Goal: Task Accomplishment & Management: Use online tool/utility

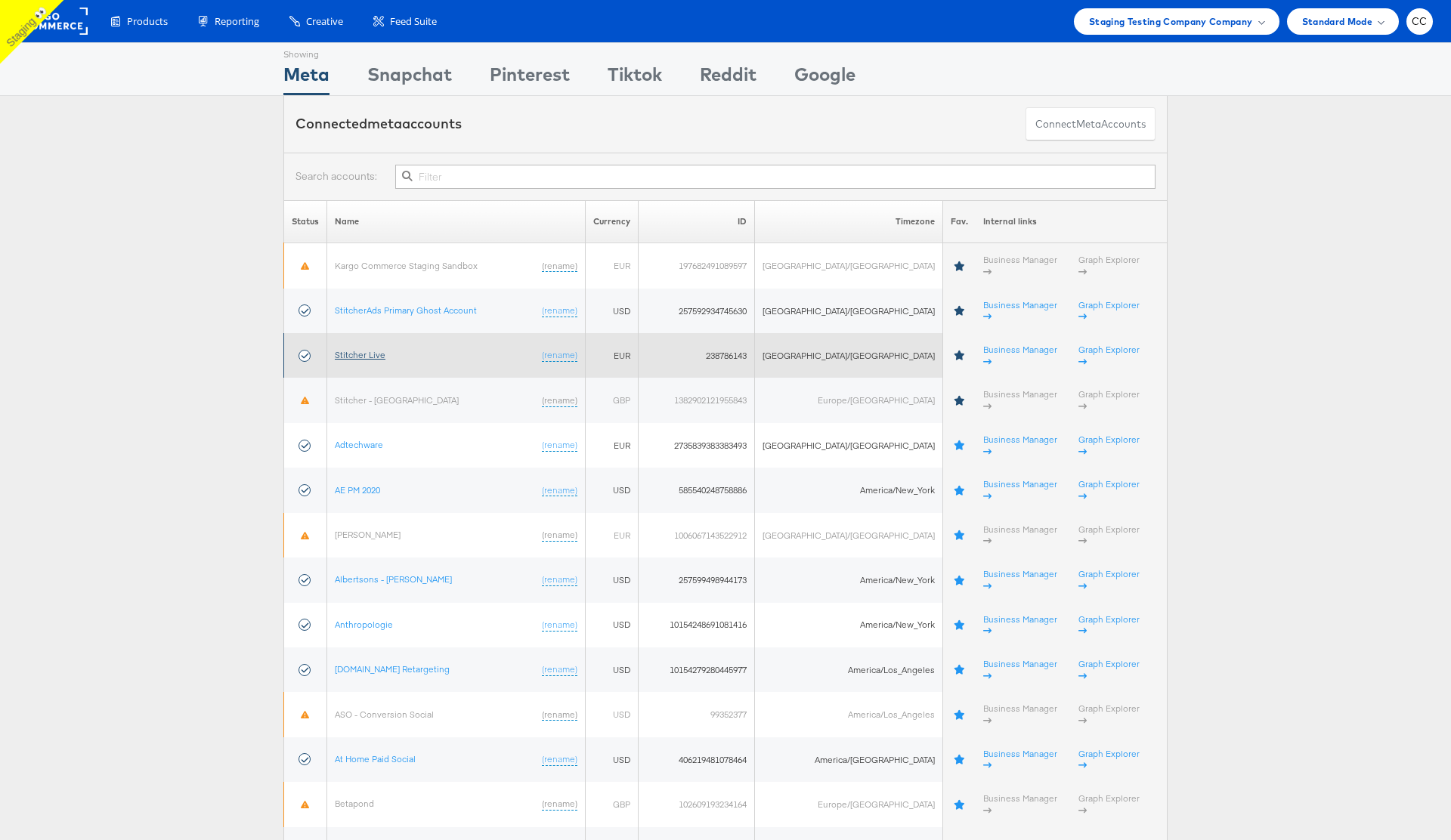
click at [367, 349] on link "Stitcher Live" at bounding box center [360, 354] width 50 height 12
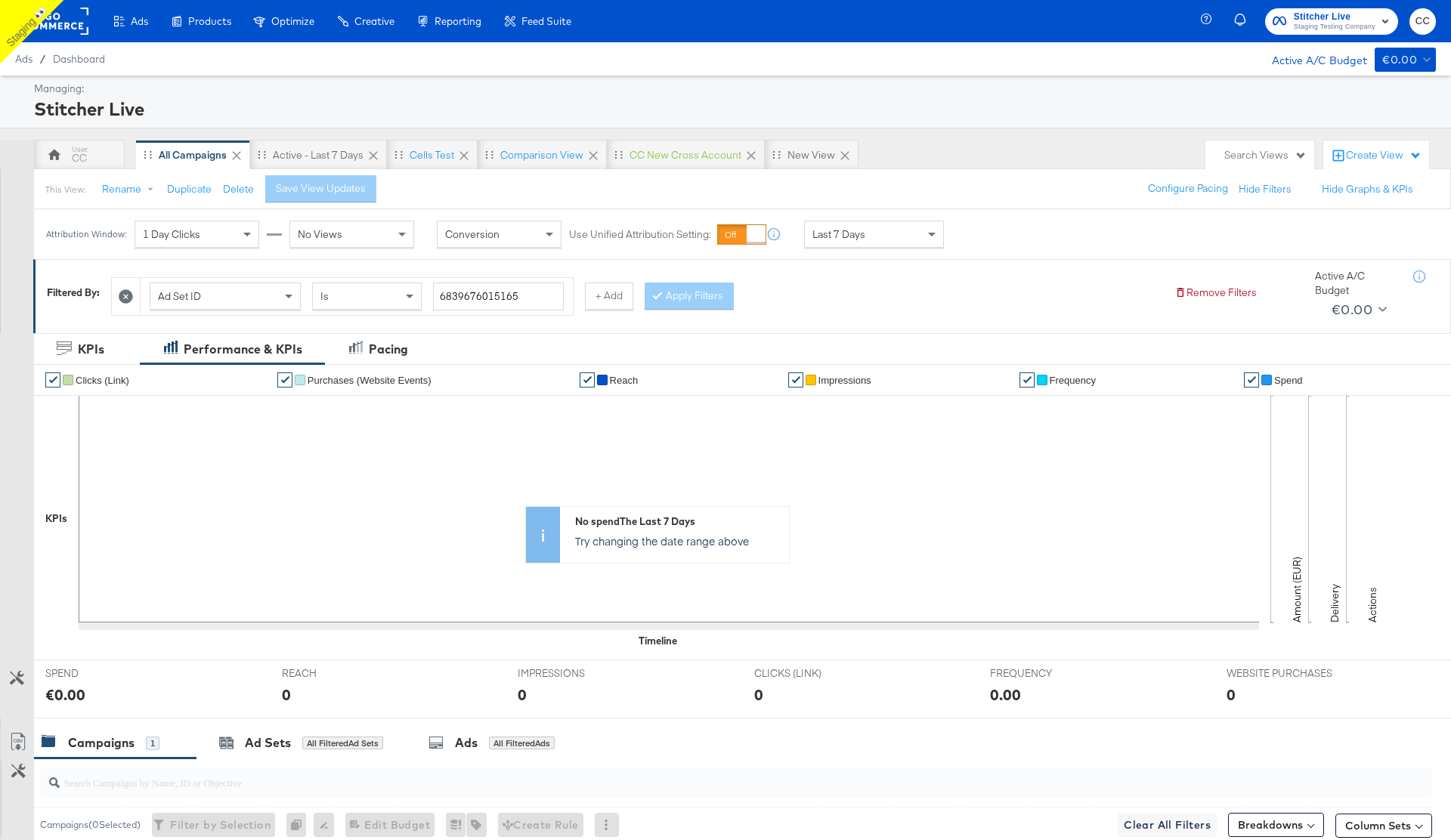
click at [403, 107] on div "Stitcher Live" at bounding box center [733, 108] width 1398 height 26
click at [431, 189] on div "This View: Rename Duplicate Delete Save View Updates Configure Pacing Hide Filt…" at bounding box center [742, 188] width 1418 height 41
click at [402, 102] on div "Stitcher Live" at bounding box center [733, 108] width 1398 height 26
click at [433, 197] on div "This View: Rename Duplicate Delete Save View Updates Configure Pacing Hide Filt…" at bounding box center [742, 188] width 1418 height 41
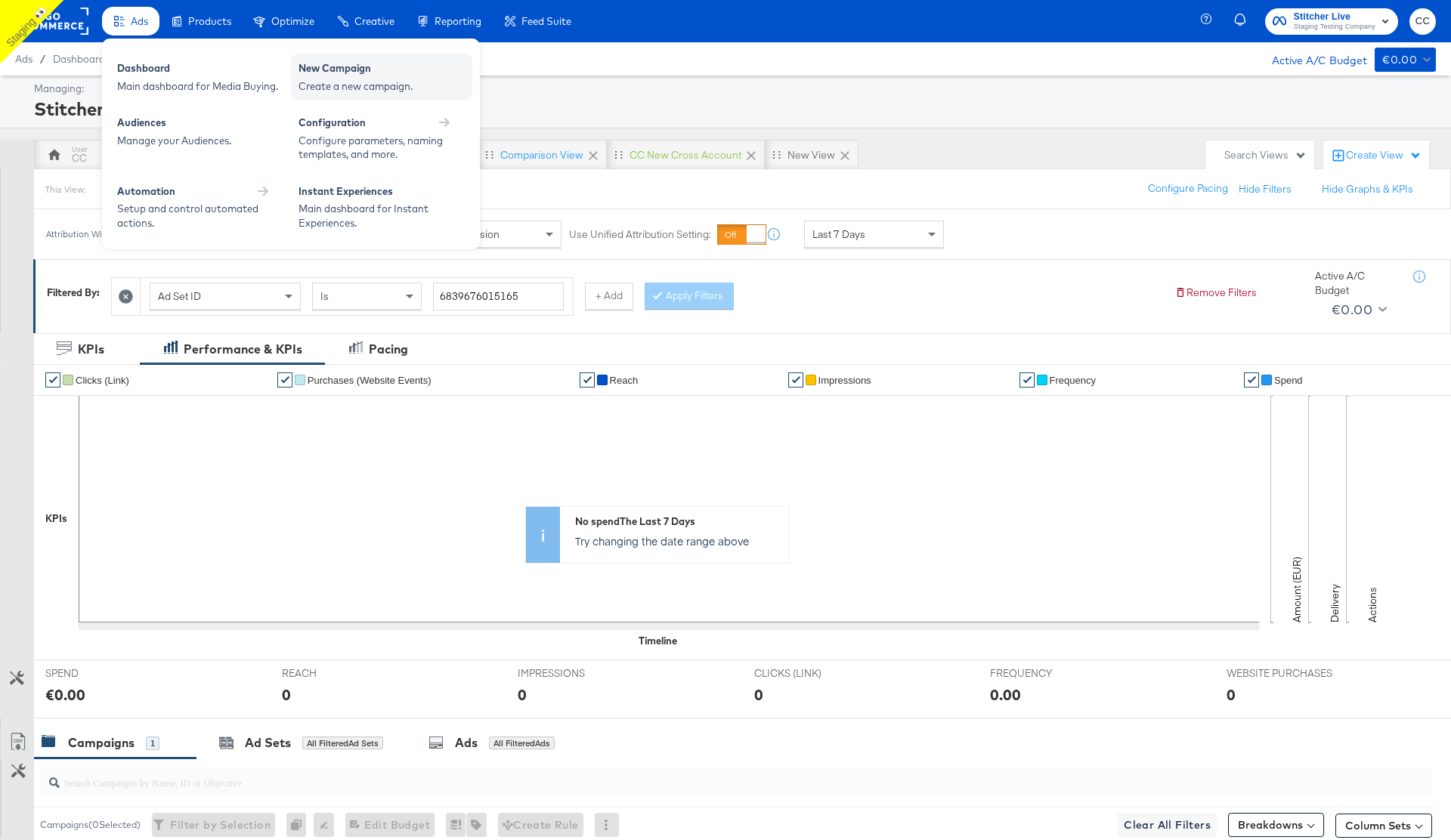
click at [377, 80] on div "Create a new campaign." at bounding box center [381, 86] width 167 height 15
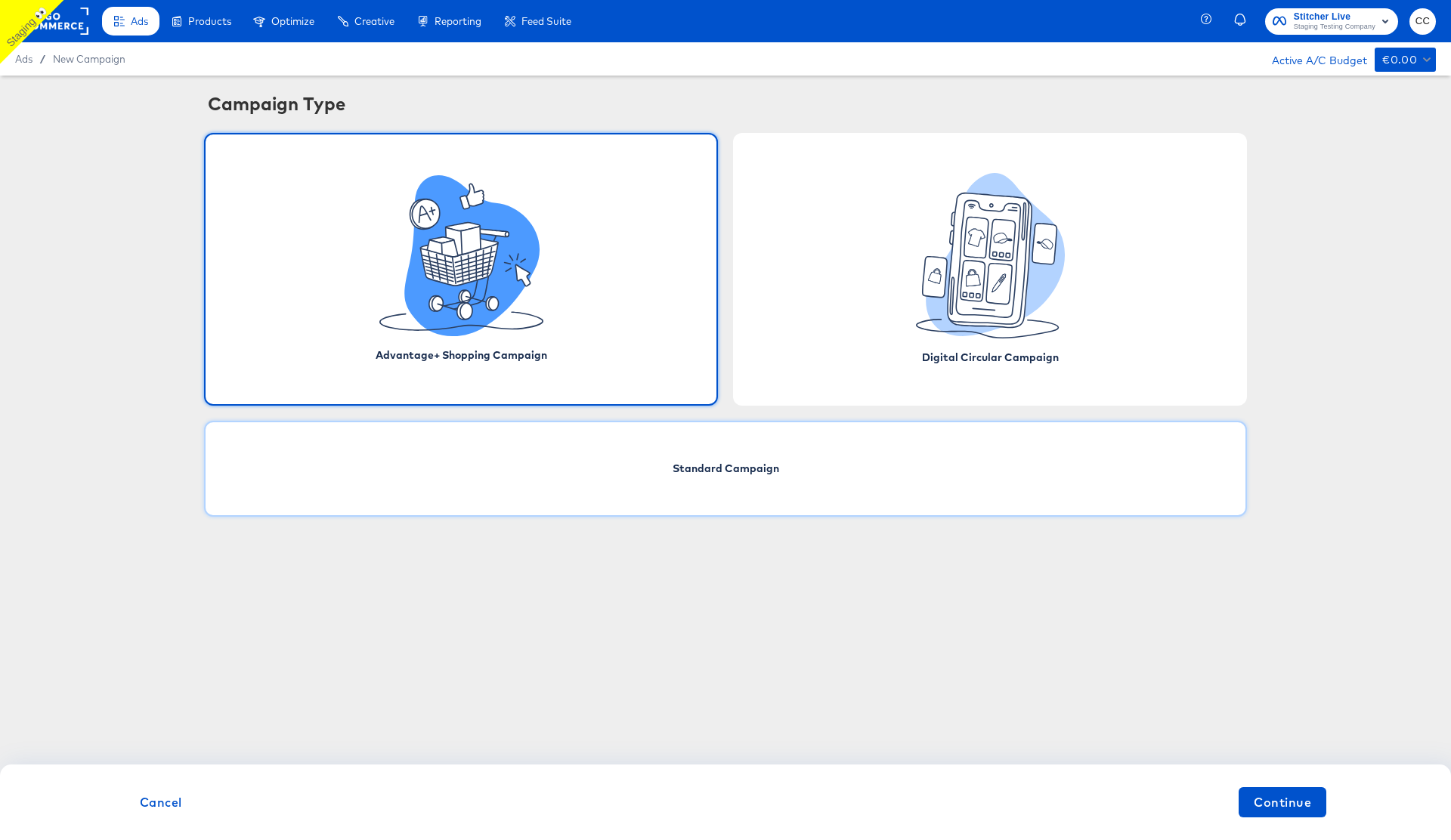
click at [762, 456] on div "Standard Campaign" at bounding box center [726, 469] width 1043 height 96
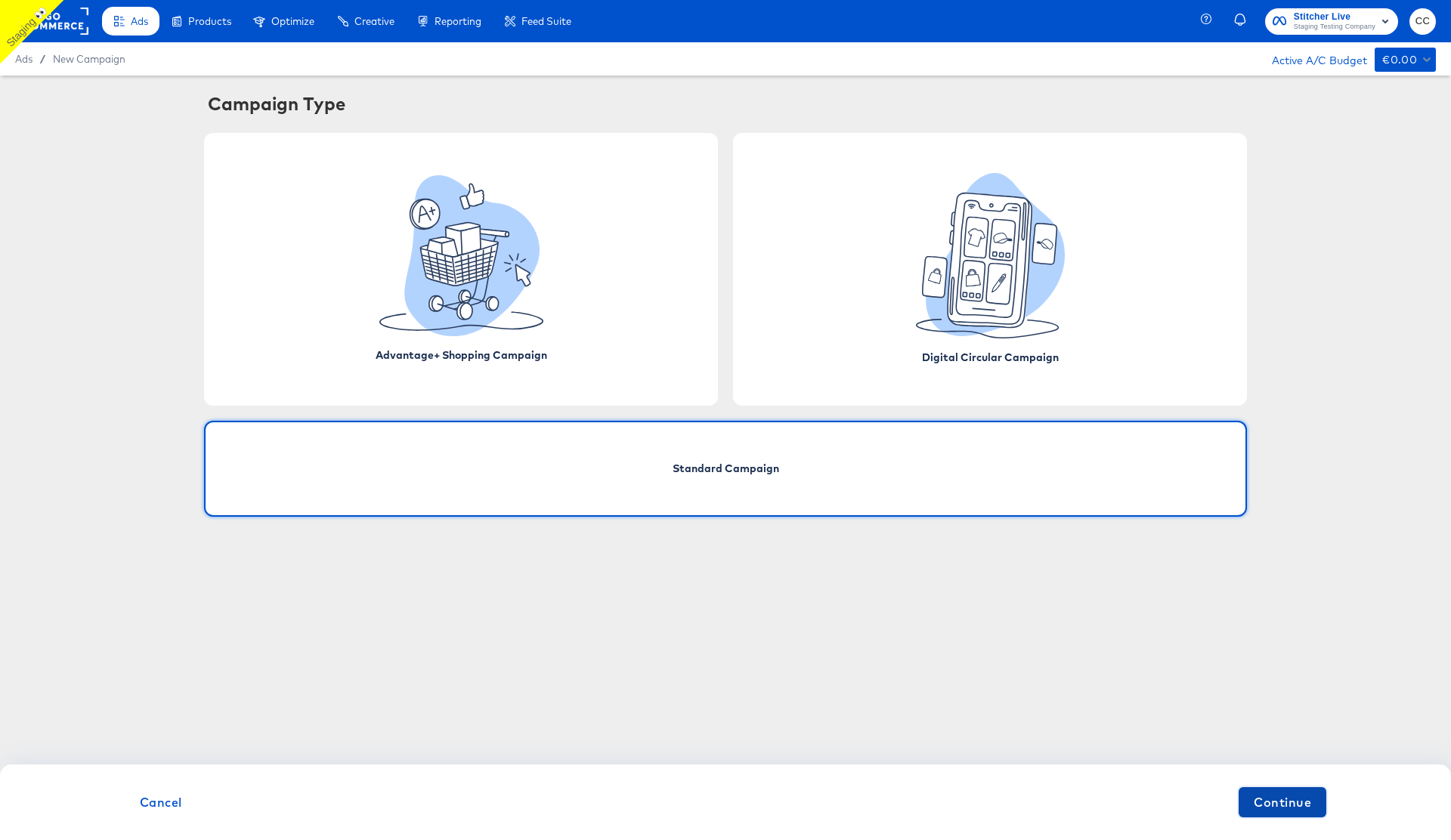
click at [1270, 799] on span "Continue" at bounding box center [1283, 802] width 57 height 21
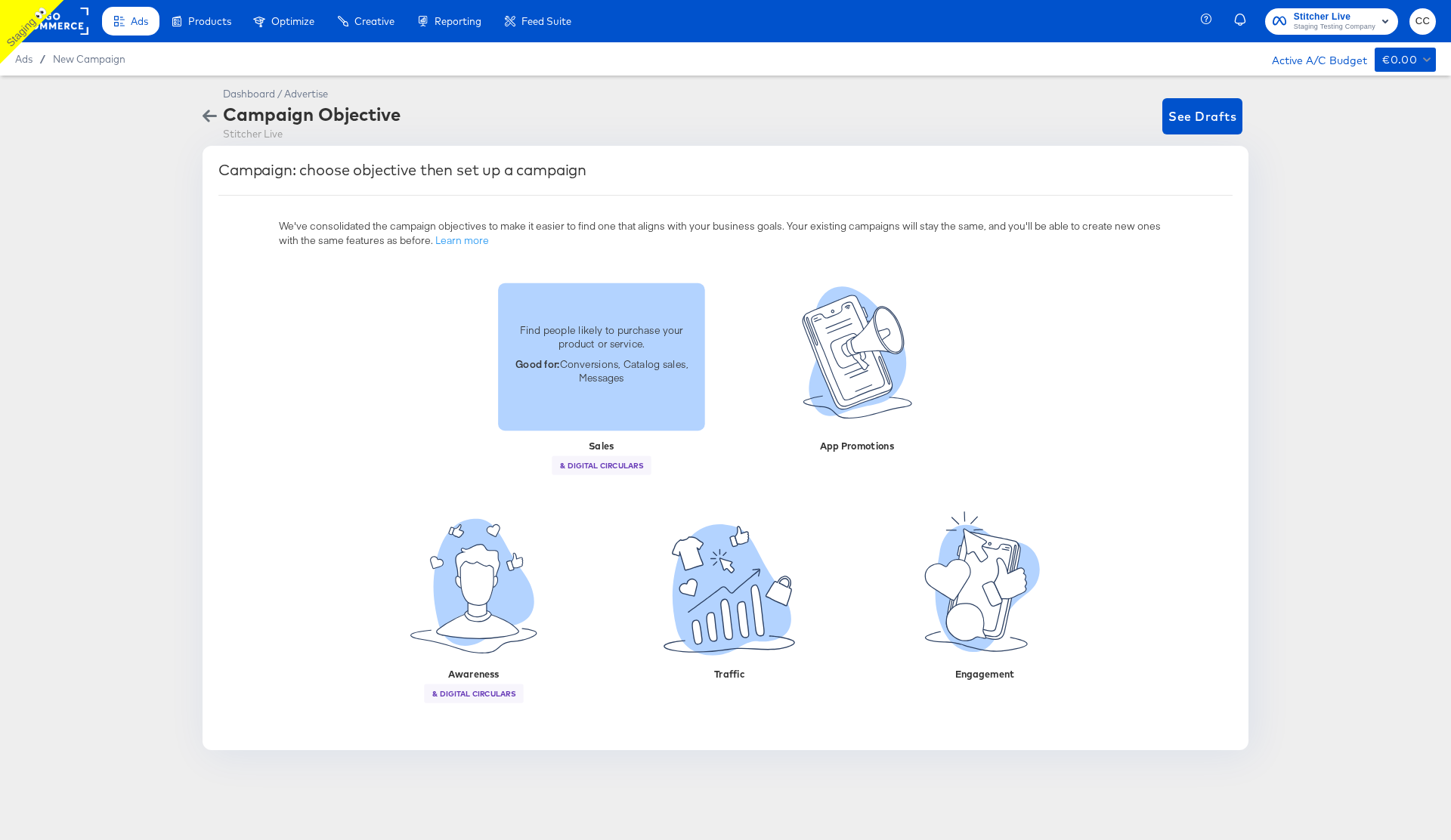
click at [641, 375] on p "Good for: Conversions, Catalog sales, Messages" at bounding box center [601, 370] width 189 height 28
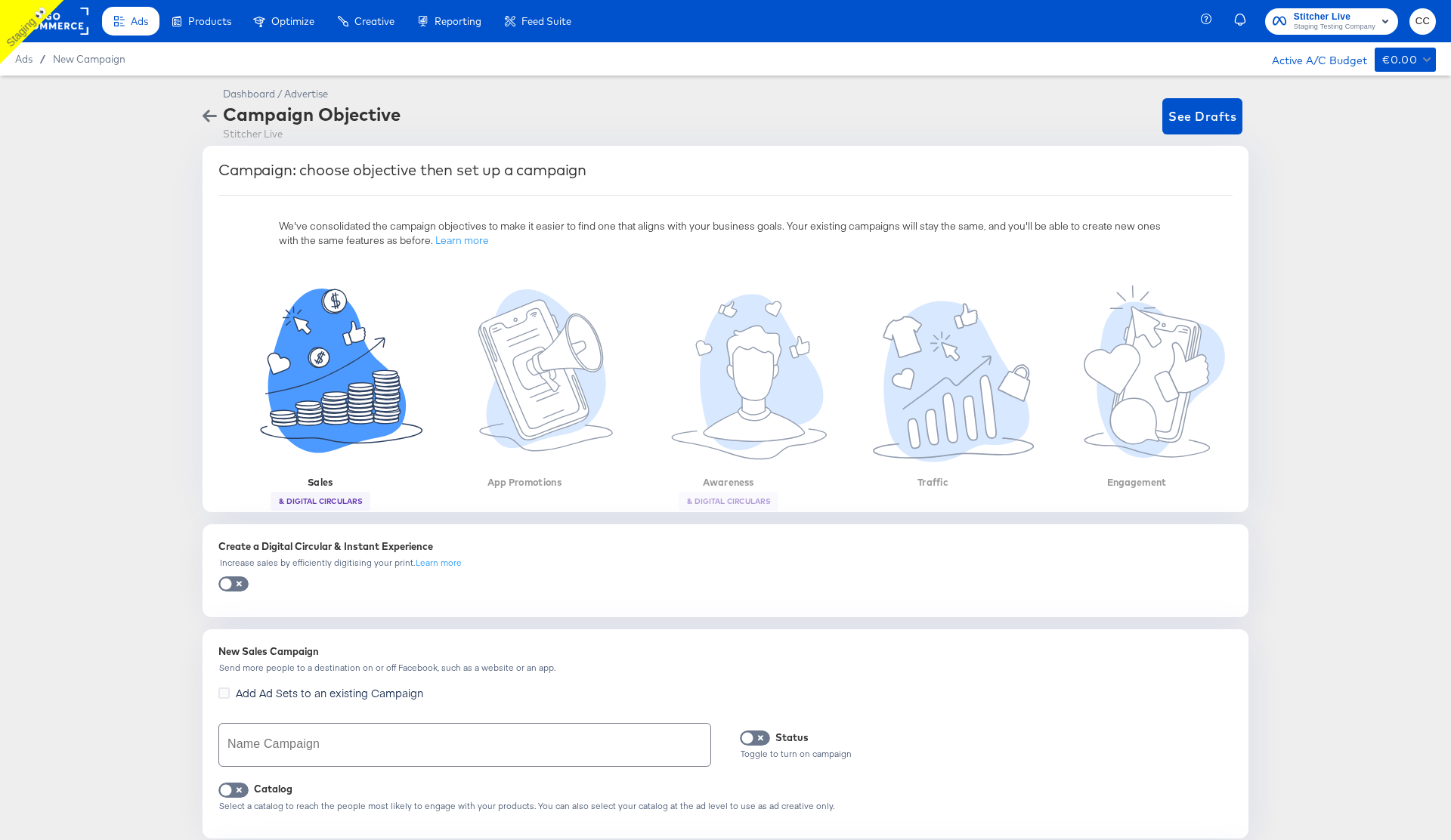
click at [273, 745] on input "text" at bounding box center [465, 745] width 491 height 43
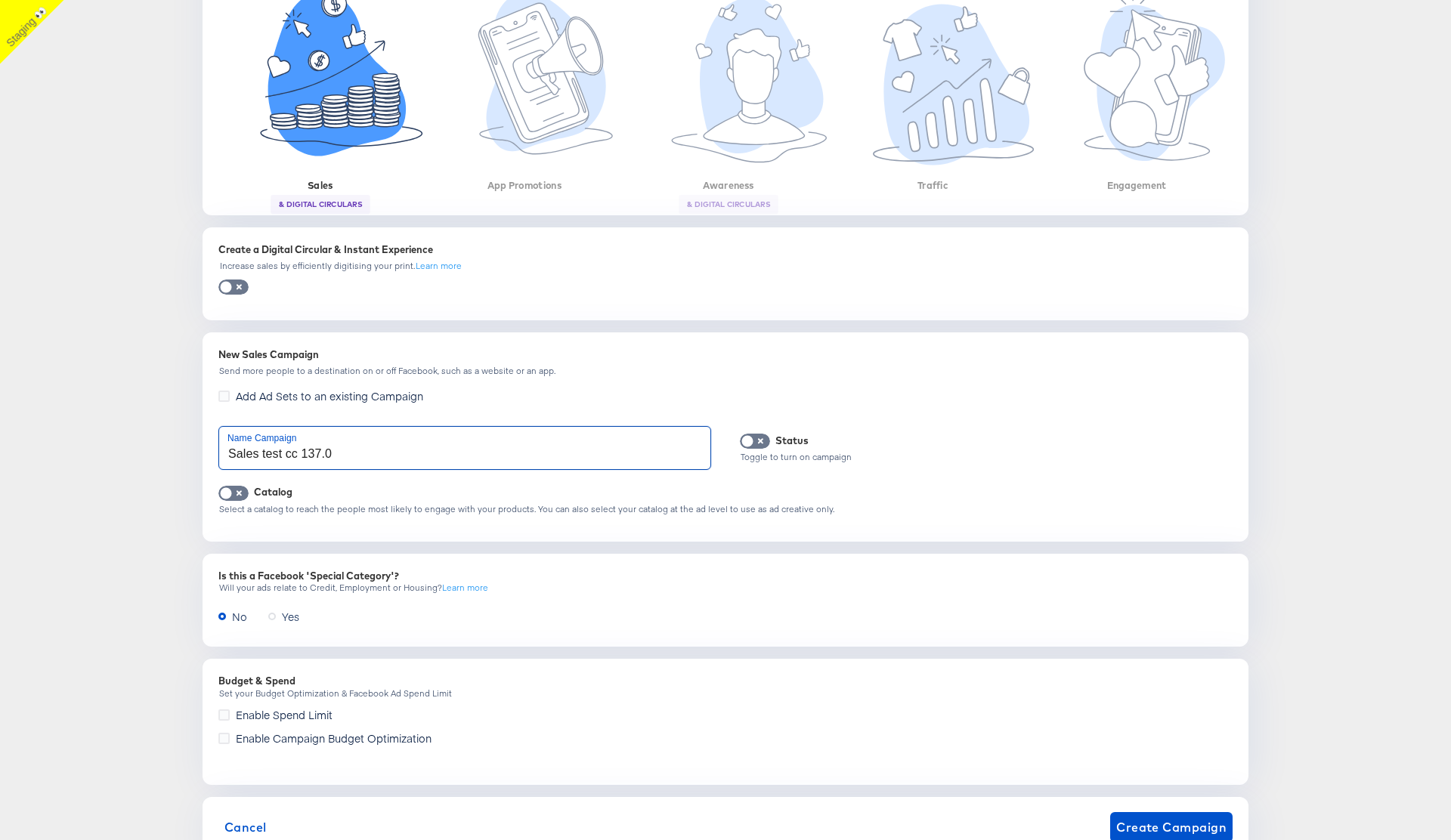
scroll to position [329, 0]
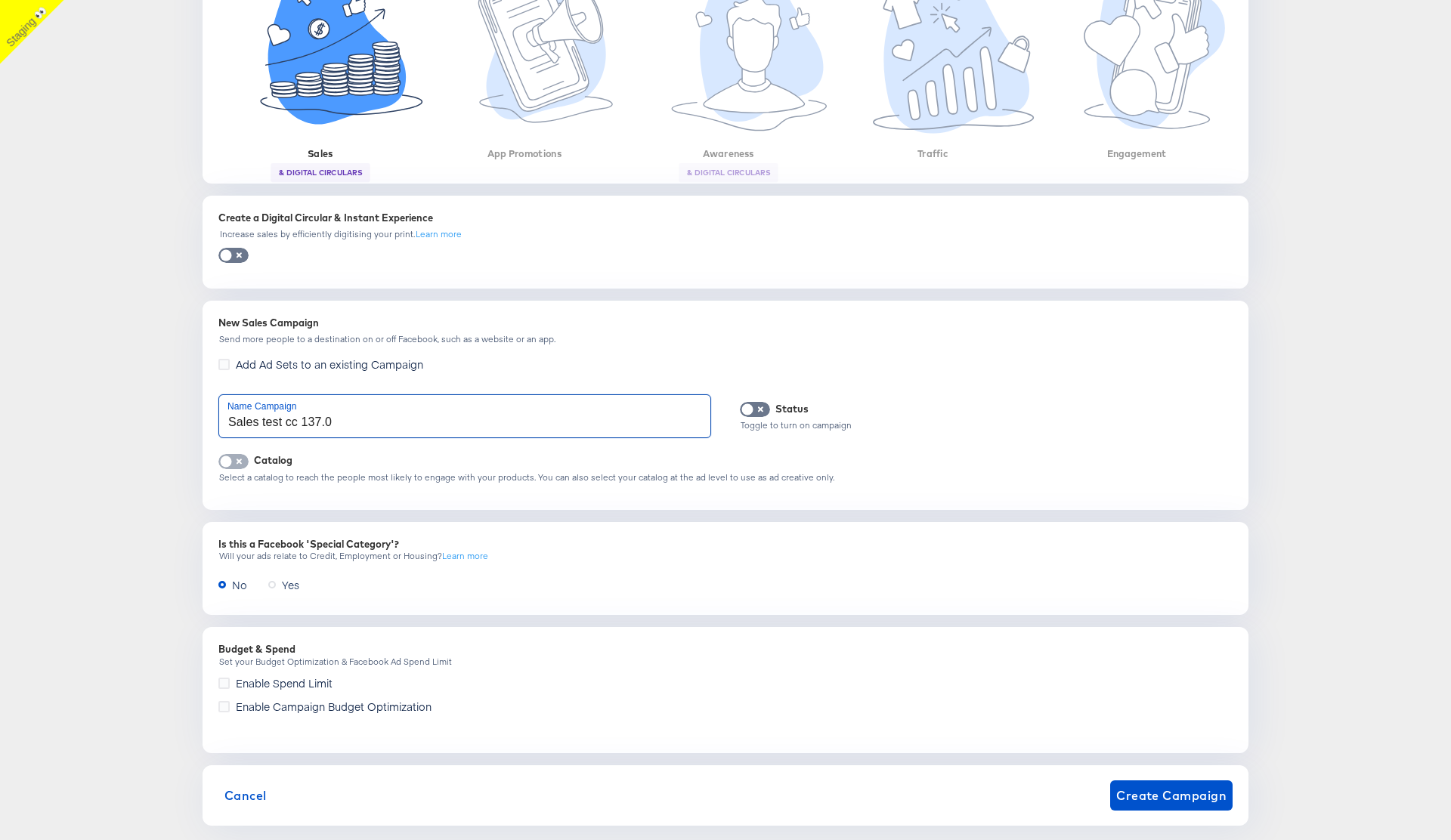
type input "Sales test cc 137.0"
click at [234, 467] on input "checkbox" at bounding box center [226, 466] width 46 height 15
checkbox input "true"
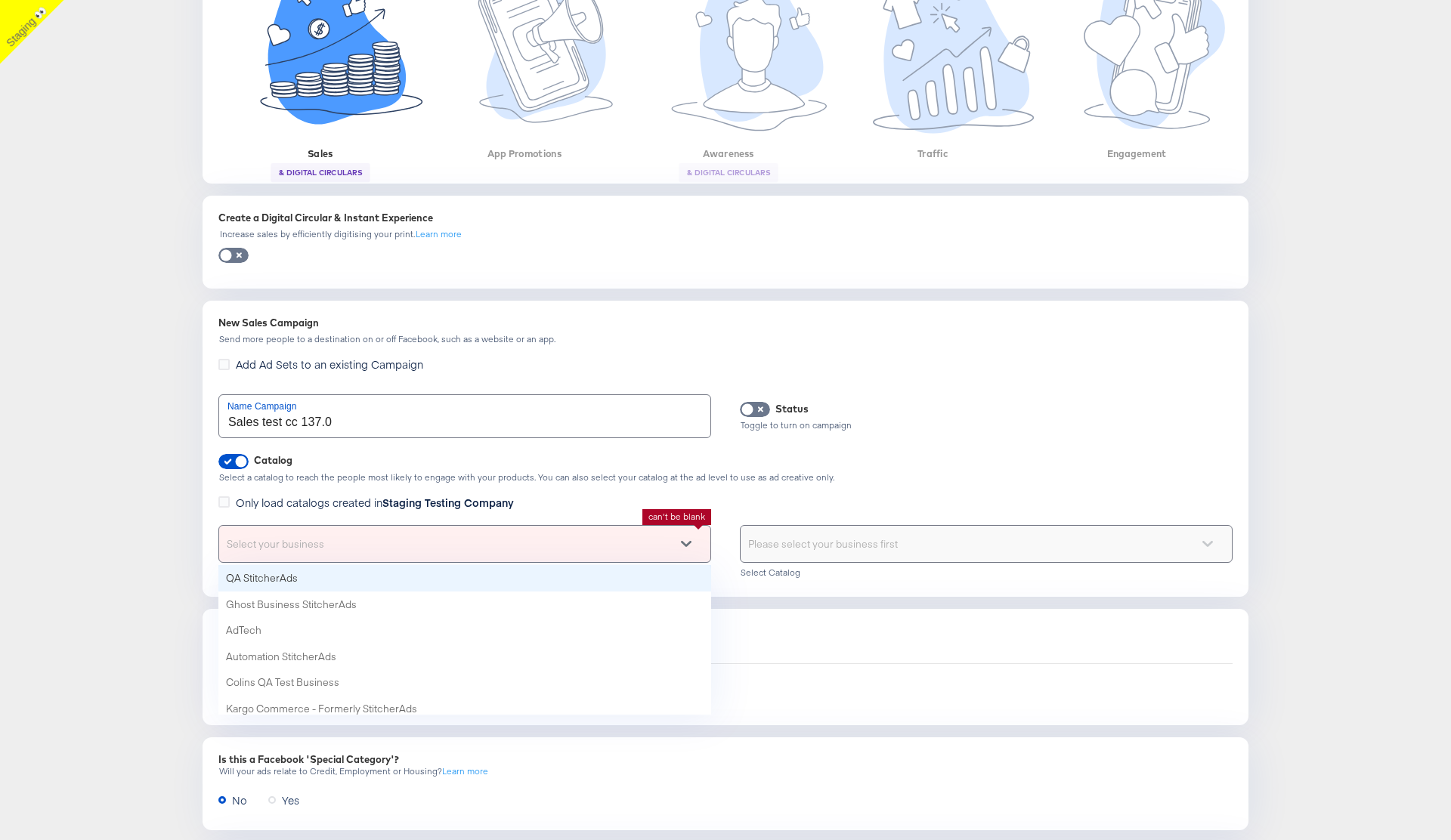
click at [337, 538] on div "Select your business" at bounding box center [465, 544] width 491 height 36
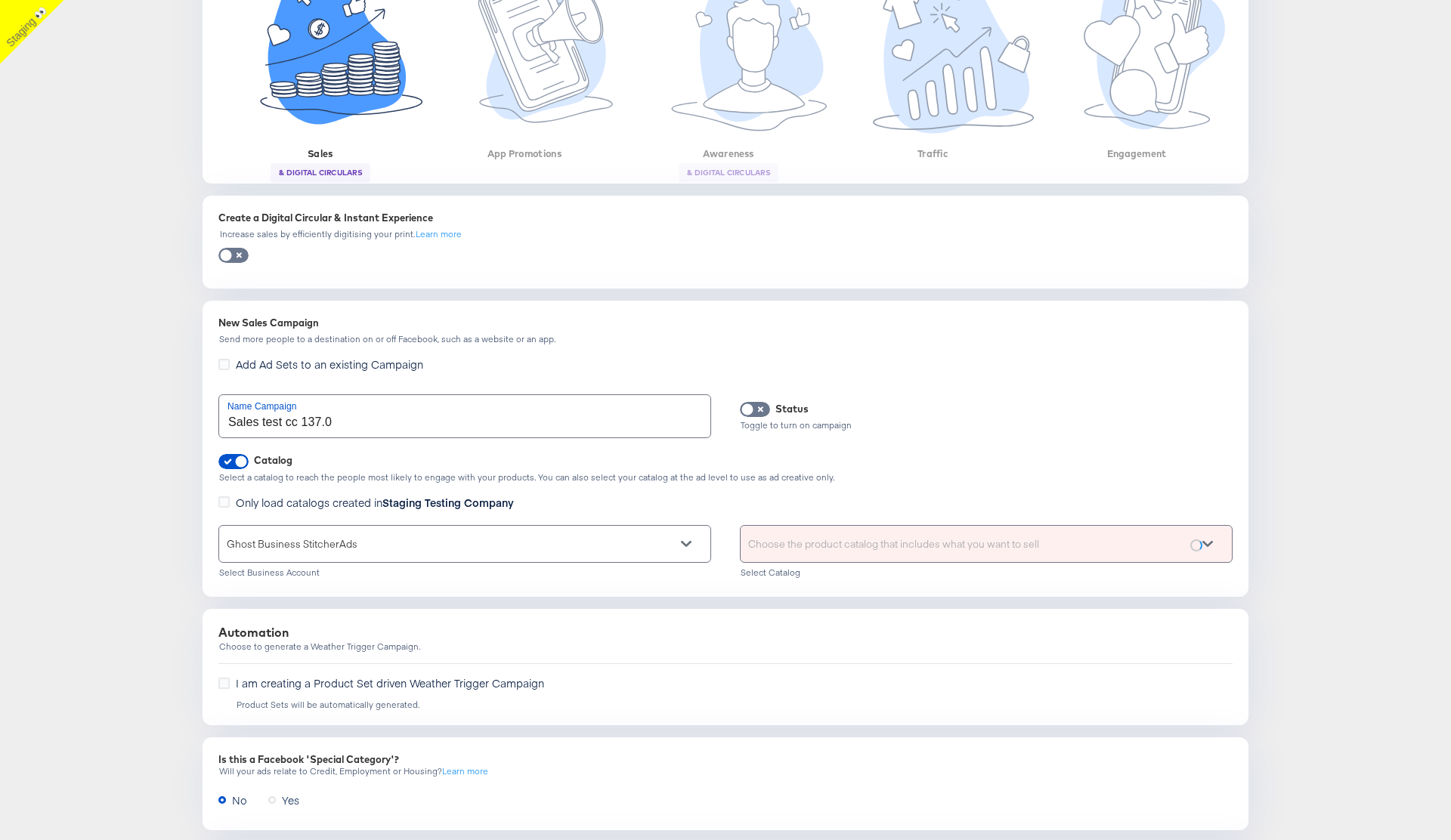
click at [812, 543] on div "Choose the product catalog that includes what you want to sell" at bounding box center [987, 544] width 491 height 36
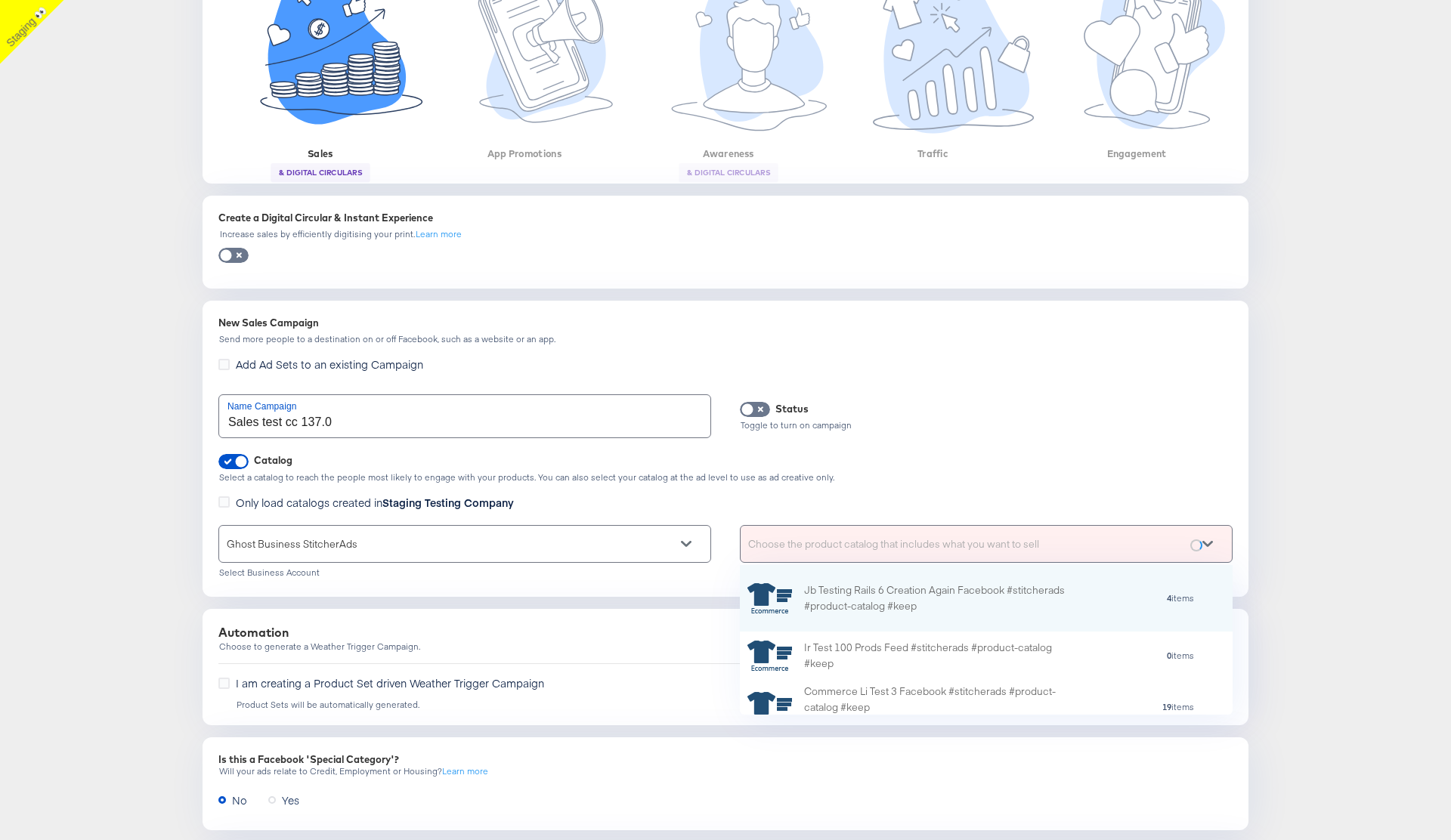
scroll to position [150, 493]
type input "cc"
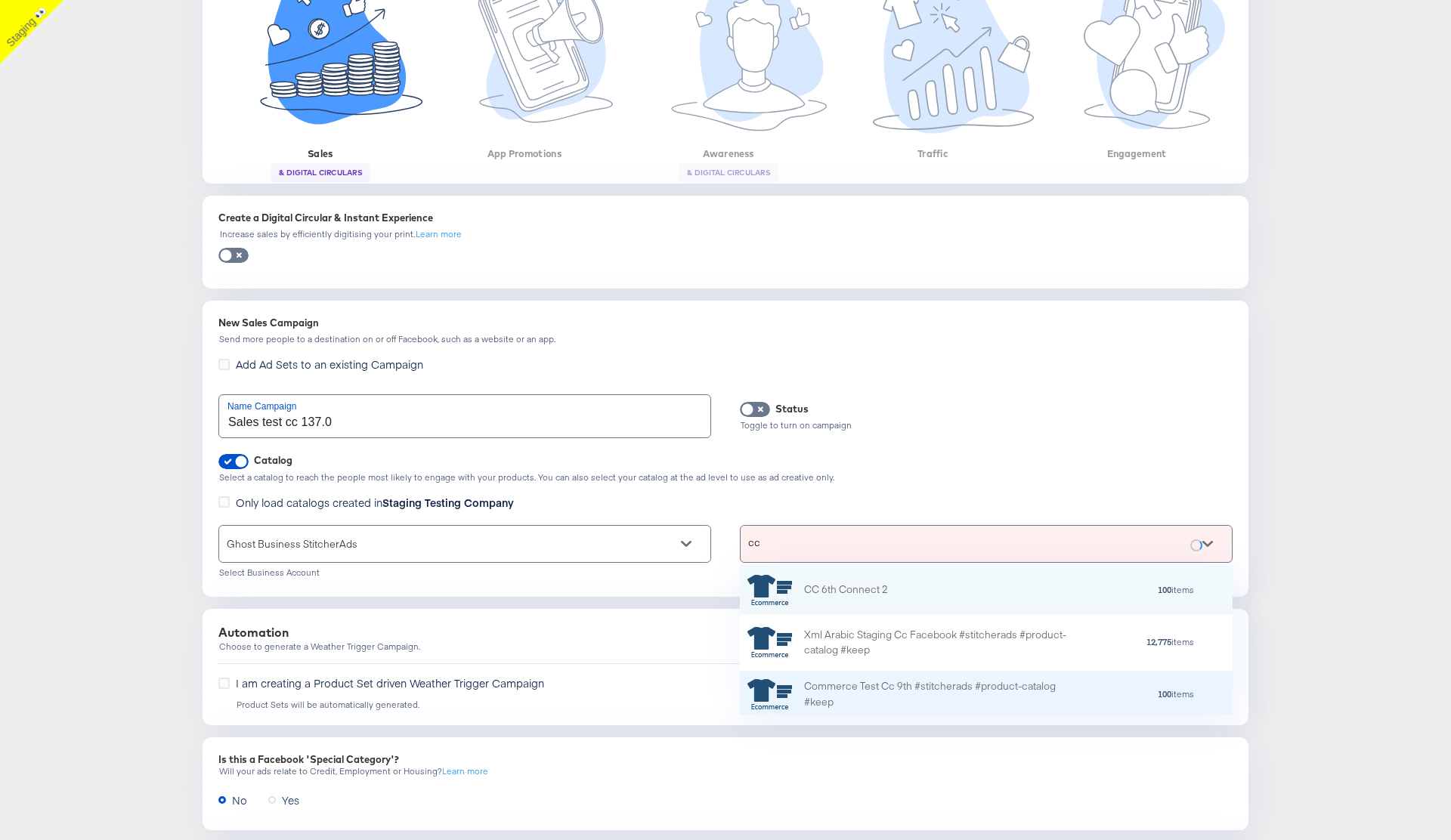
click at [900, 687] on div "Commerce Test Cc 9th #stitcherads #product-catalog #keep" at bounding box center [936, 694] width 264 height 32
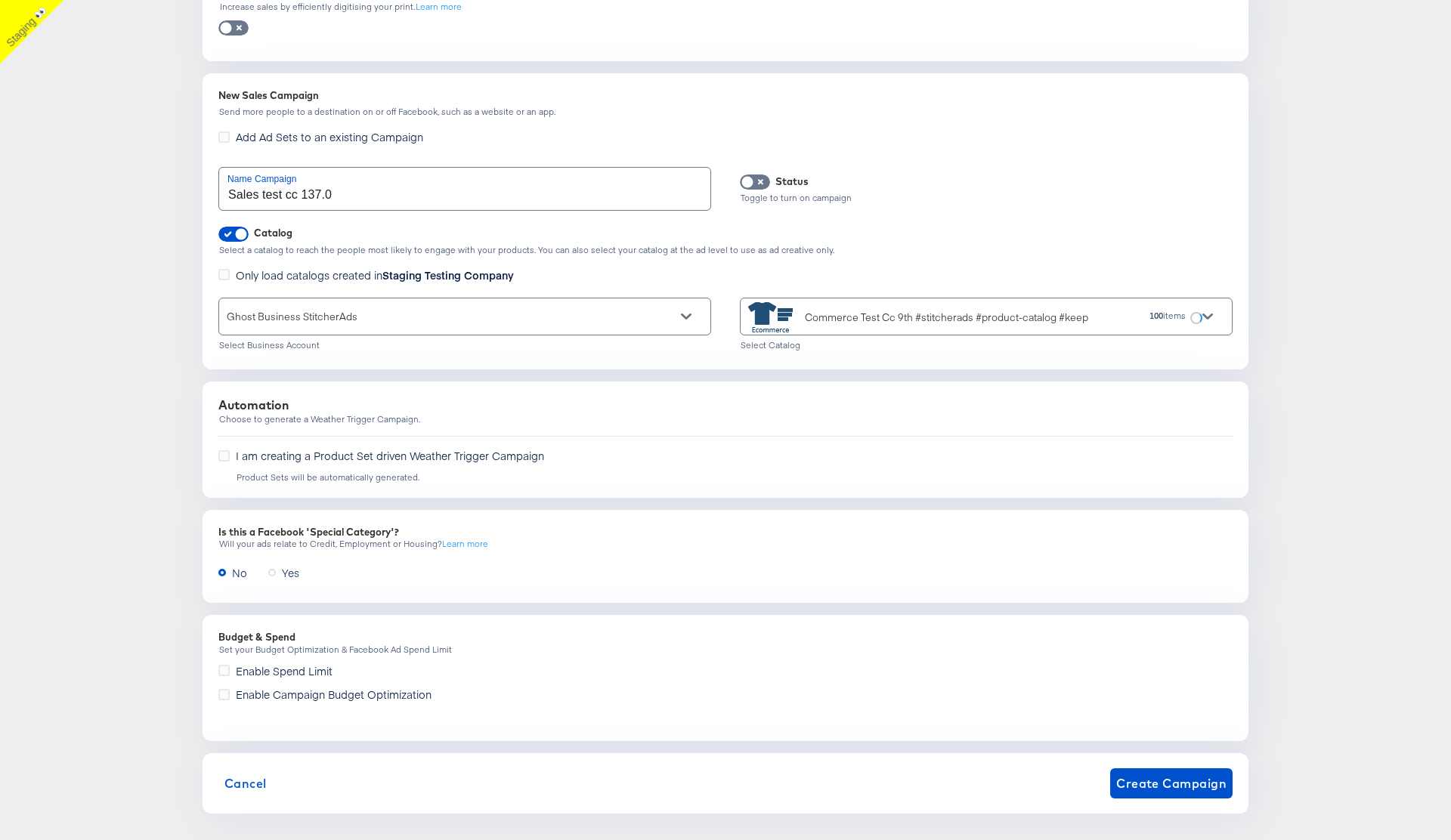
scroll to position [567, 0]
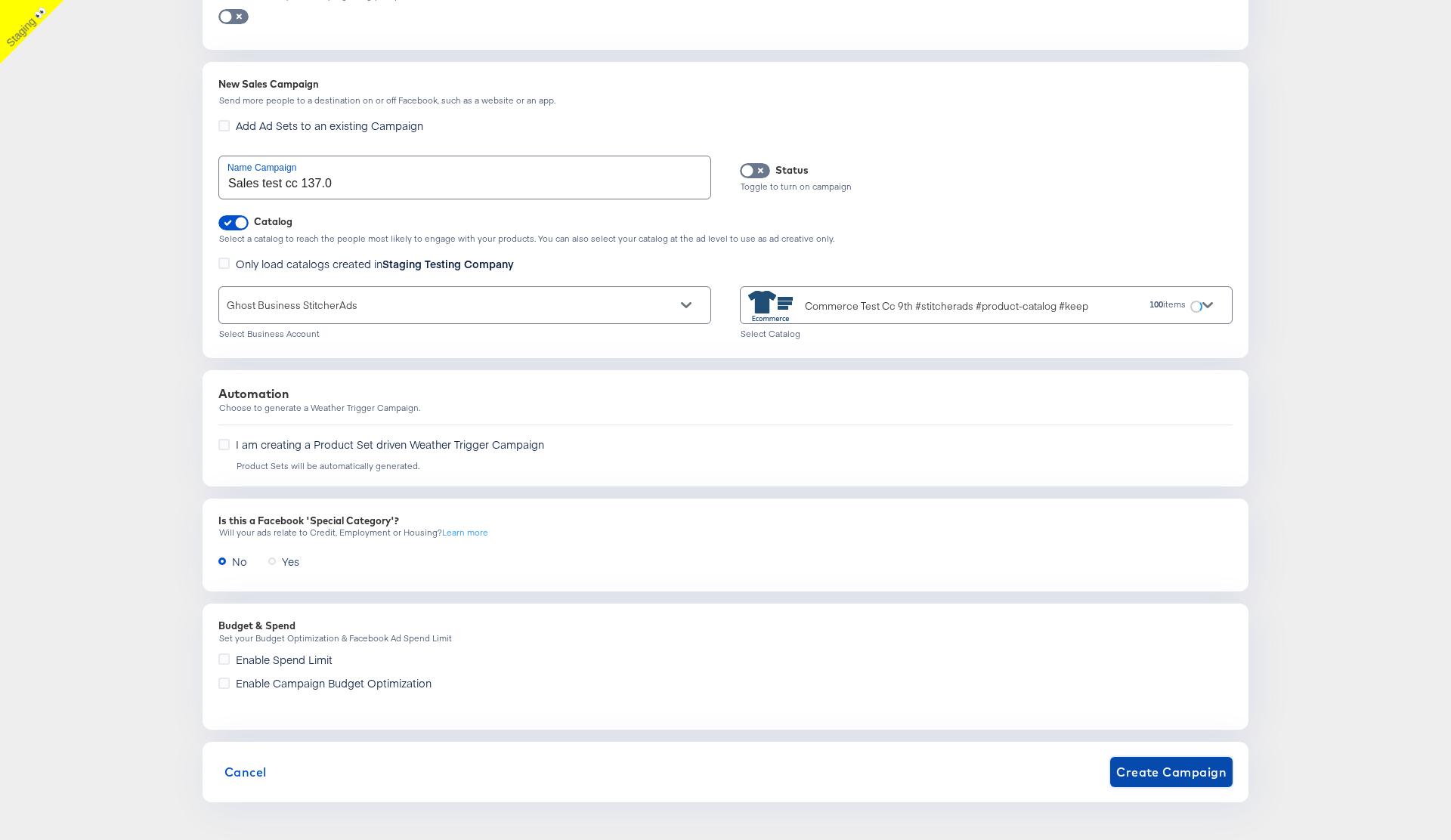
click at [1164, 763] on span "Create Campaign" at bounding box center [1171, 772] width 110 height 21
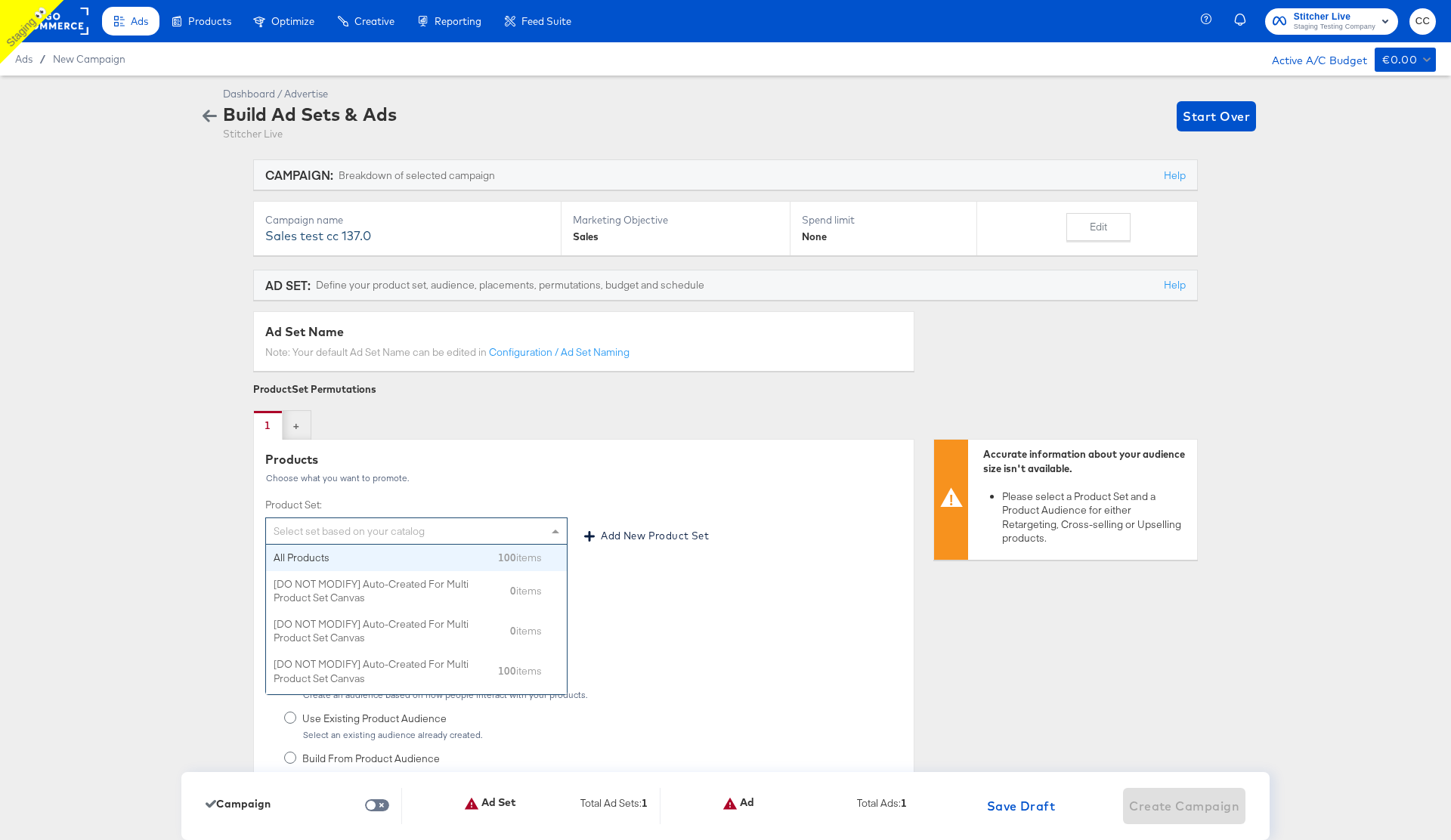
click at [463, 531] on div "Select set based on your catalog" at bounding box center [416, 531] width 301 height 26
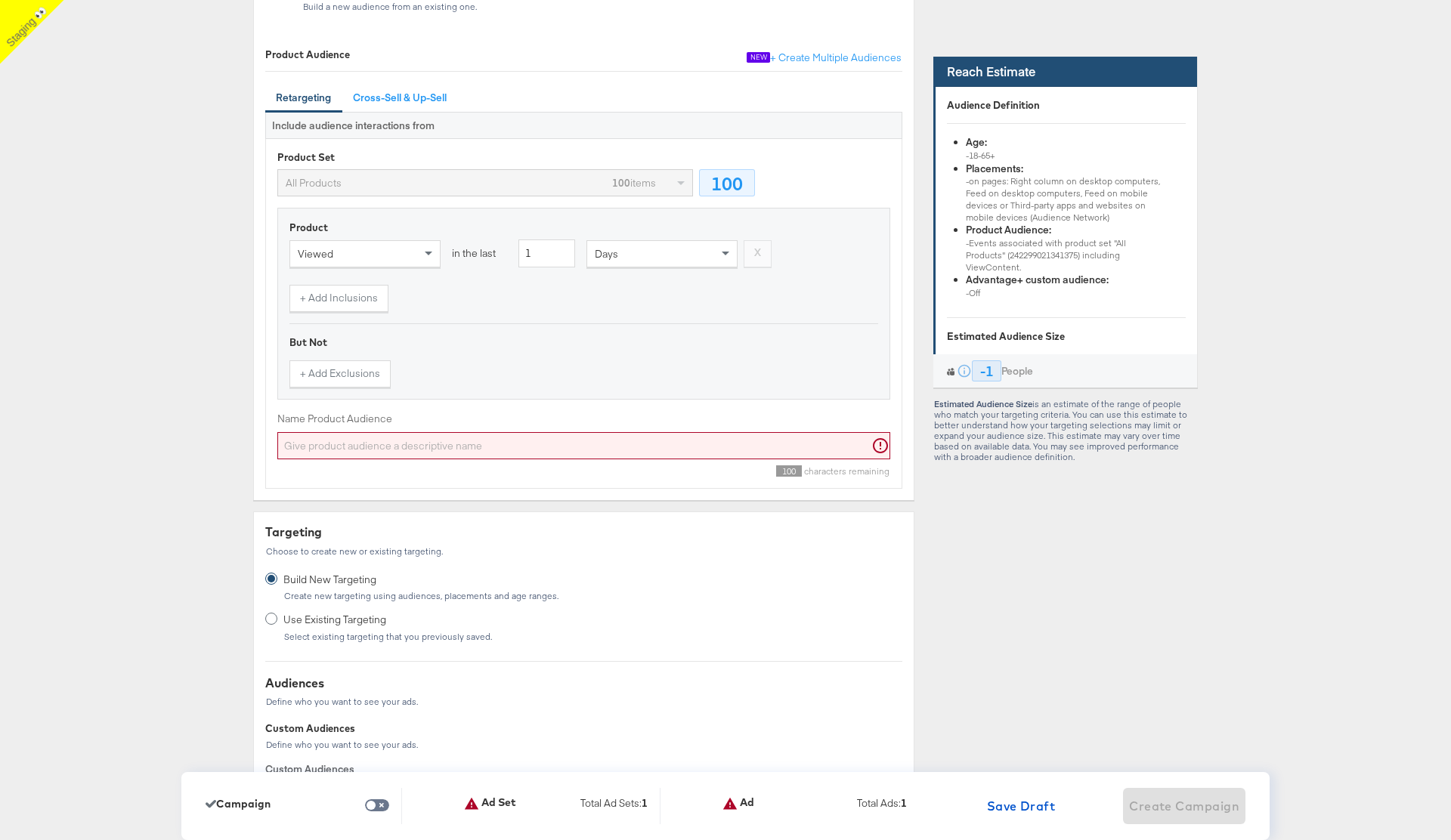
scroll to position [793, 0]
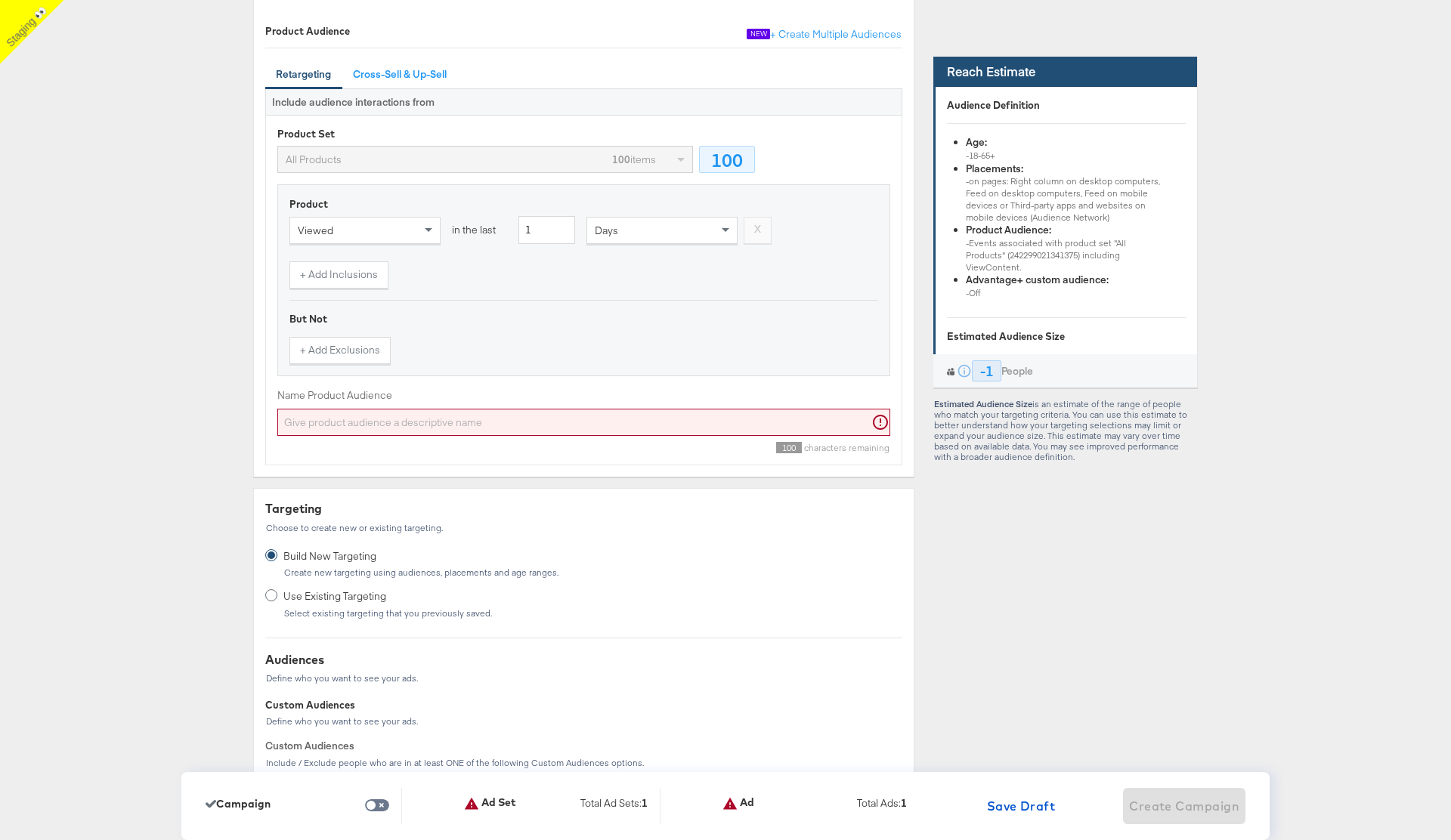
click at [435, 419] on input "Name Product Audience" at bounding box center [584, 423] width 613 height 28
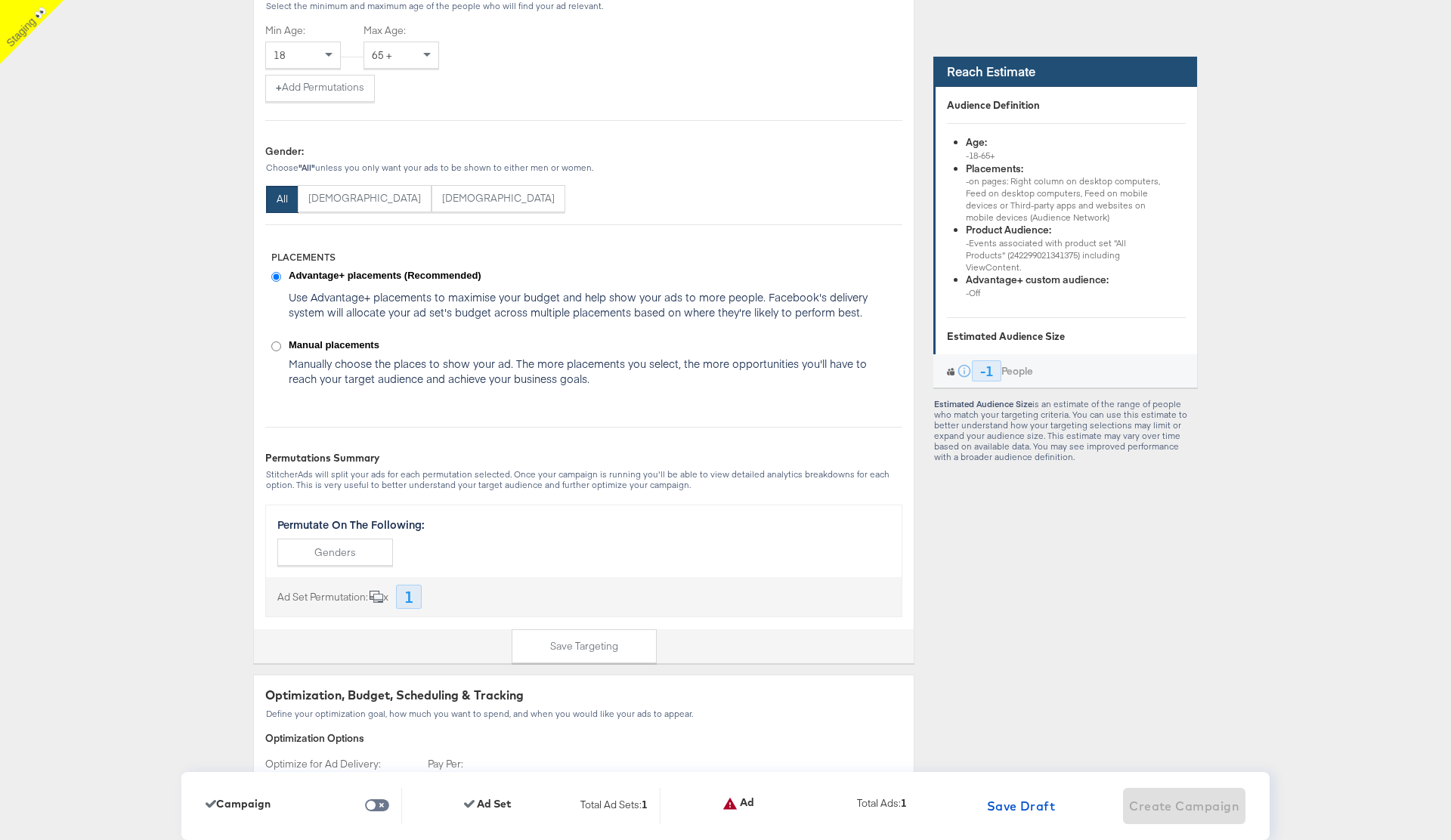
scroll to position [2545, 0]
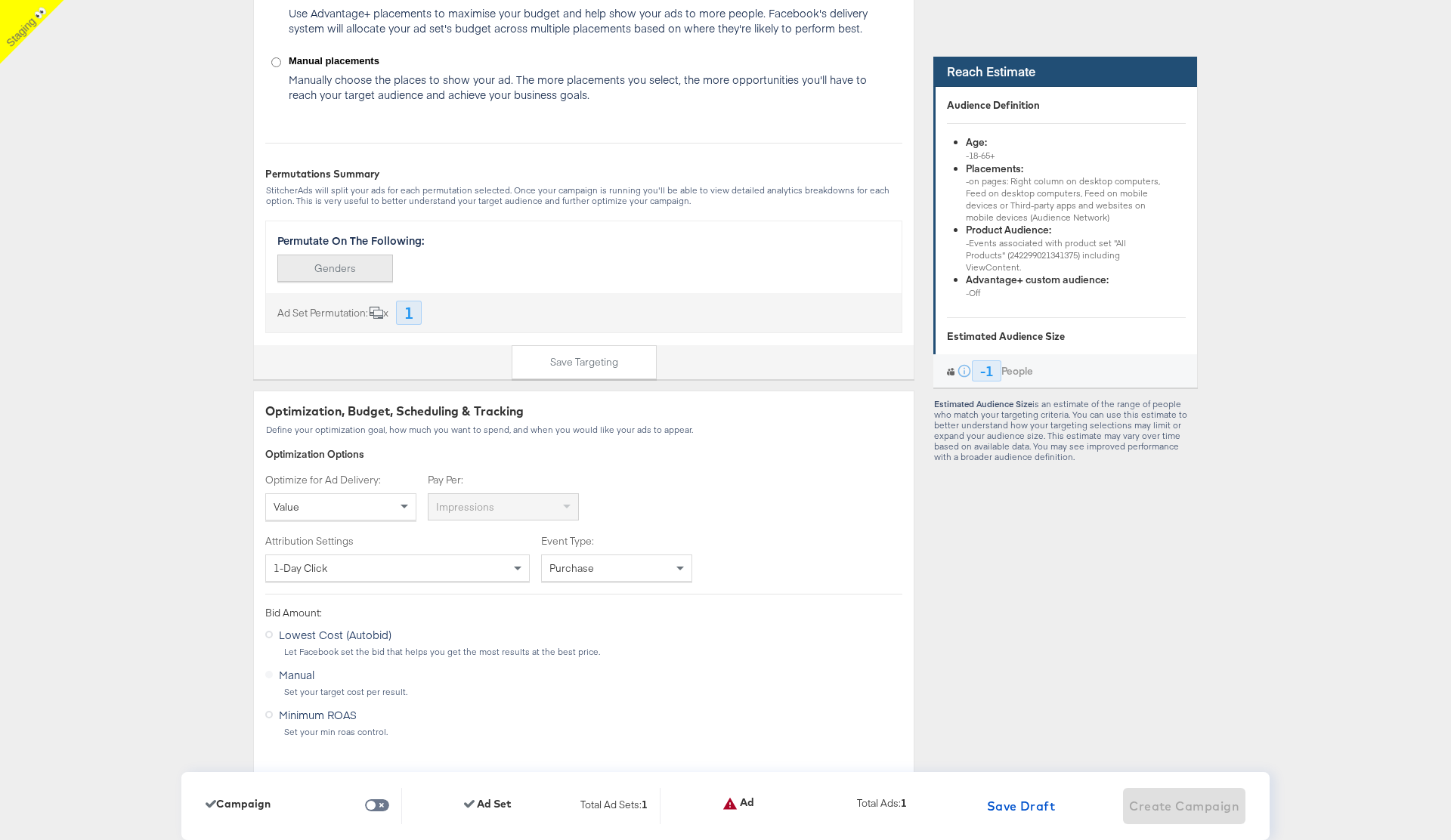
type input "ersgre"
click at [356, 267] on button "Genders" at bounding box center [335, 269] width 115 height 28
type input "50"
click at [365, 511] on div "Value" at bounding box center [340, 507] width 150 height 26
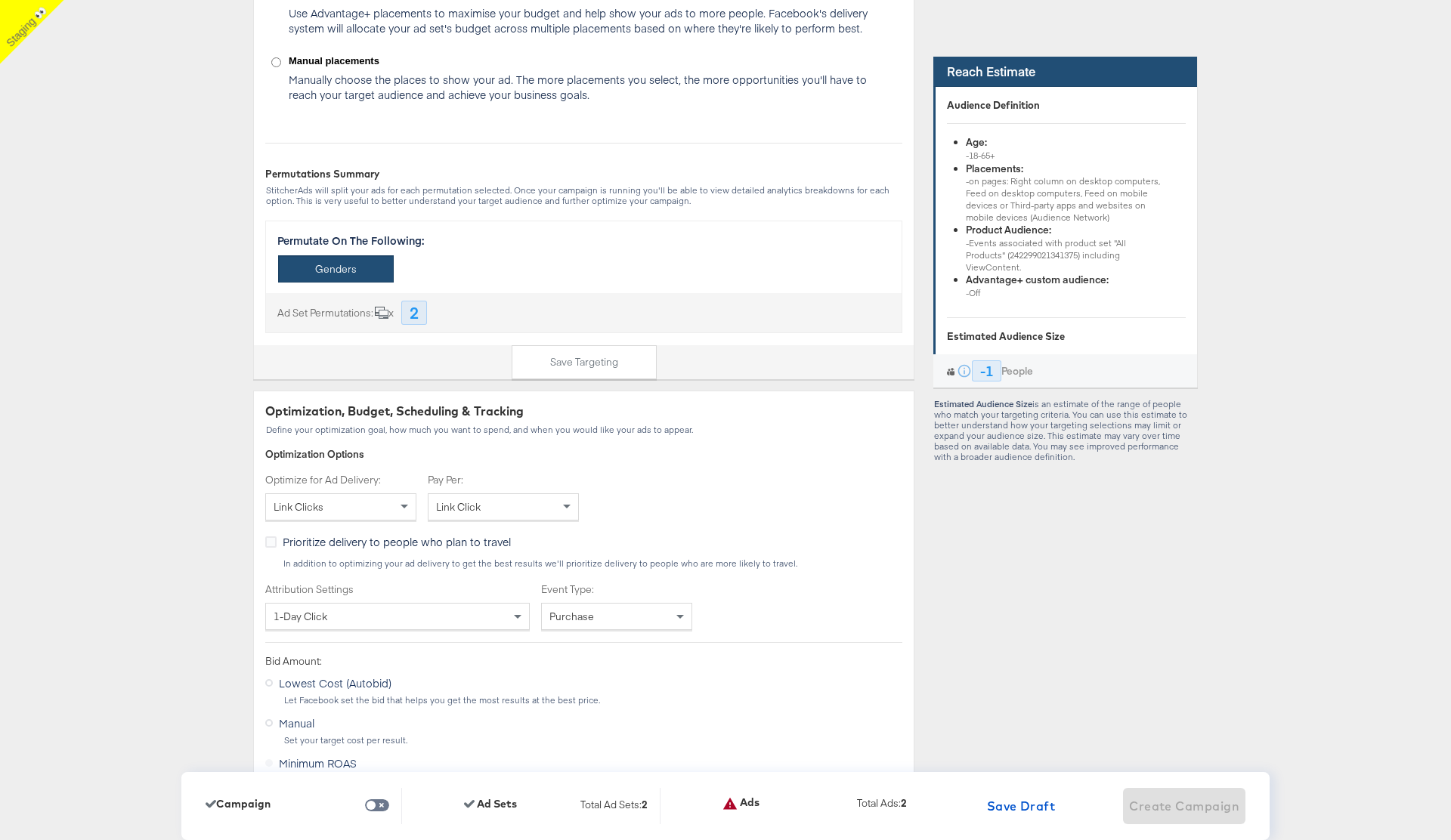
click at [874, 460] on div "Optimization Options" at bounding box center [584, 454] width 637 height 15
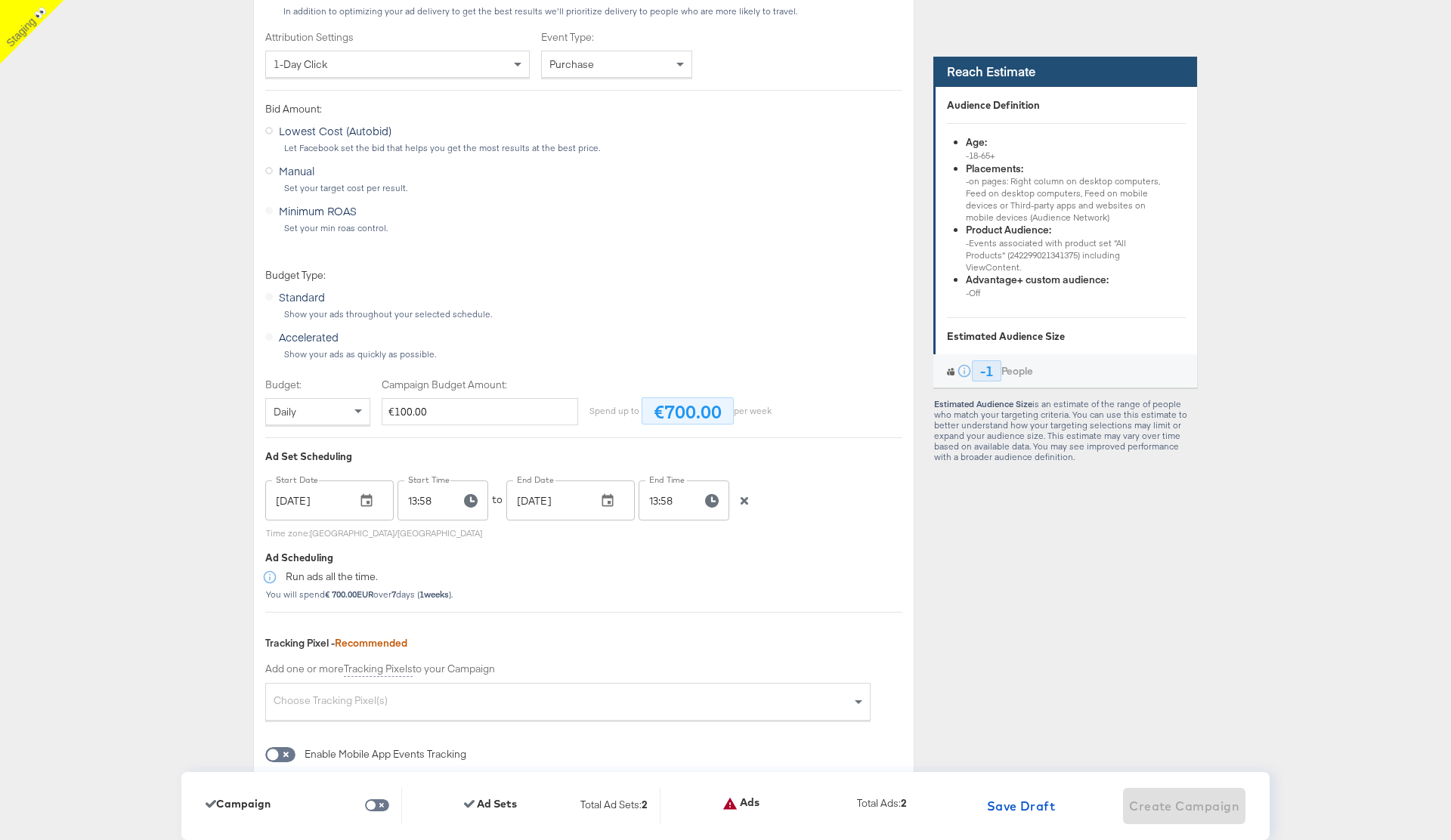
scroll to position [3169, 0]
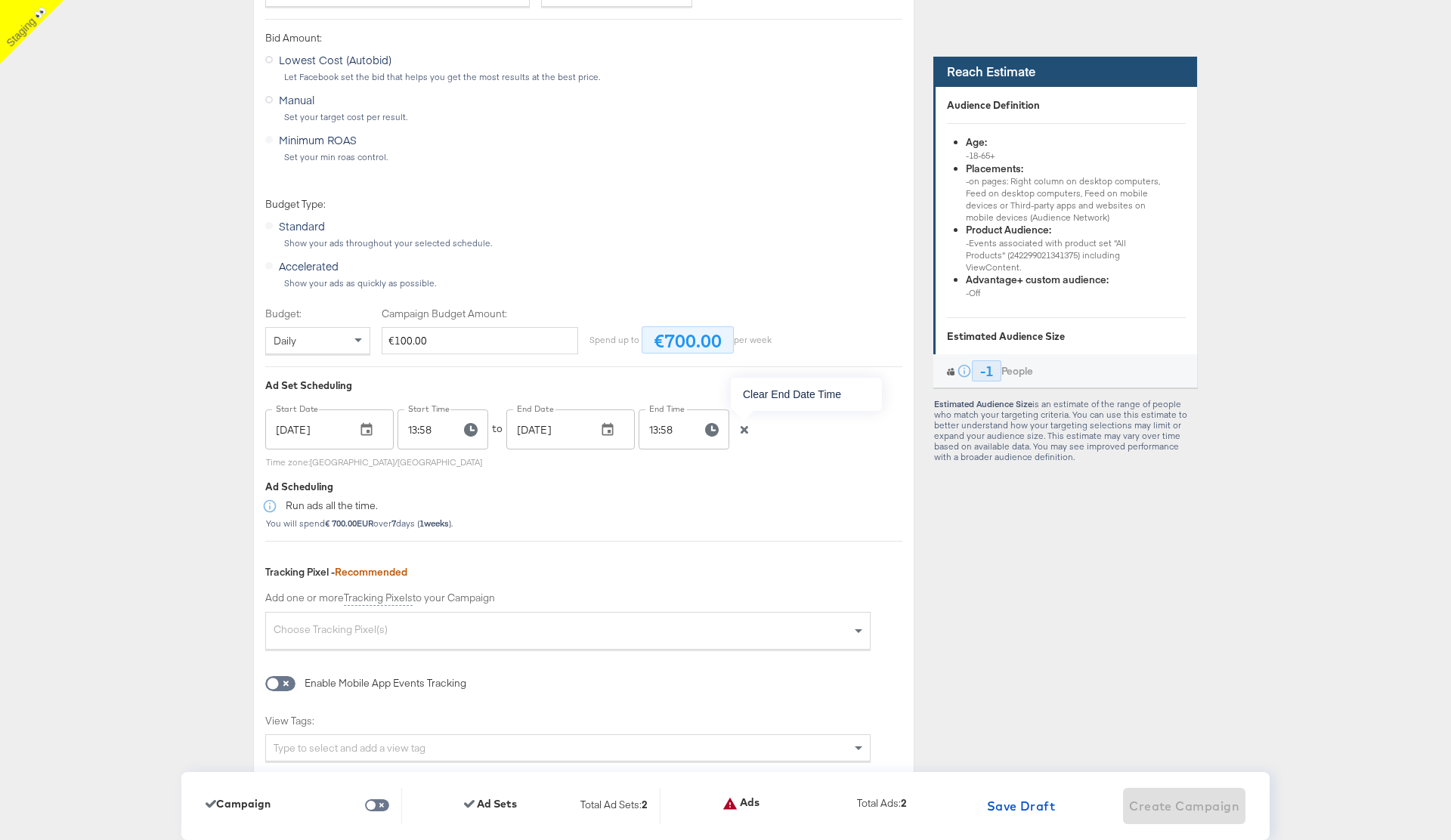
click at [744, 429] on icon "button" at bounding box center [745, 430] width 8 height 8
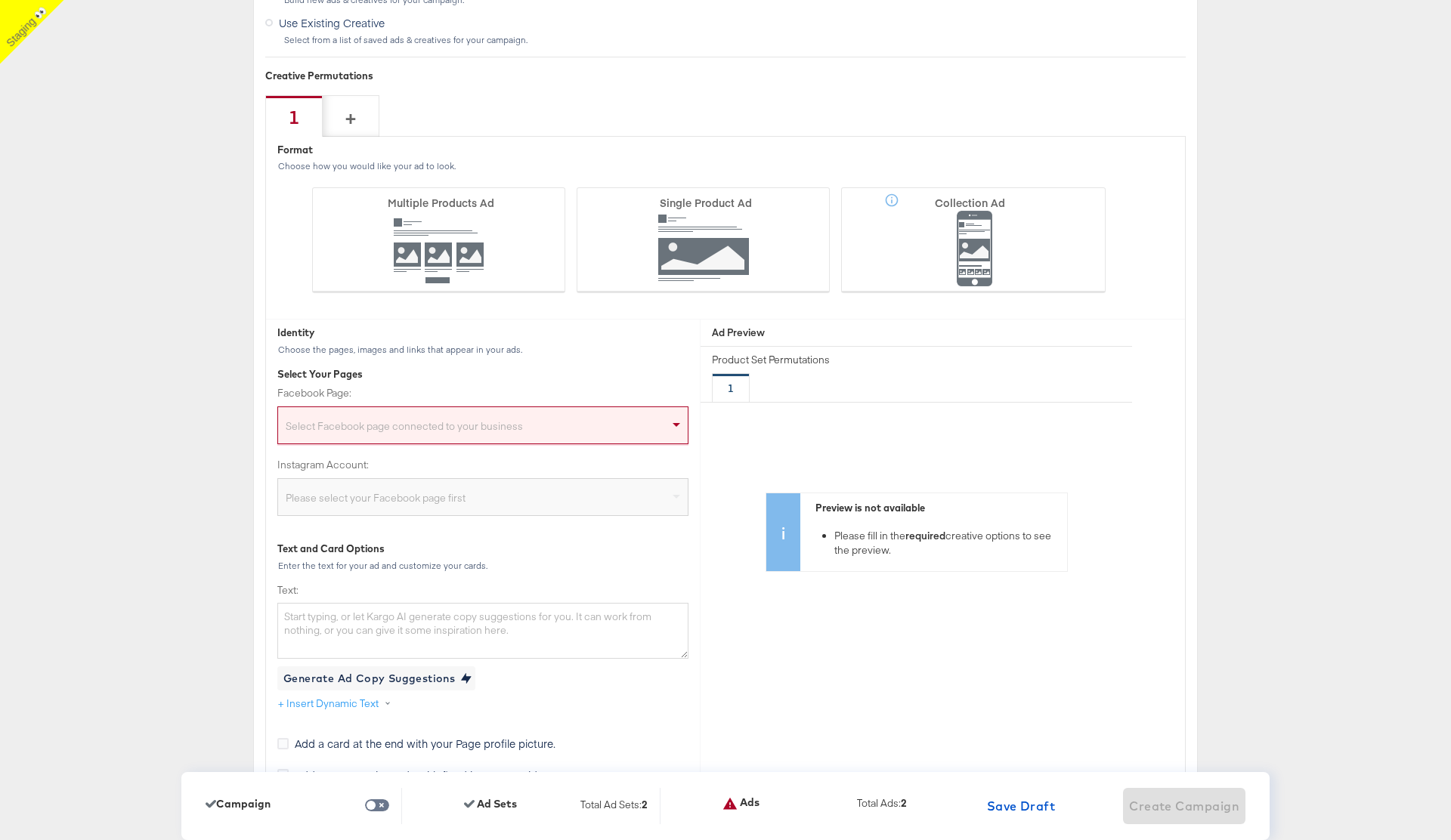
scroll to position [4113, 0]
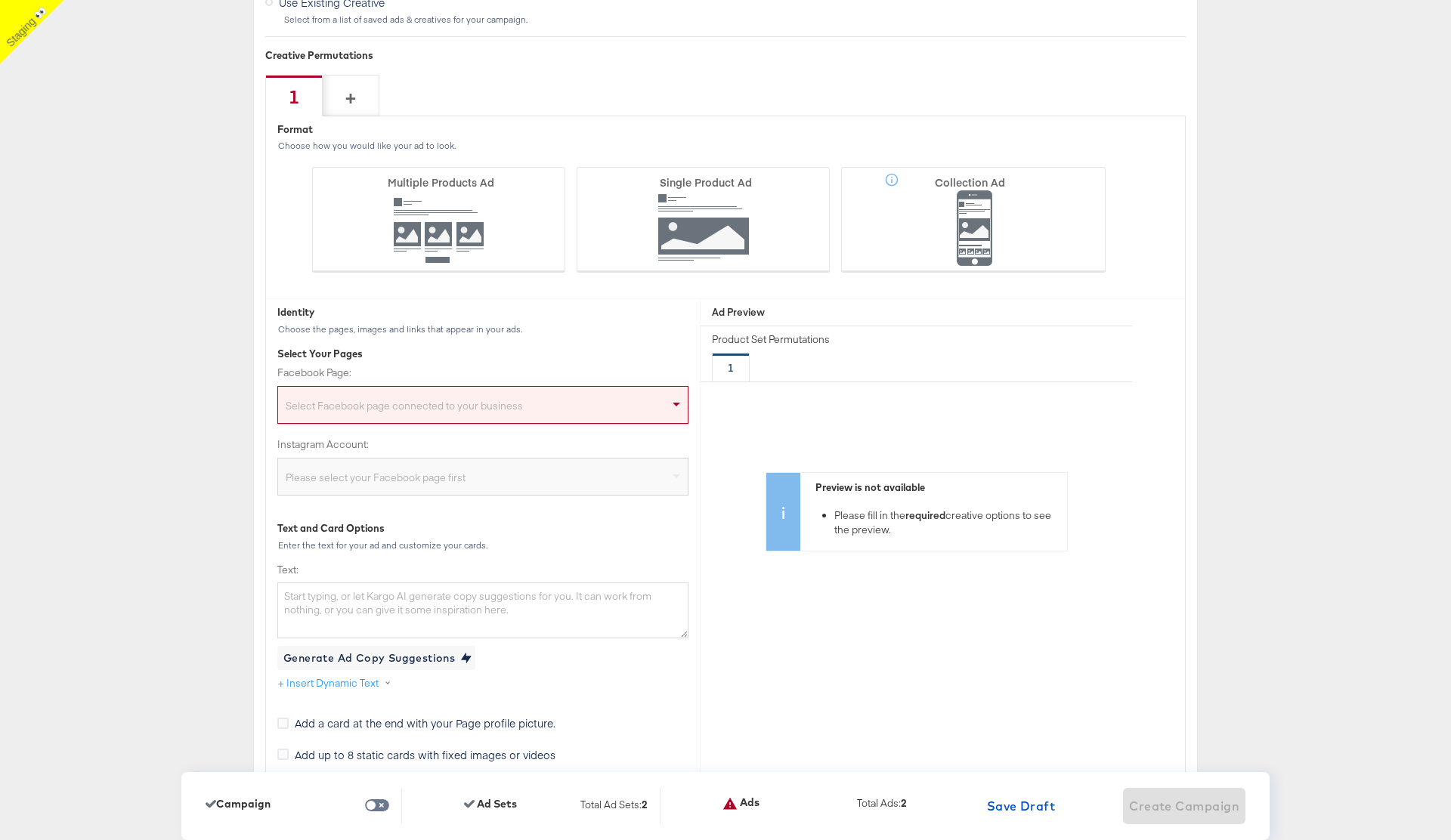
click at [473, 406] on div "Select Facebook page connected to your business" at bounding box center [483, 408] width 410 height 30
type input "sta"
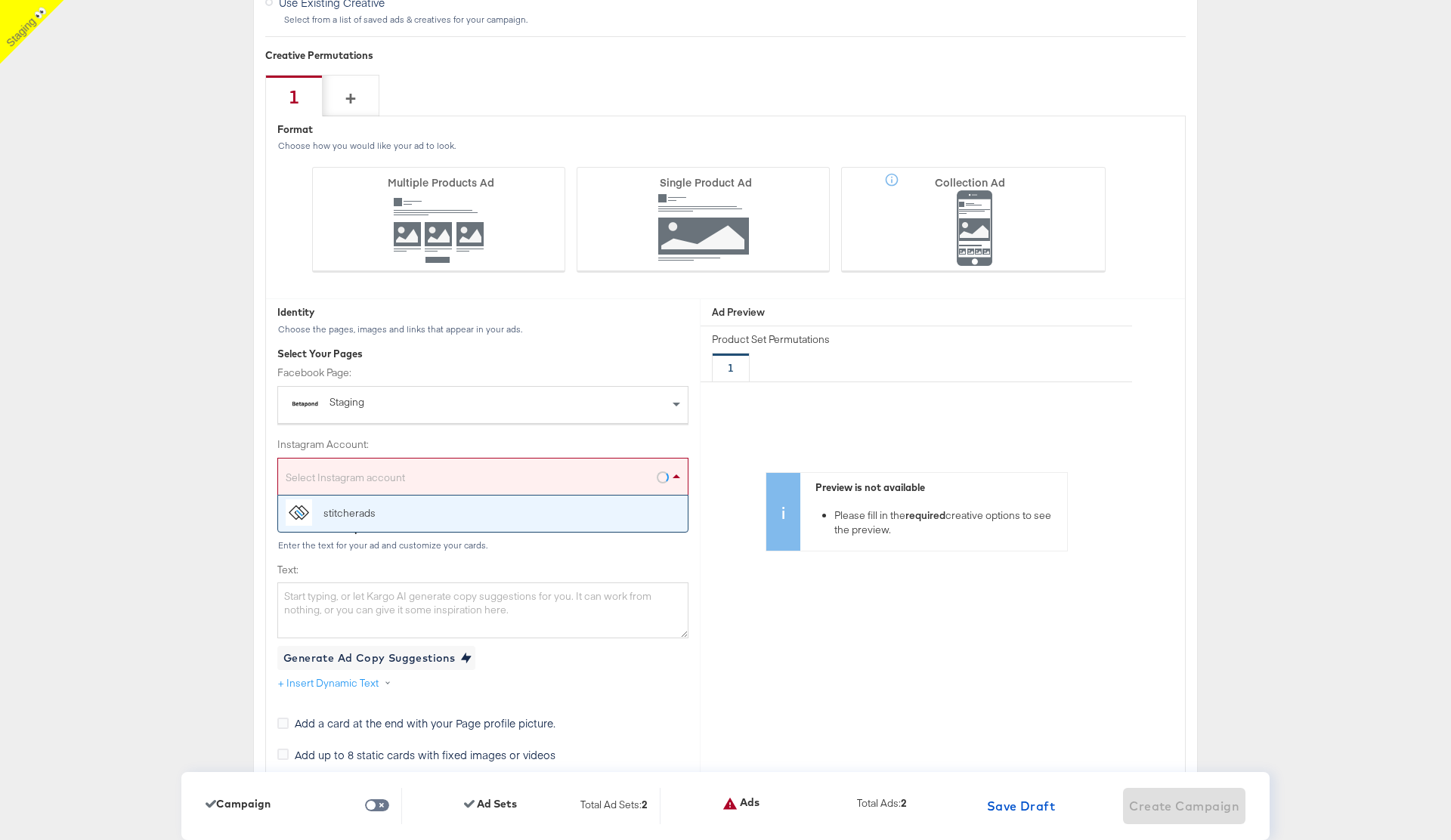
click at [380, 463] on div "Select Instagram account" at bounding box center [483, 477] width 411 height 38
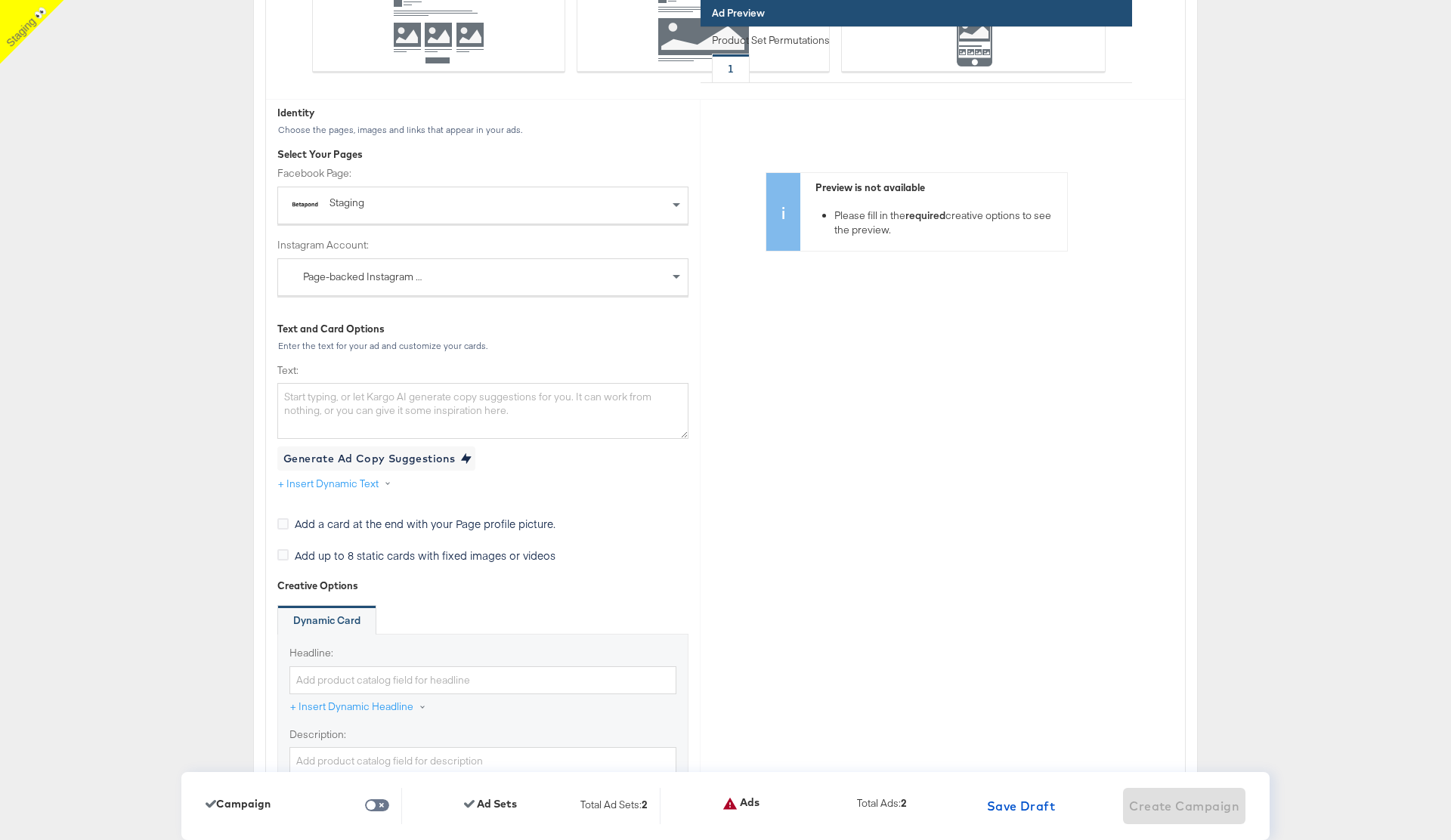
scroll to position [4525, 0]
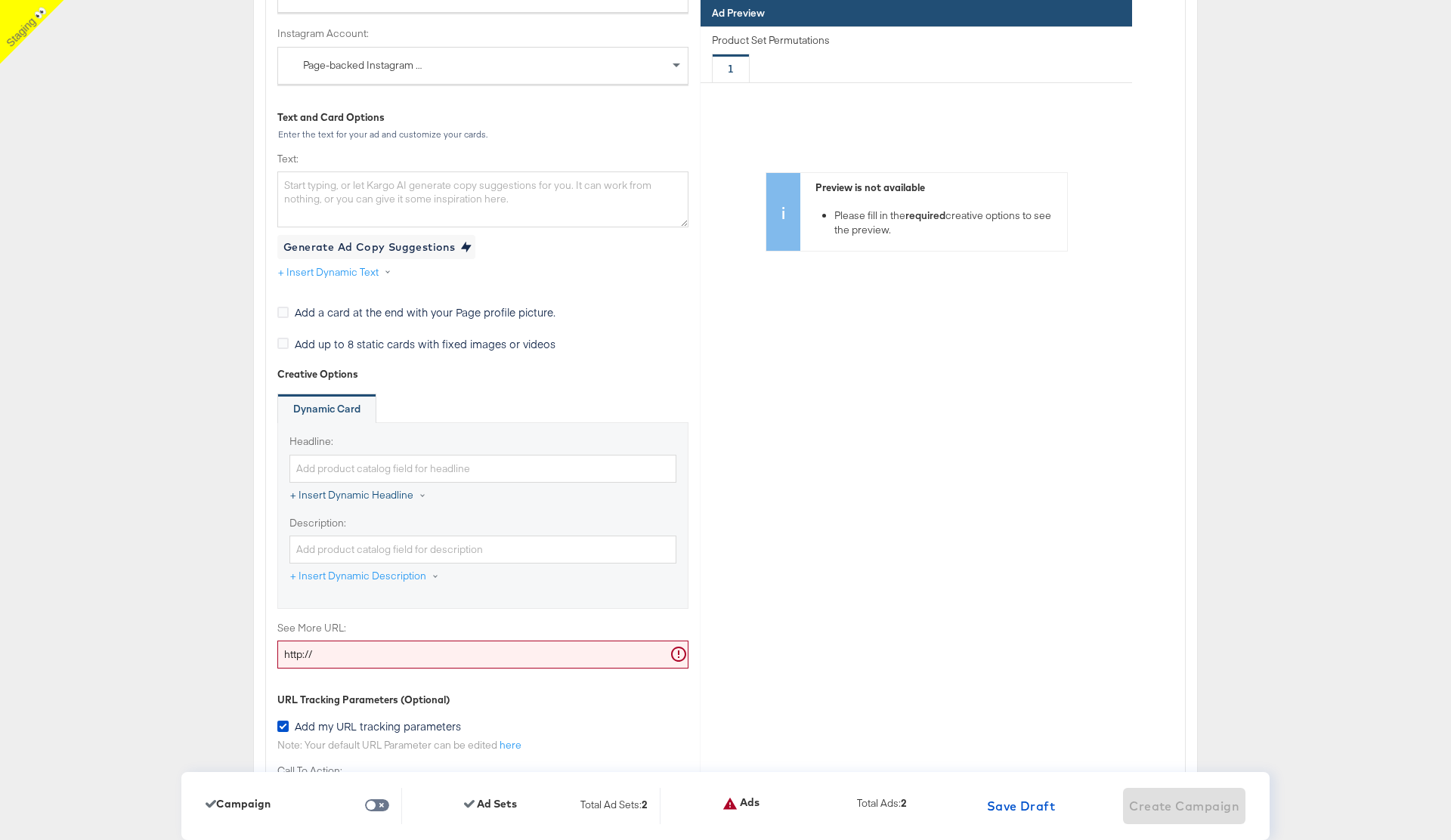
click at [352, 494] on button "+ Insert Dynamic Headline" at bounding box center [365, 496] width 153 height 27
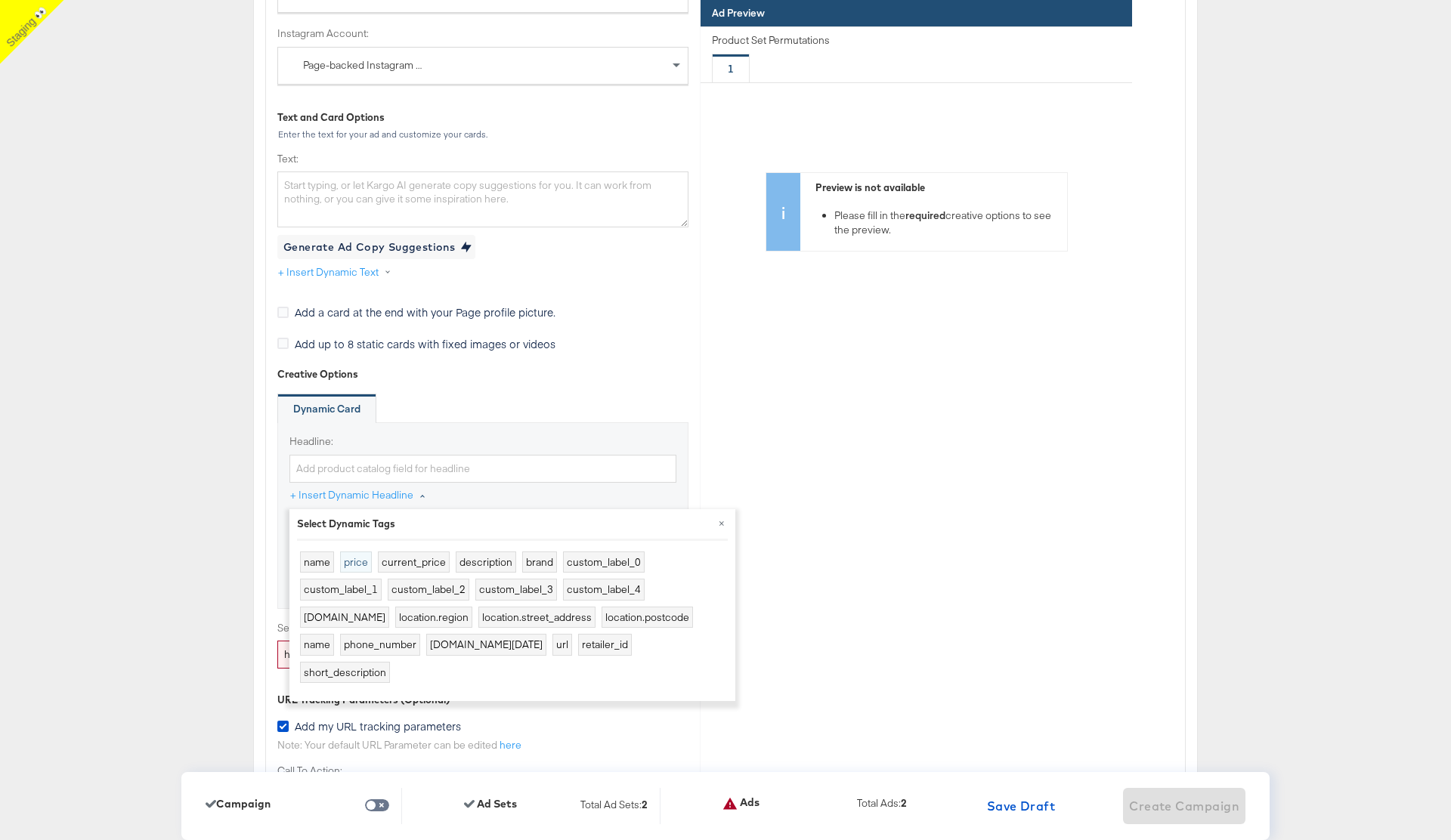
click at [355, 557] on button "price" at bounding box center [356, 563] width 32 height 22
type input "{{product.price}}"
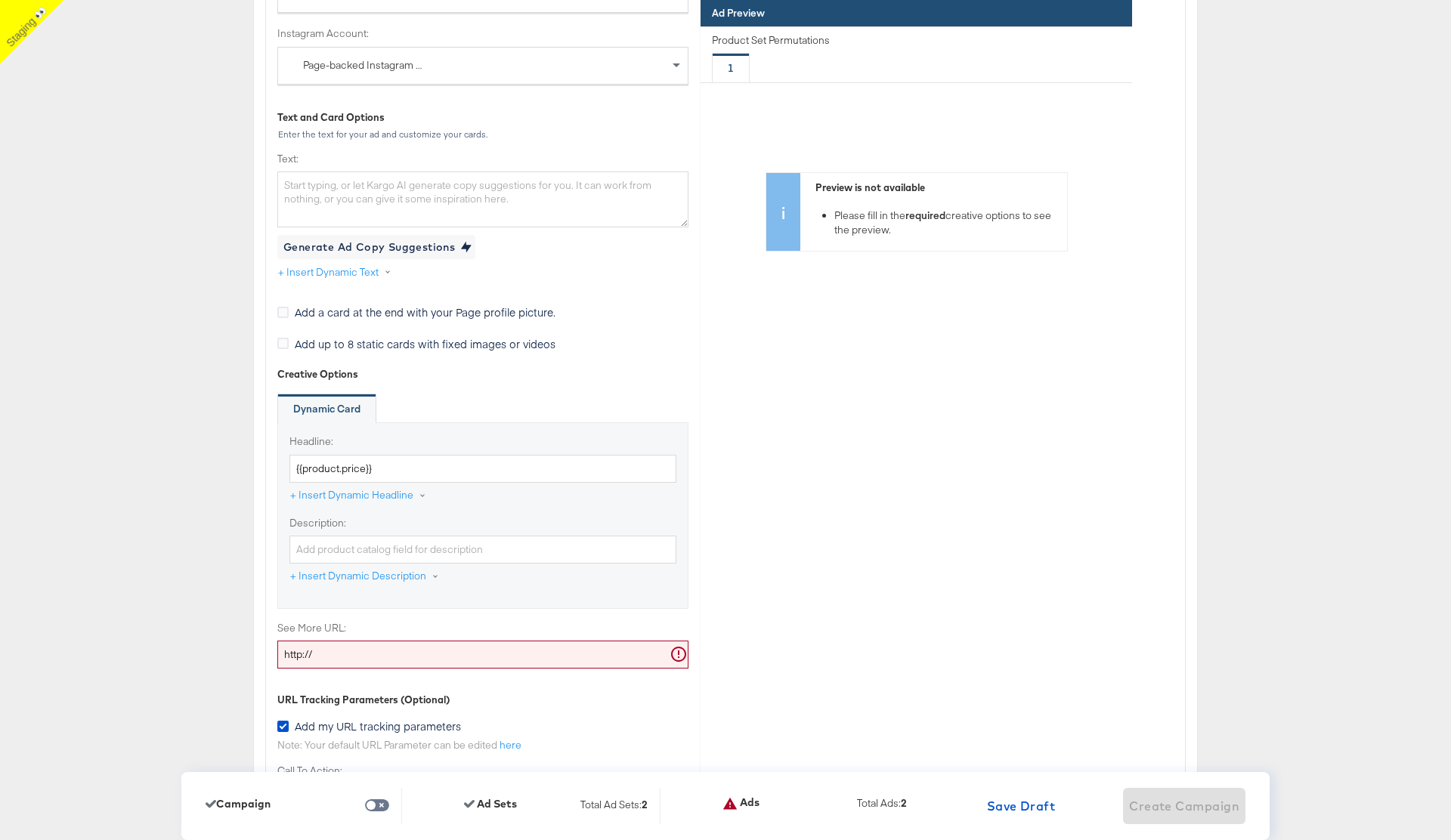
click at [349, 652] on input "http://" at bounding box center [483, 655] width 411 height 28
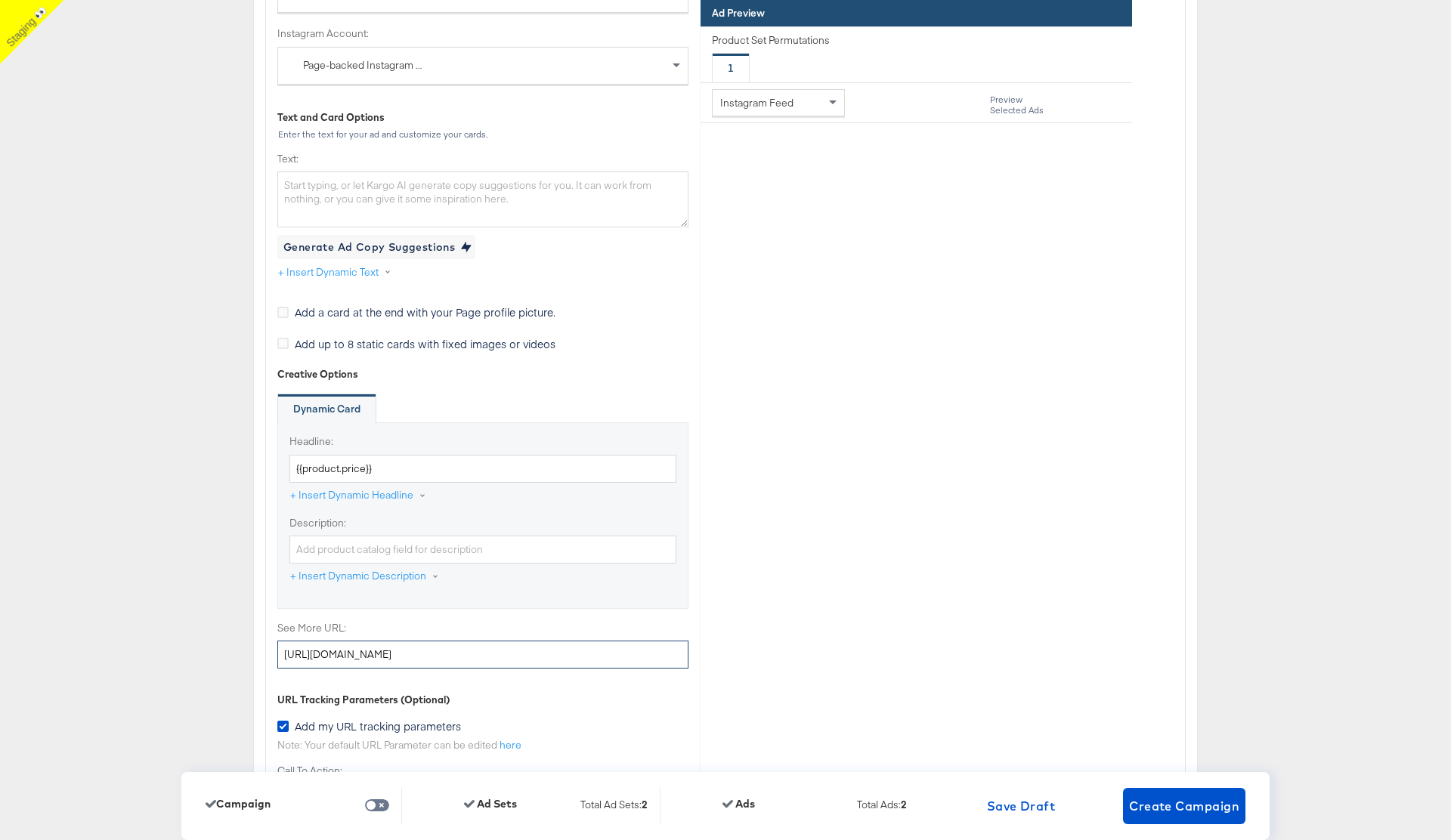
type input "http://www.kargo.com"
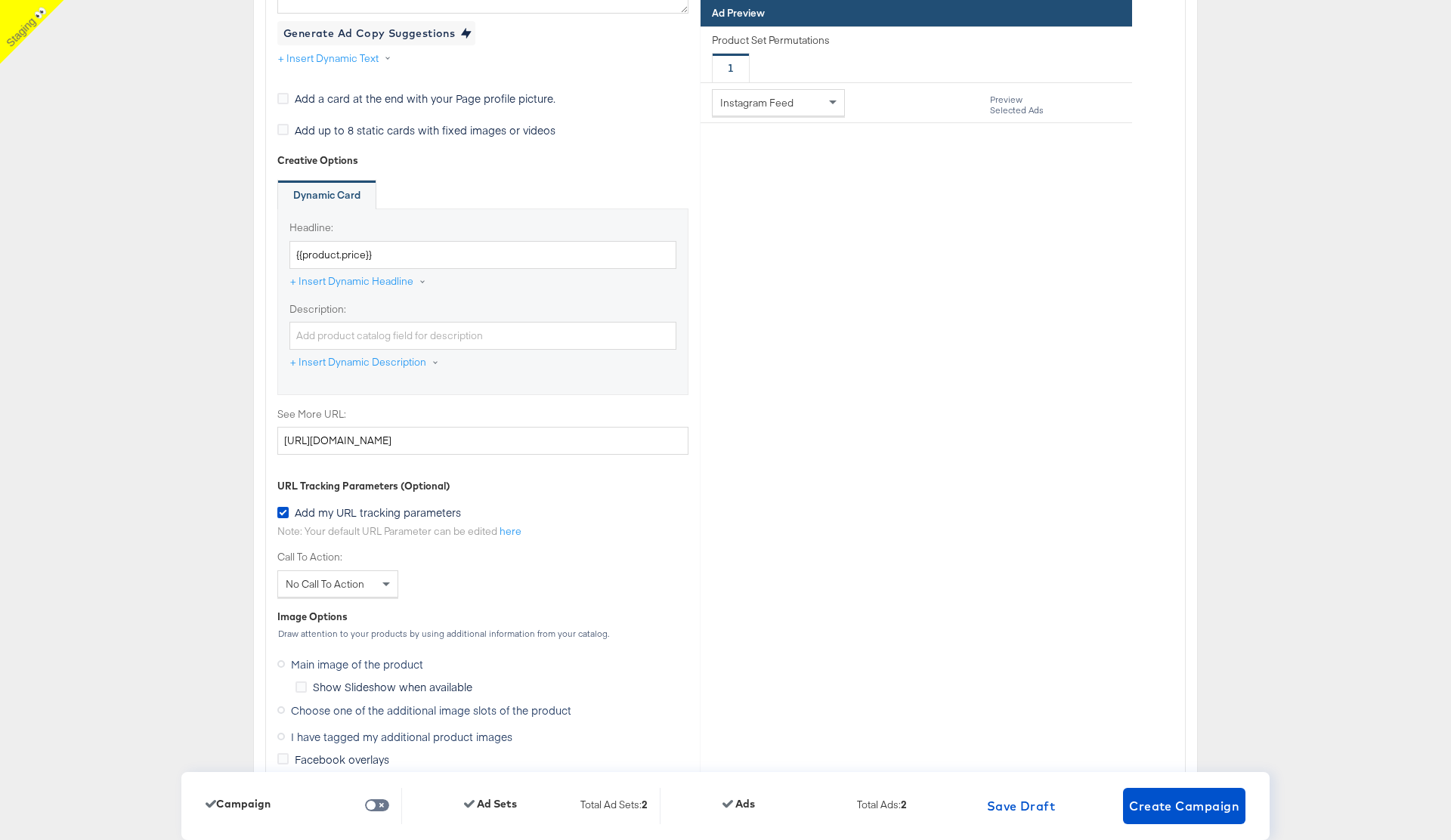
scroll to position [4755, 0]
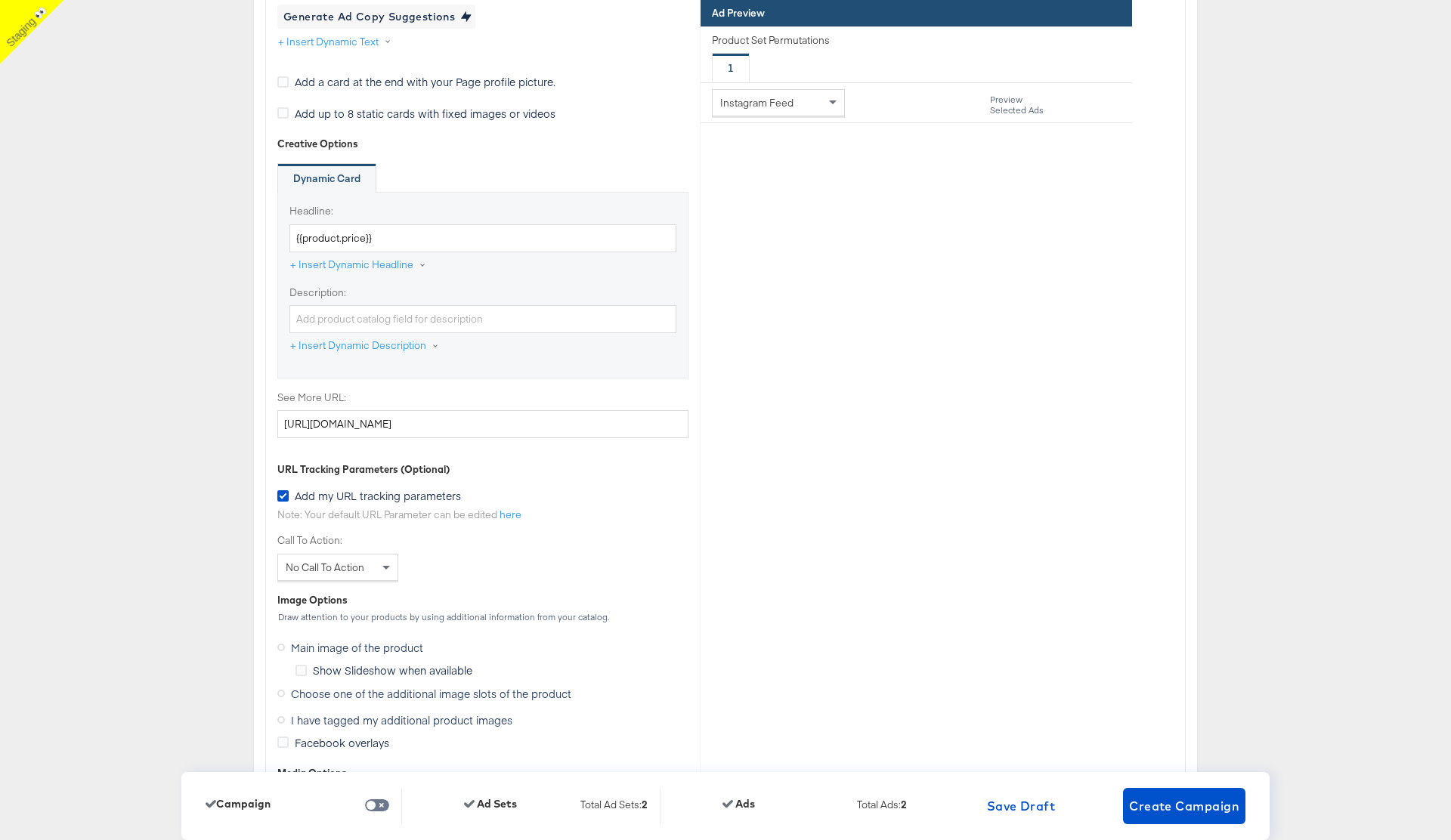
click at [371, 583] on div "Identity Choose the pages, images and links that appear in your ads. Select You…" at bounding box center [483, 387] width 434 height 1461
click at [371, 566] on div "No Call To Action" at bounding box center [338, 567] width 119 height 26
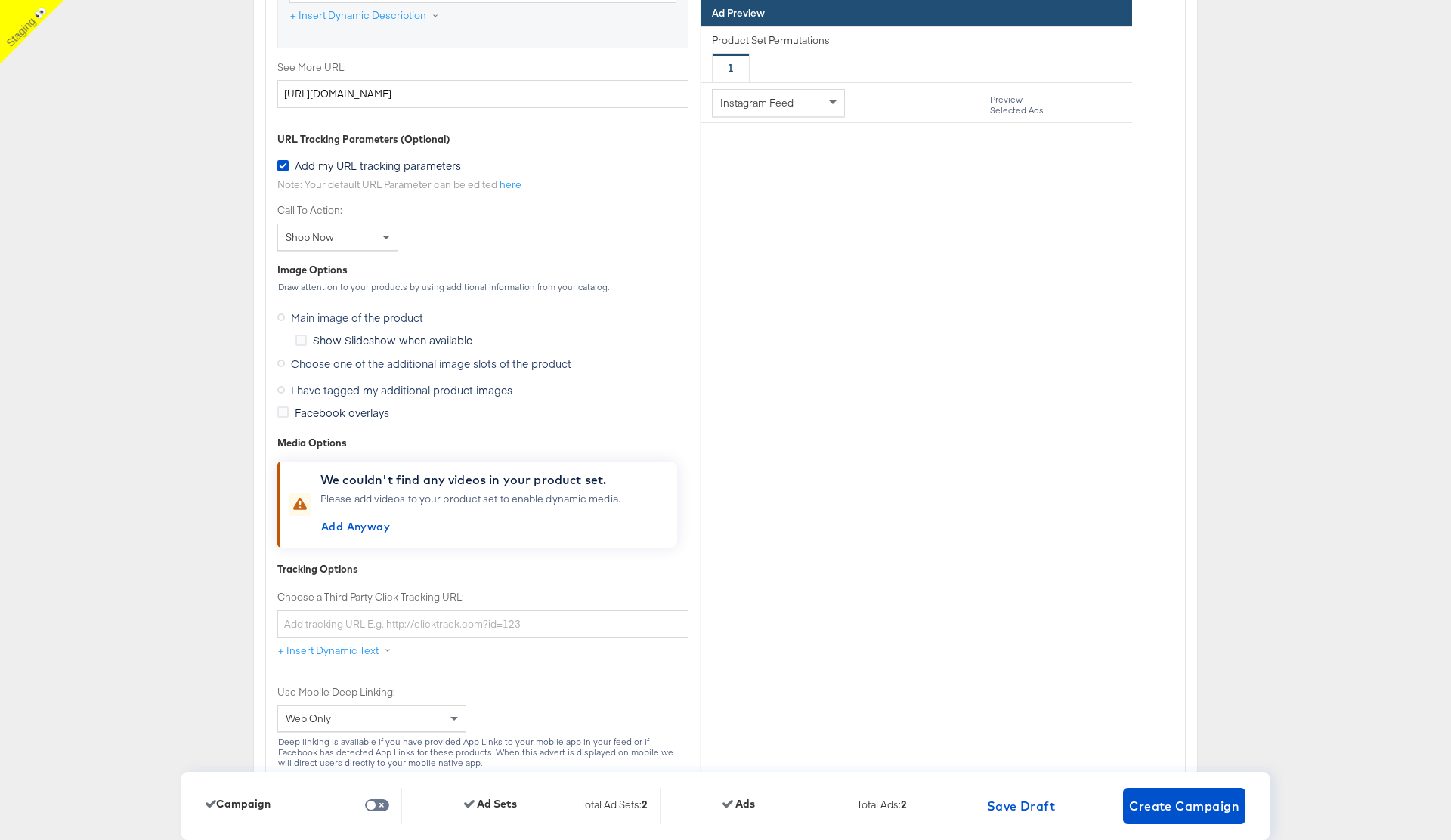
scroll to position [5086, 0]
click at [280, 361] on icon at bounding box center [281, 362] width 8 height 8
click at [0, 0] on input "Choose one of the additional image slots of the product" at bounding box center [0, 0] width 0 height 0
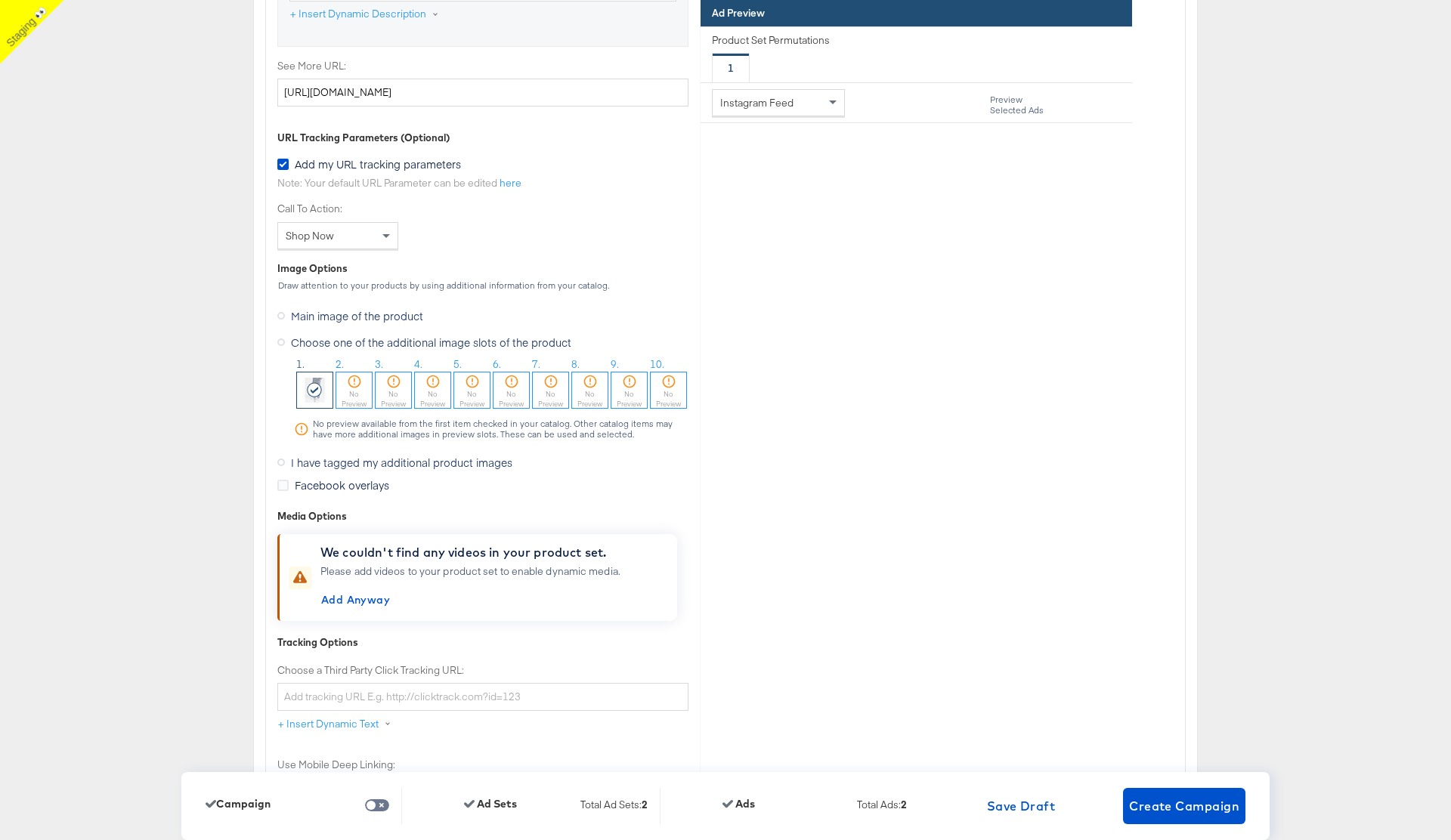
click at [282, 312] on icon at bounding box center [281, 316] width 8 height 8
click at [0, 0] on input "Main image of the product" at bounding box center [0, 0] width 0 height 0
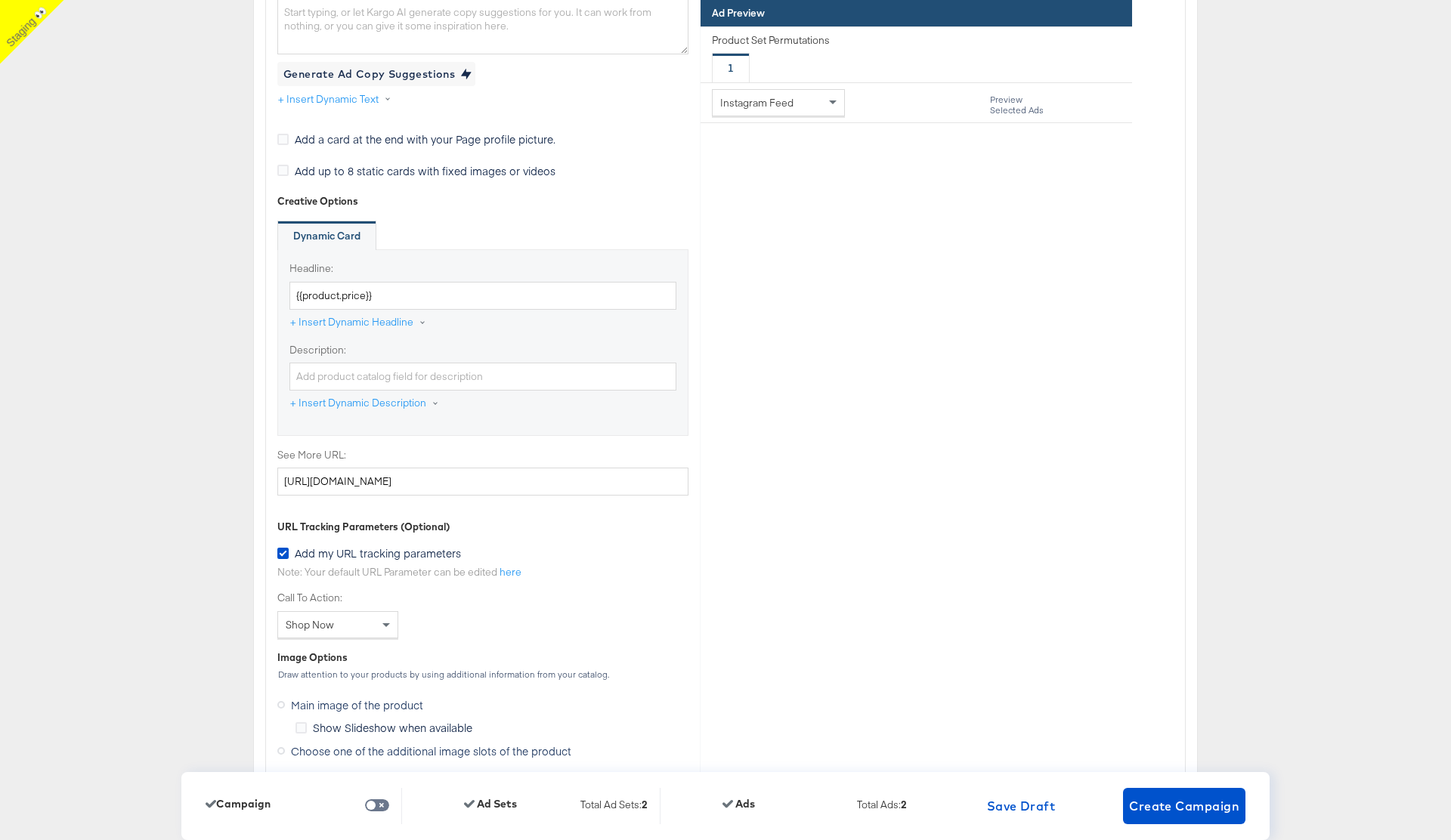
scroll to position [5769, 0]
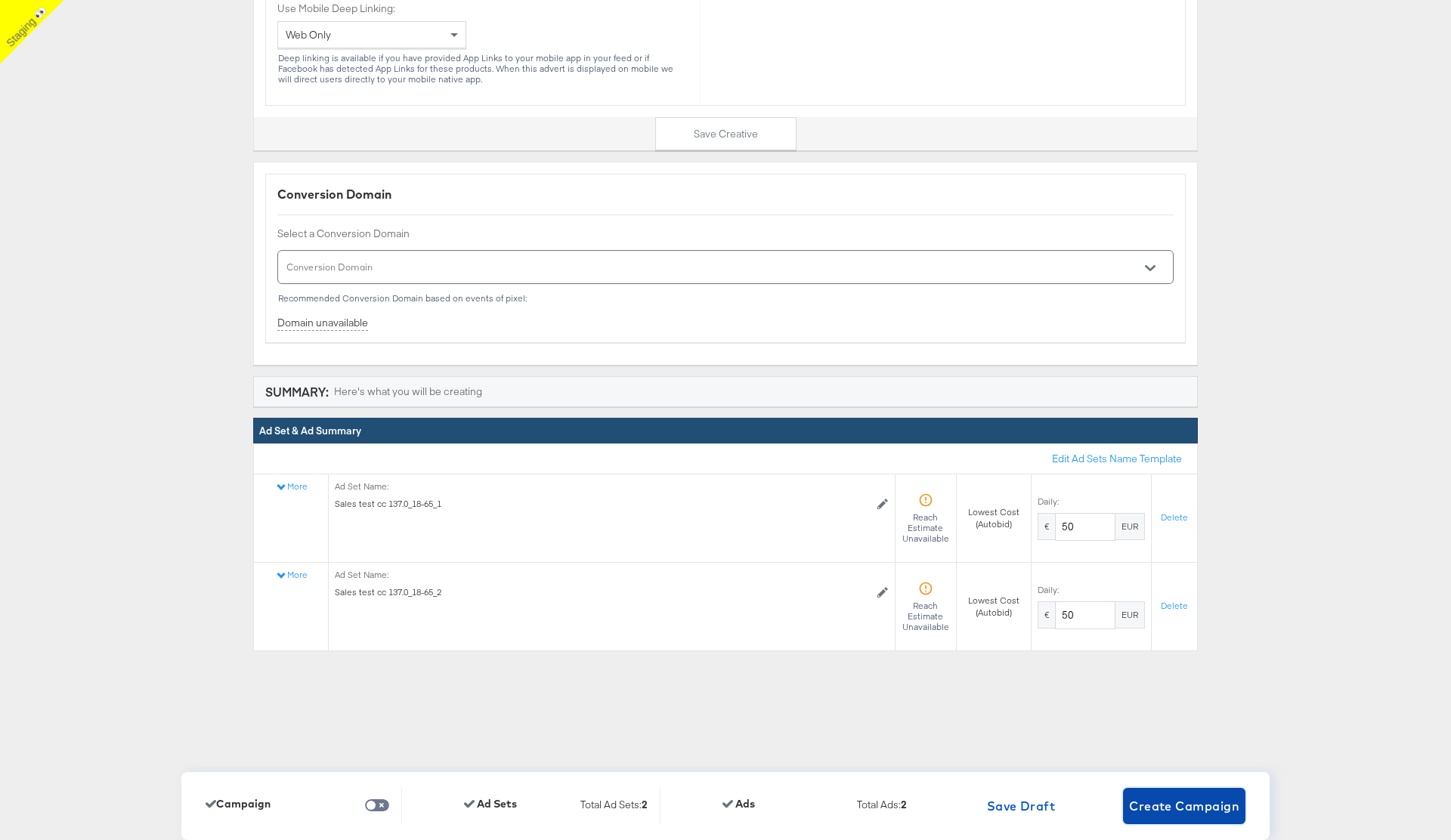
click at [1163, 808] on span "Create Campaign" at bounding box center [1184, 806] width 110 height 21
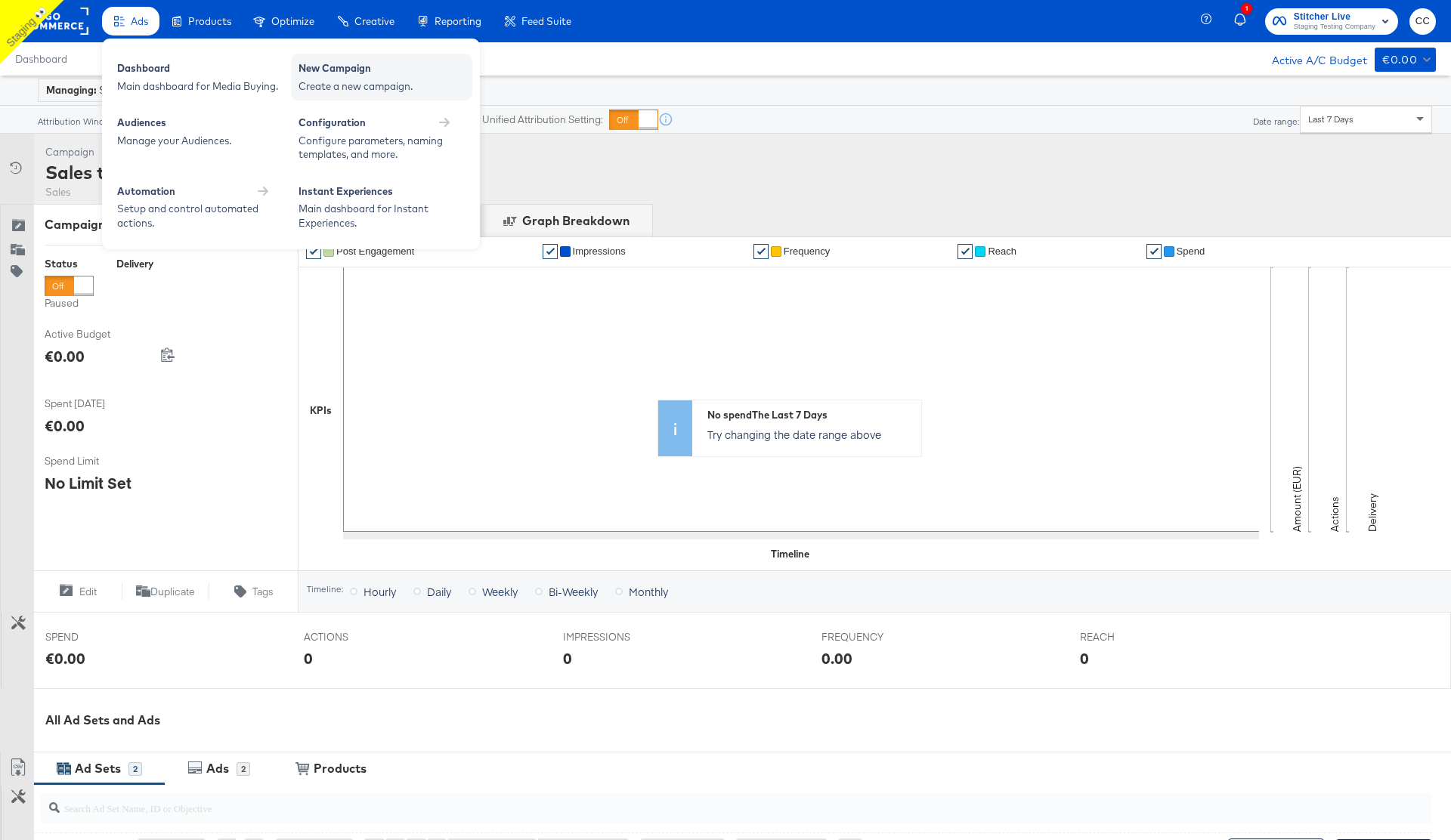
click at [371, 77] on div "New Campaign" at bounding box center [381, 70] width 167 height 18
click at [250, 192] on div "Automation" at bounding box center [200, 191] width 167 height 15
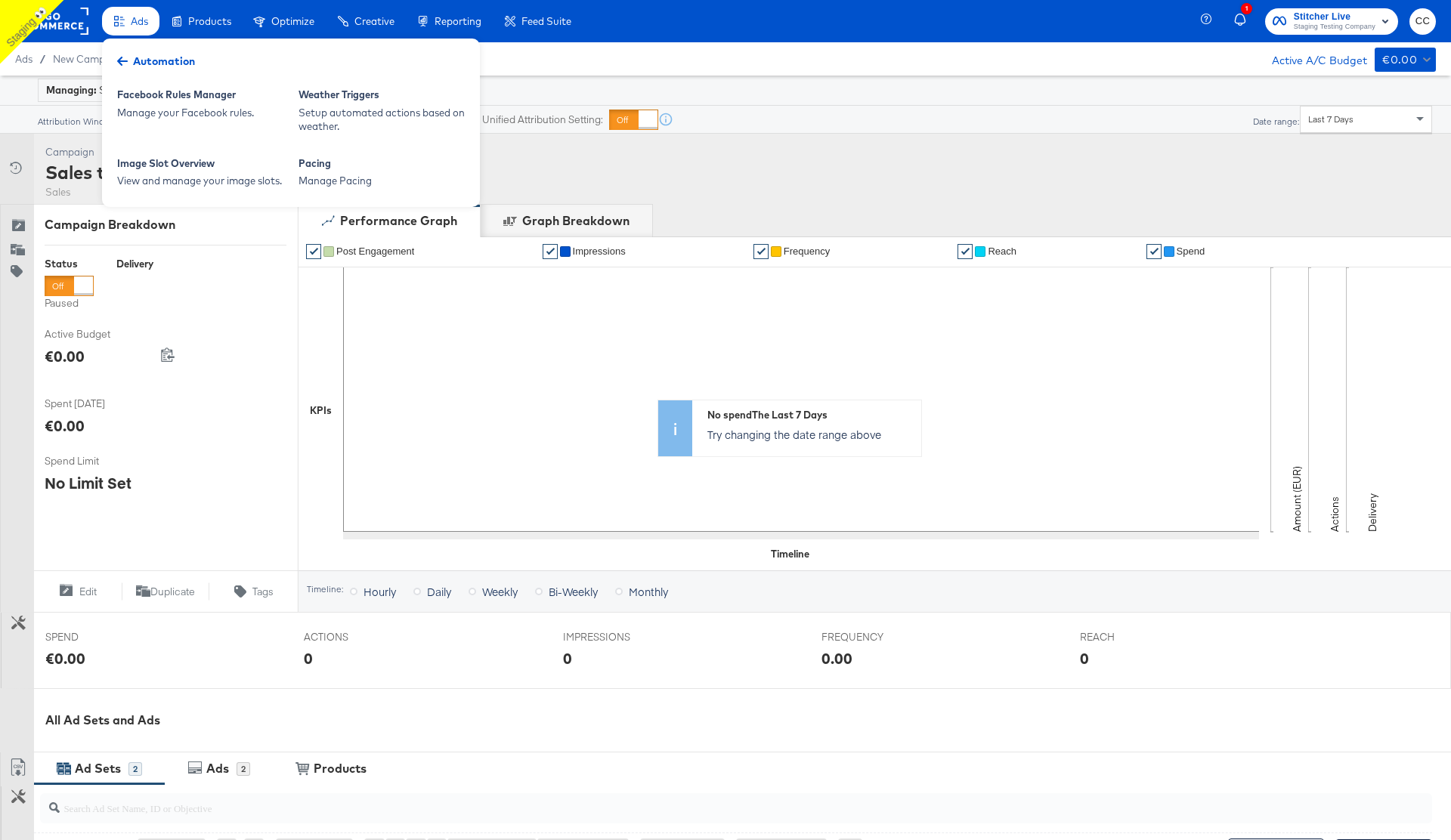
click at [177, 57] on span "Automation" at bounding box center [164, 61] width 62 height 15
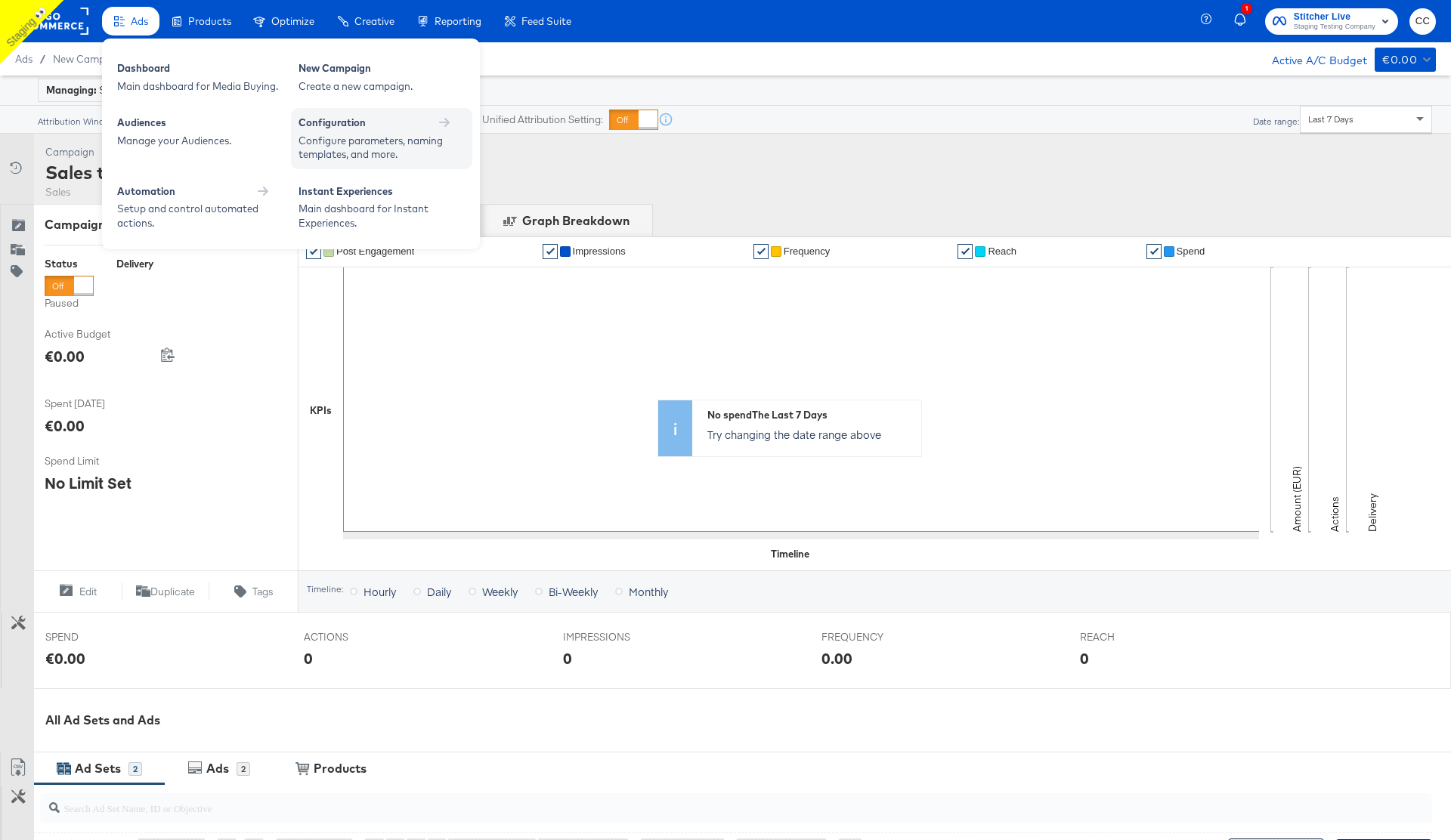
click at [426, 134] on div "Configure parameters, naming templates, and more." at bounding box center [374, 148] width 151 height 28
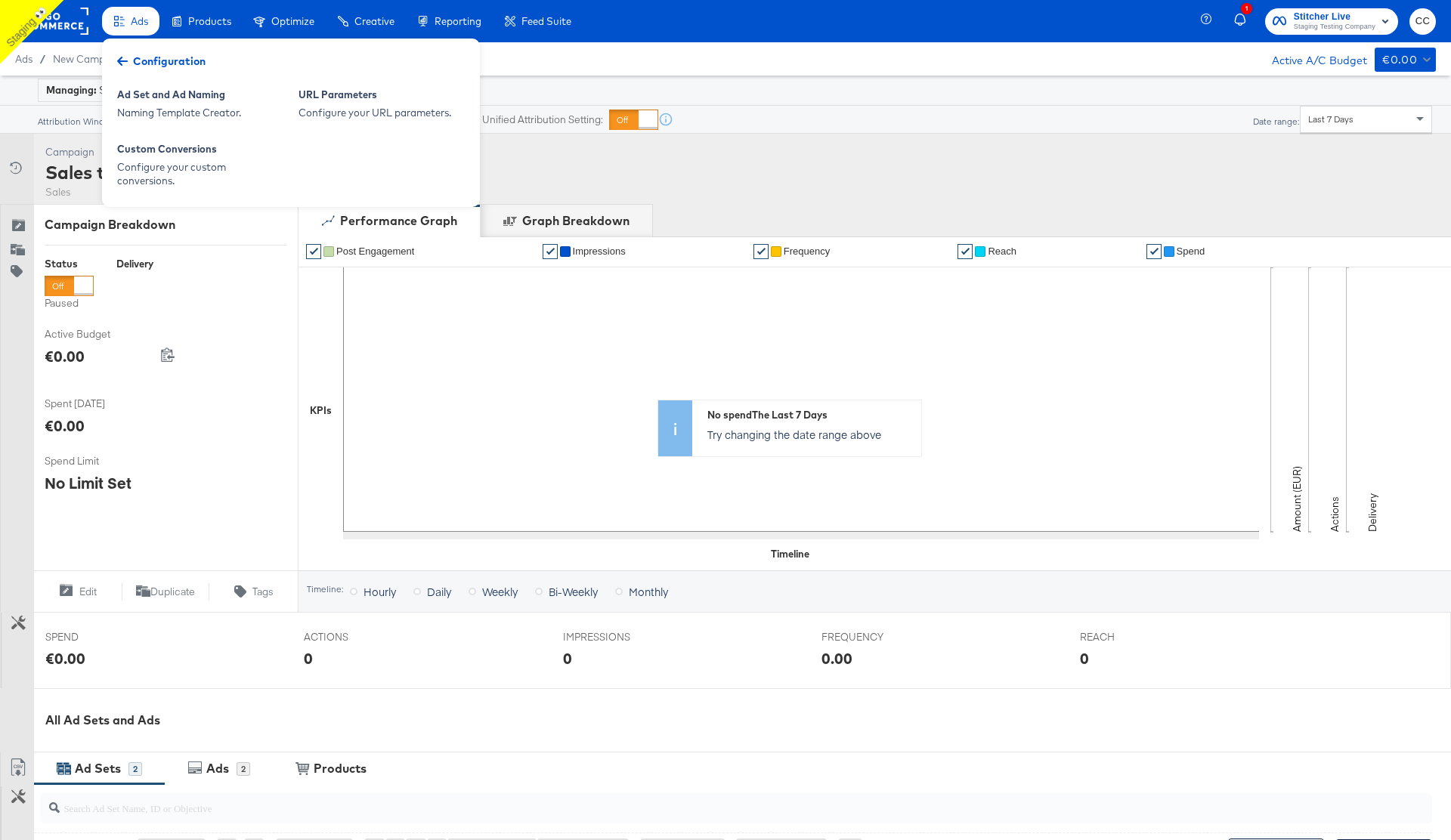
click at [646, 170] on div "Campaign Activity Campaign Sales test cc 137.0 Sales" at bounding box center [726, 169] width 1451 height 71
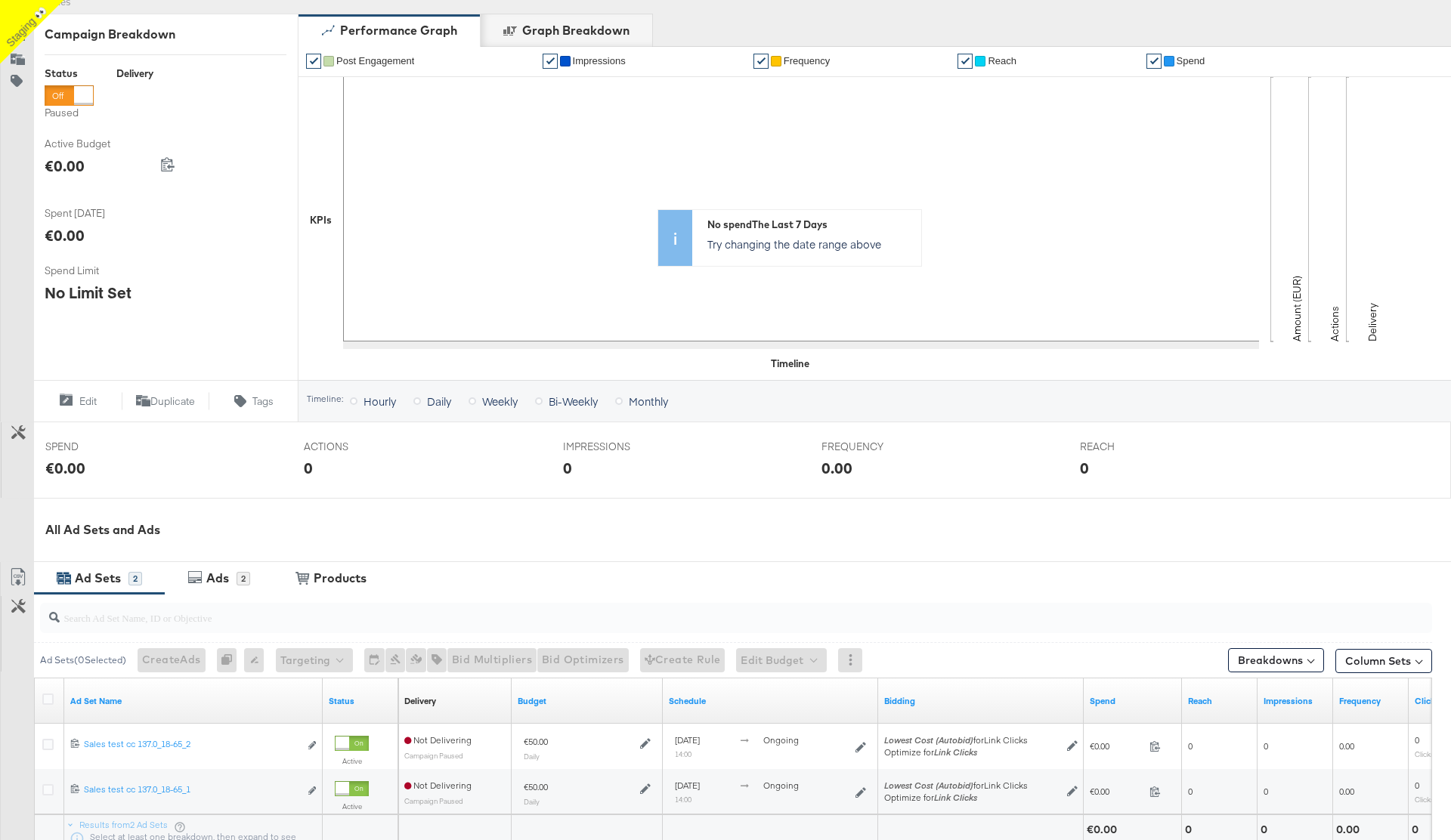
scroll to position [359, 0]
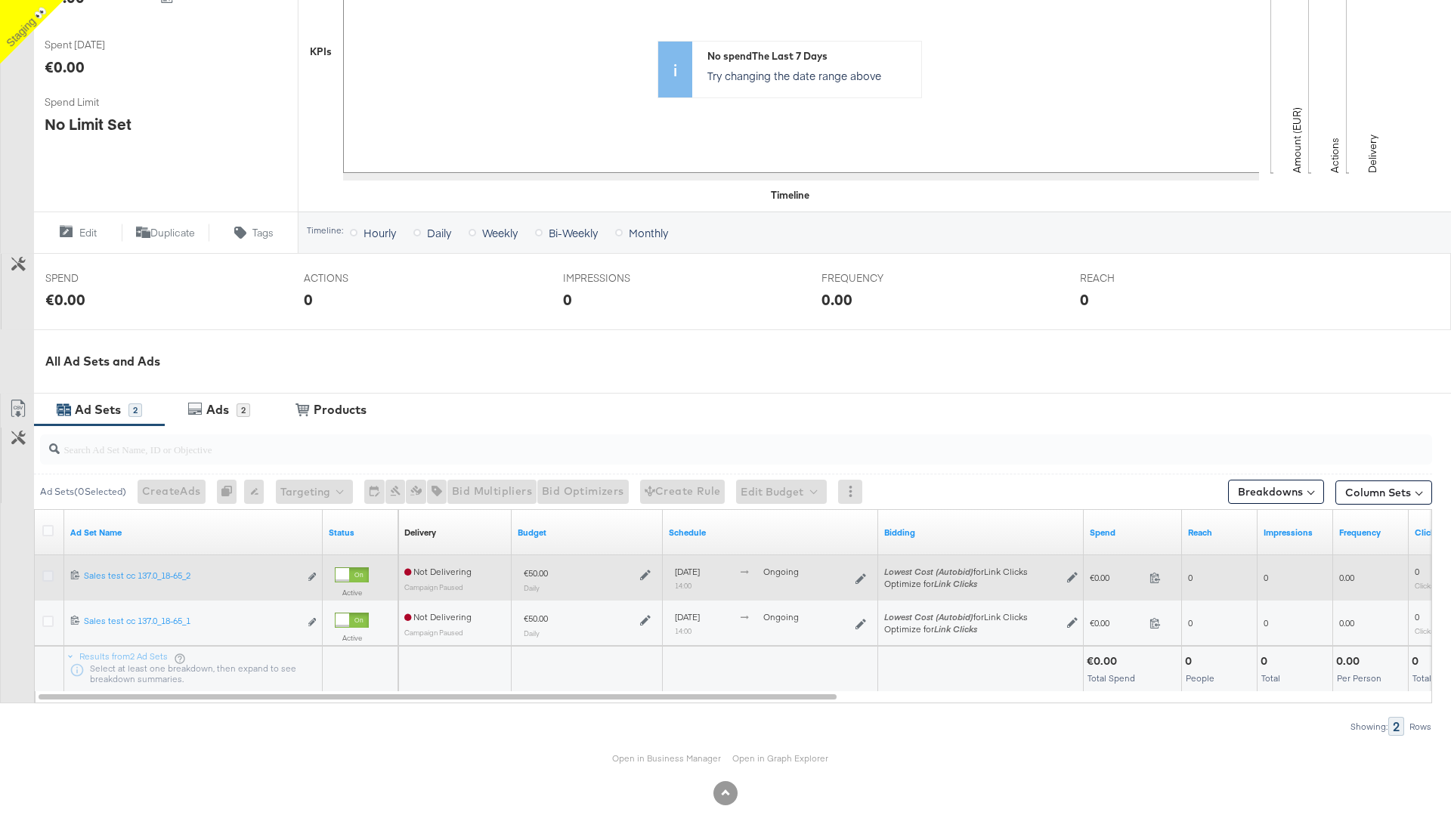
click at [46, 574] on icon at bounding box center [48, 576] width 12 height 12
click at [0, 0] on input "checkbox" at bounding box center [0, 0] width 0 height 0
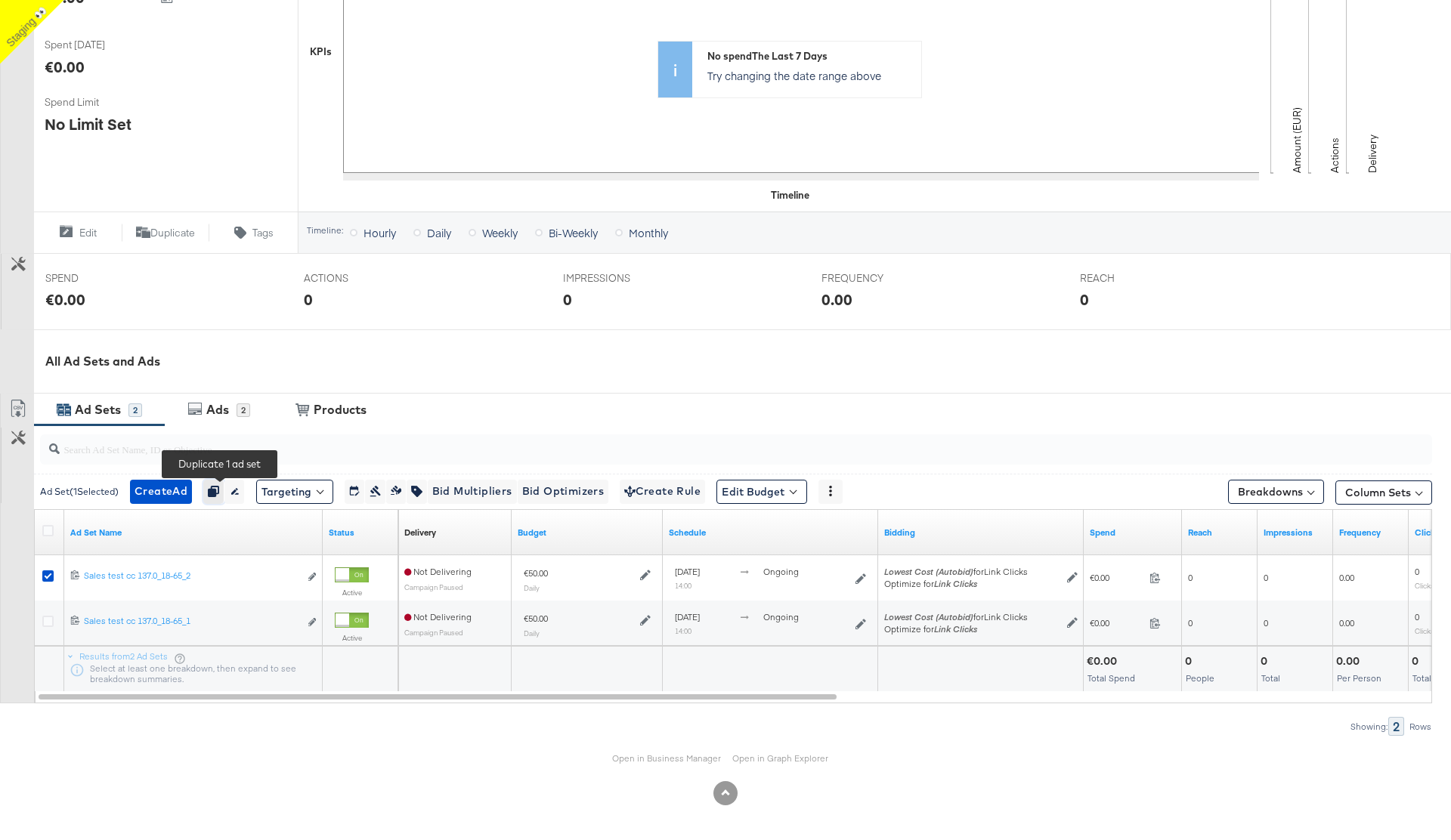
click at [219, 491] on icon "button" at bounding box center [213, 491] width 11 height 11
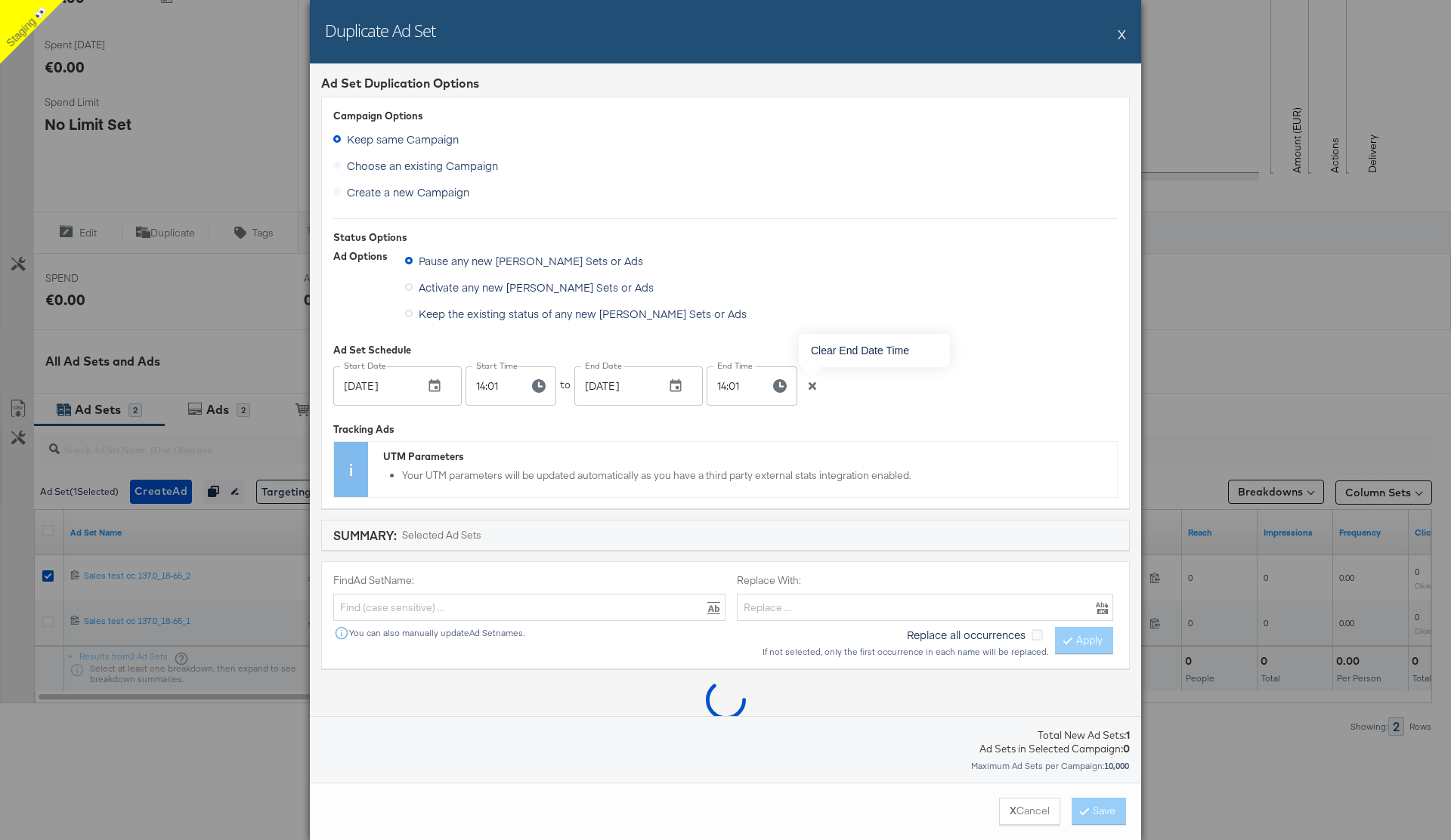
click at [812, 386] on icon "button" at bounding box center [812, 386] width 8 height 8
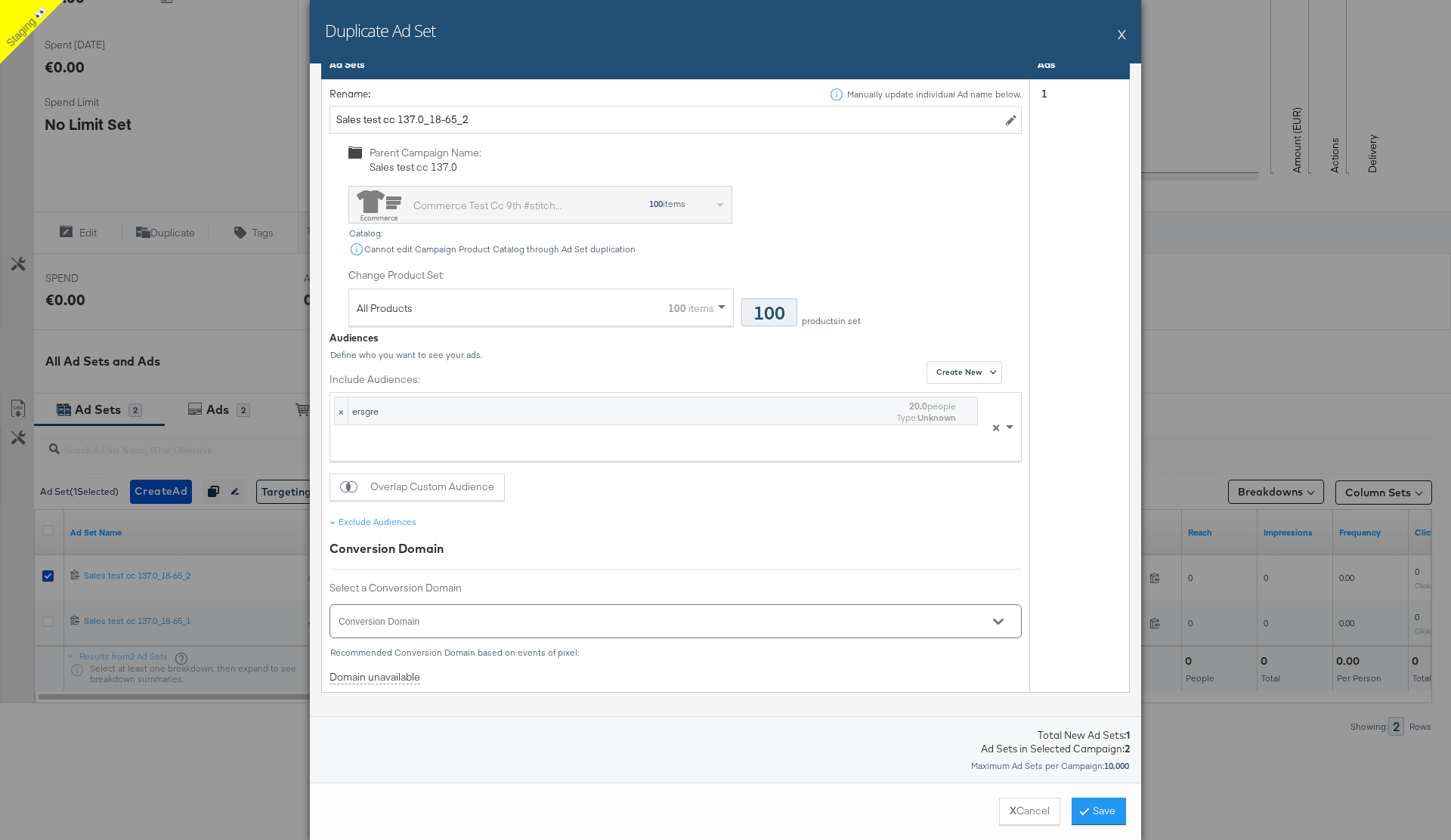
scroll to position [682, 0]
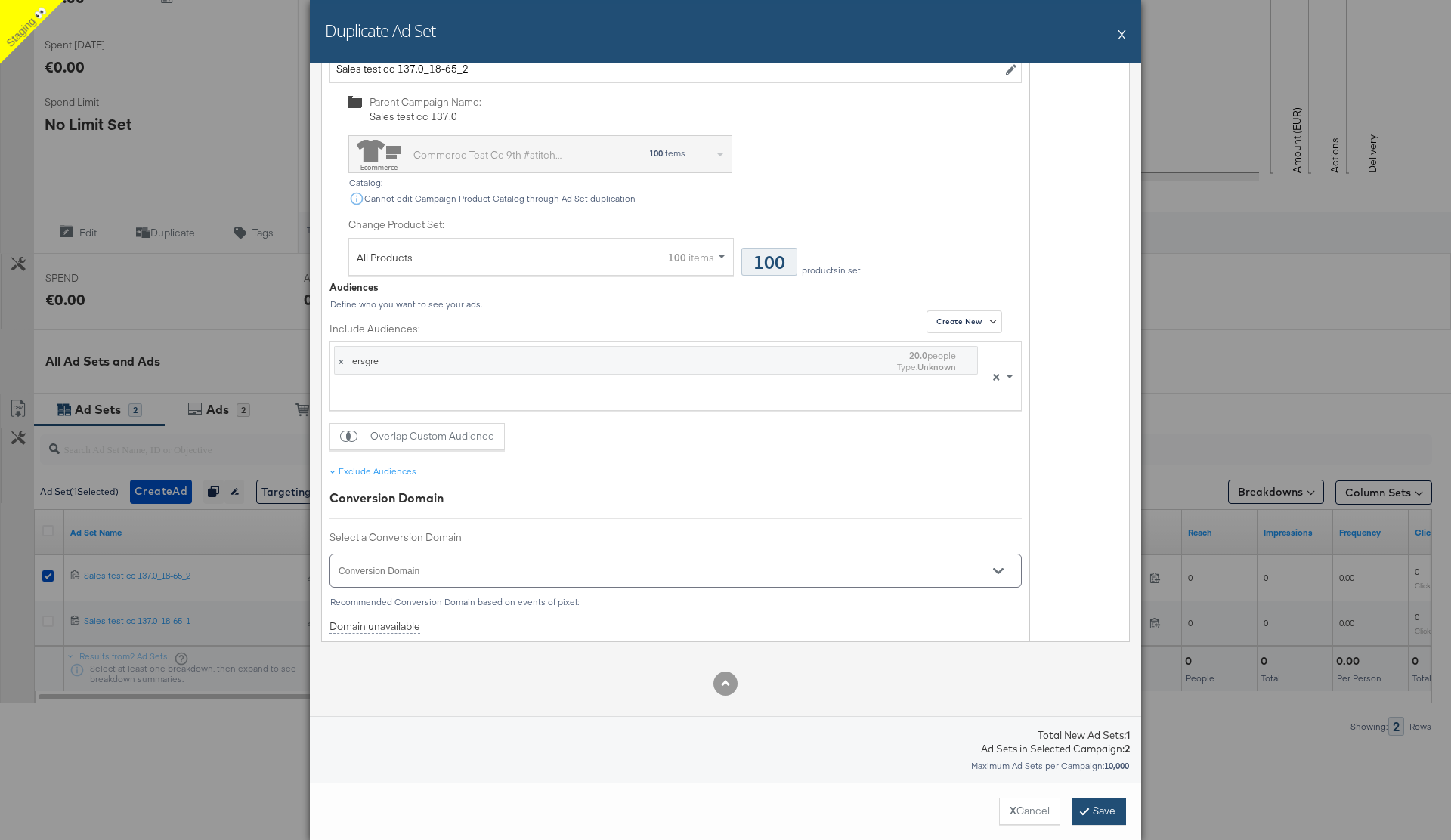
click at [1095, 811] on button "Save" at bounding box center [1099, 811] width 54 height 27
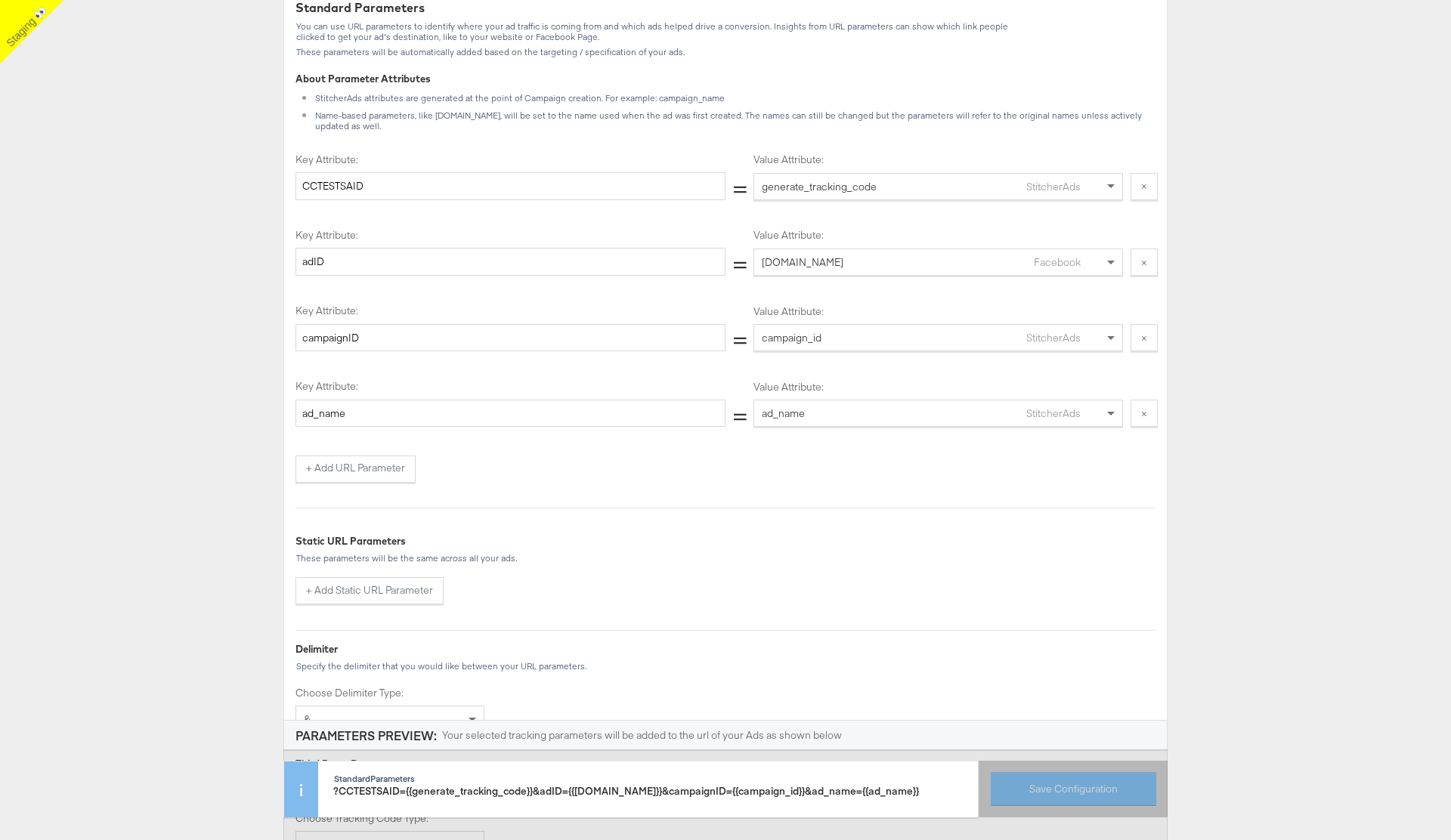
scroll to position [336, 0]
click at [378, 459] on button "+ Add URL Parameter" at bounding box center [355, 466] width 120 height 27
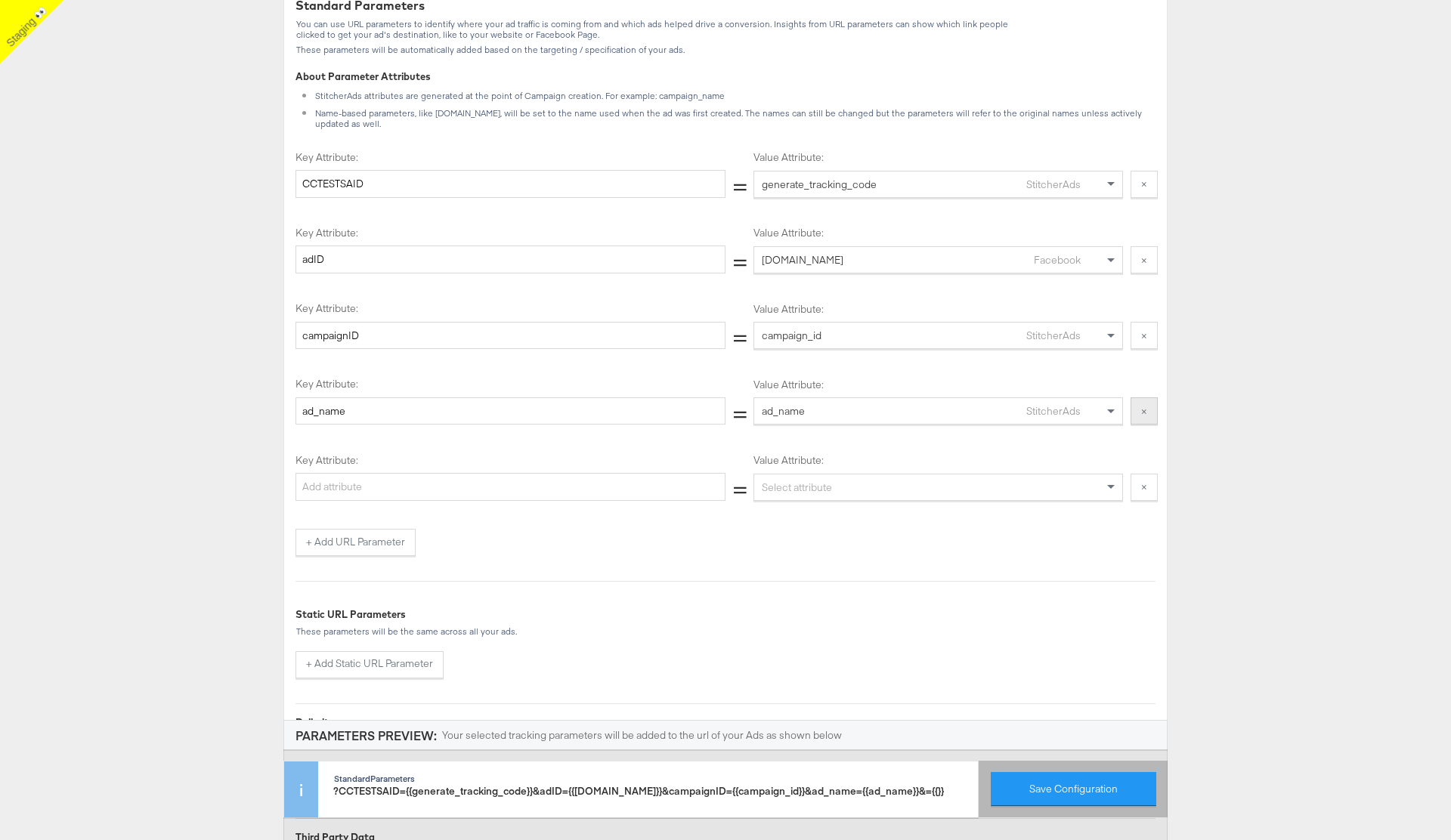
click at [1140, 398] on button "×" at bounding box center [1144, 411] width 27 height 27
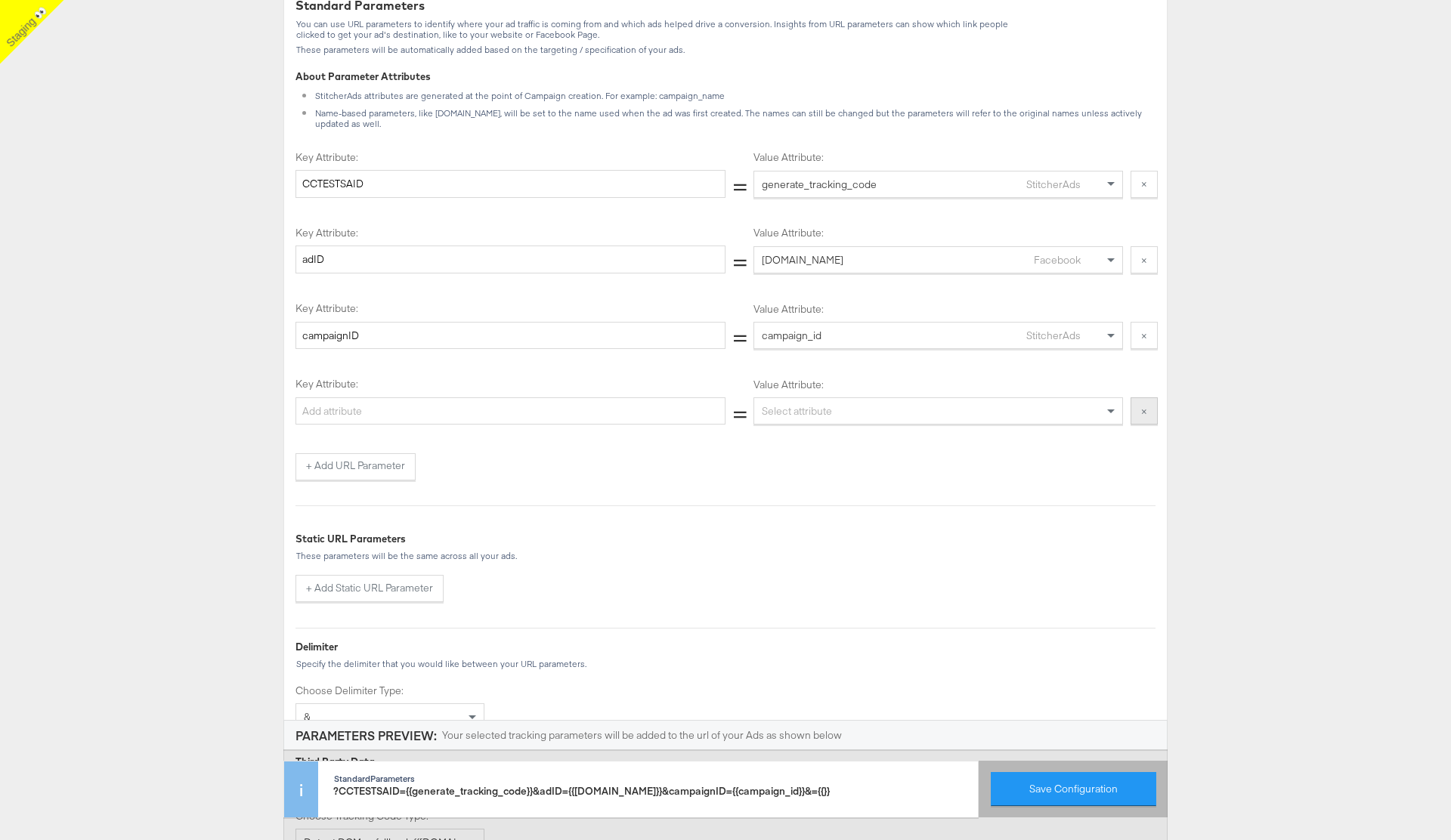
click at [1145, 400] on button "×" at bounding box center [1144, 411] width 27 height 27
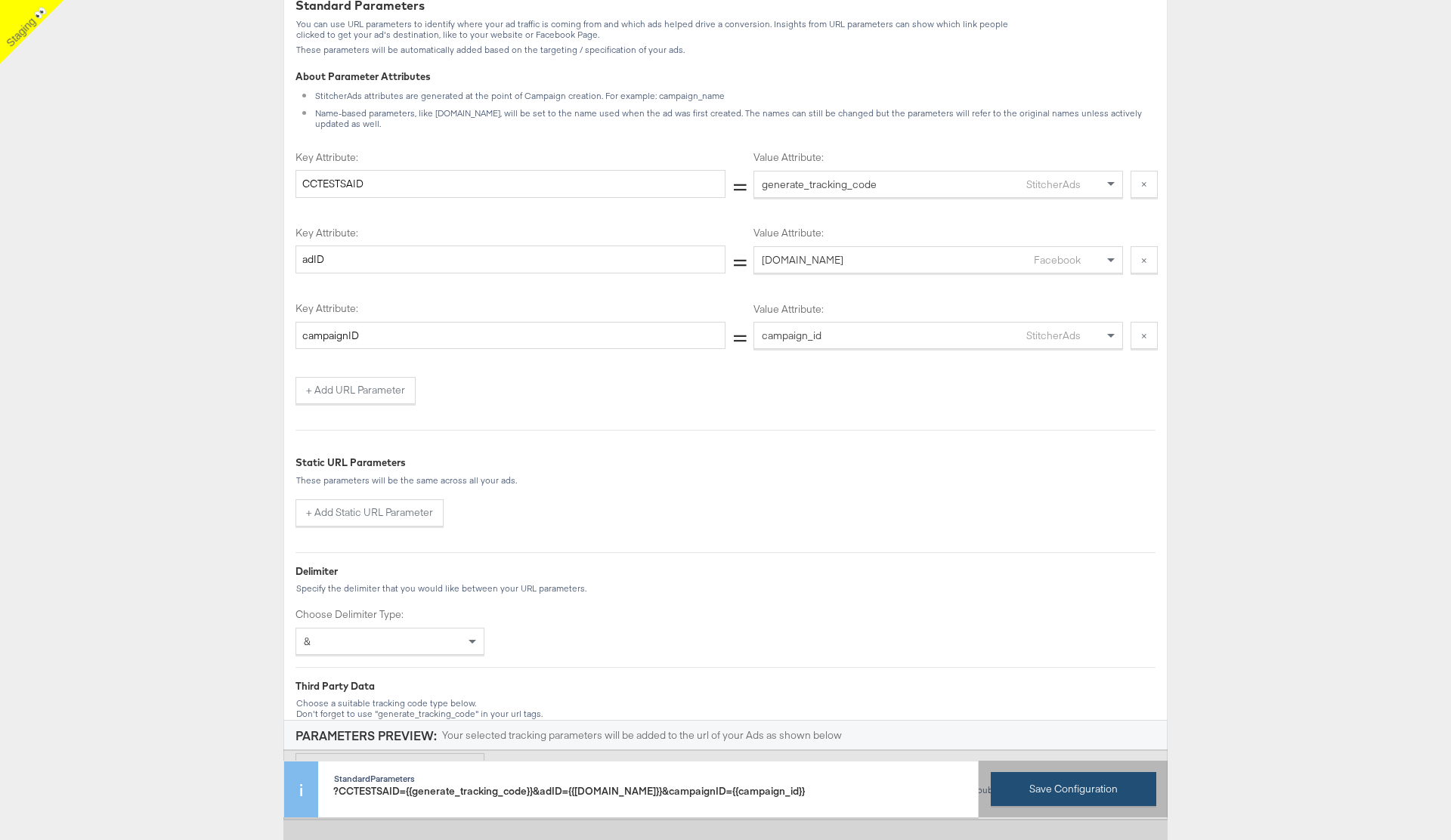
click at [1068, 789] on button "Save Configuration" at bounding box center [1074, 790] width 166 height 34
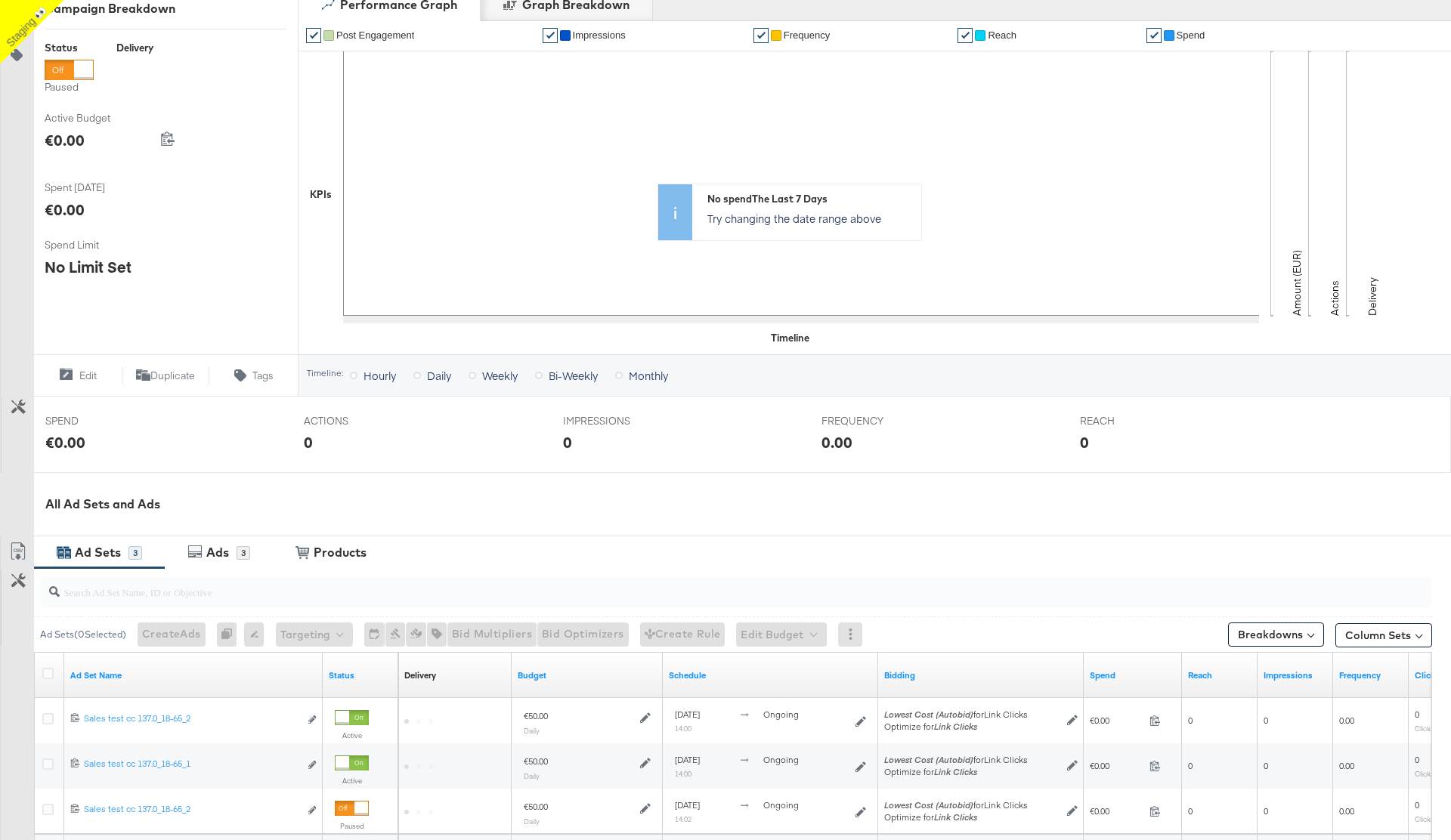
scroll to position [405, 0]
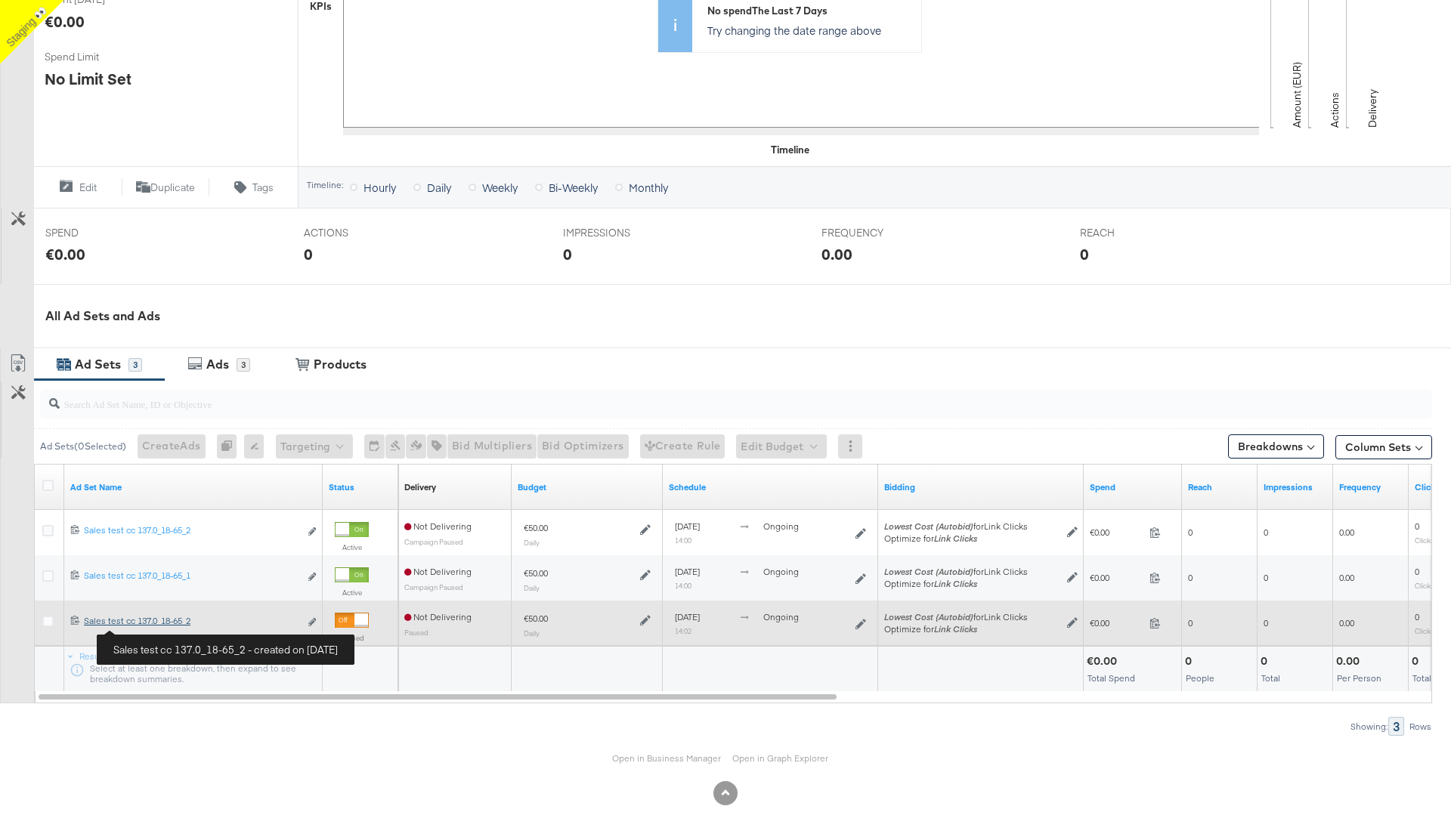
click at [153, 628] on link "Sales test cc 137.0_18-65_2 Sales test cc 137.0_18-65_2" at bounding box center [191, 623] width 215 height 15
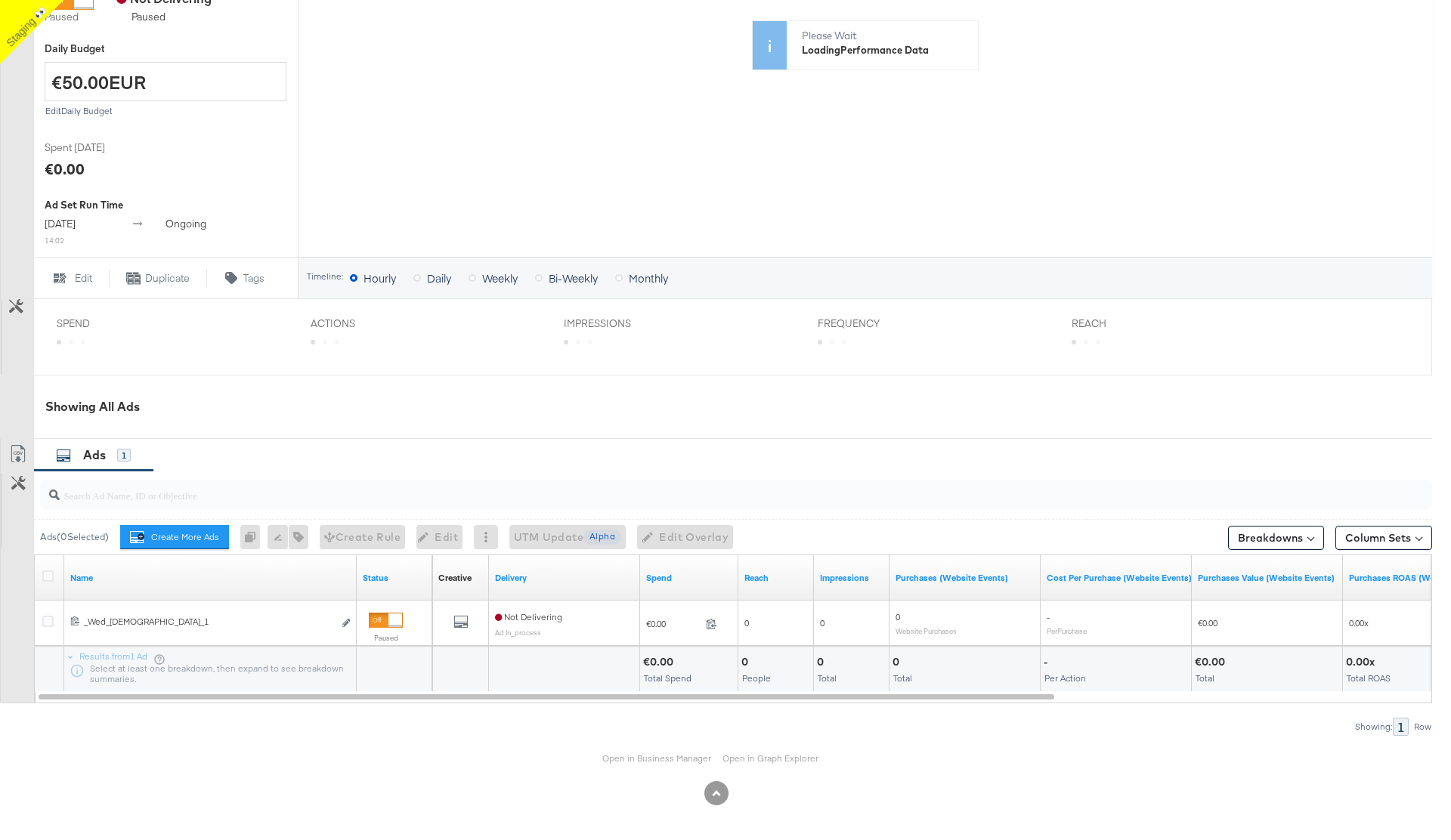
scroll to position [371, 0]
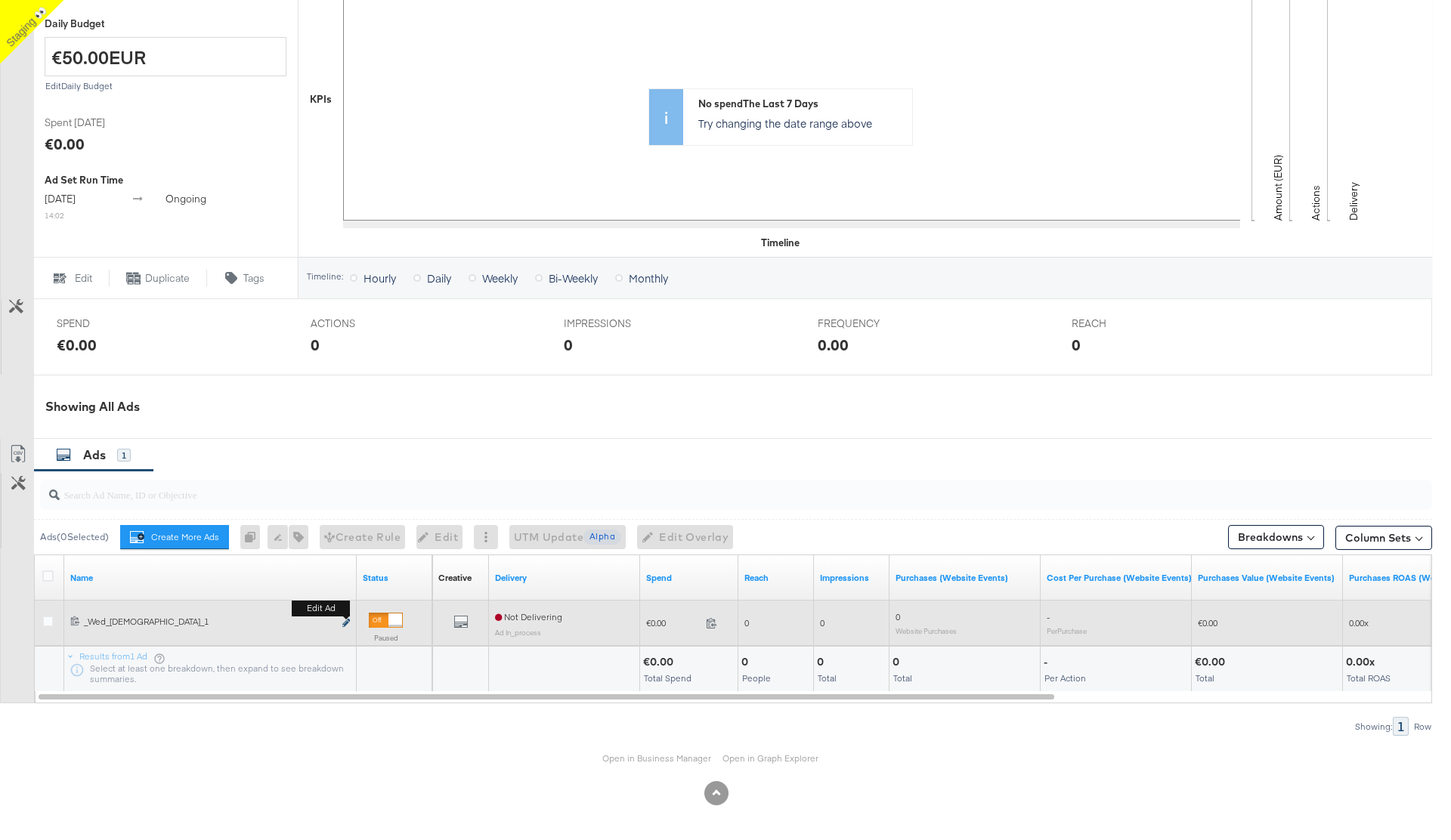
click at [349, 621] on icon "link" at bounding box center [346, 623] width 8 height 9
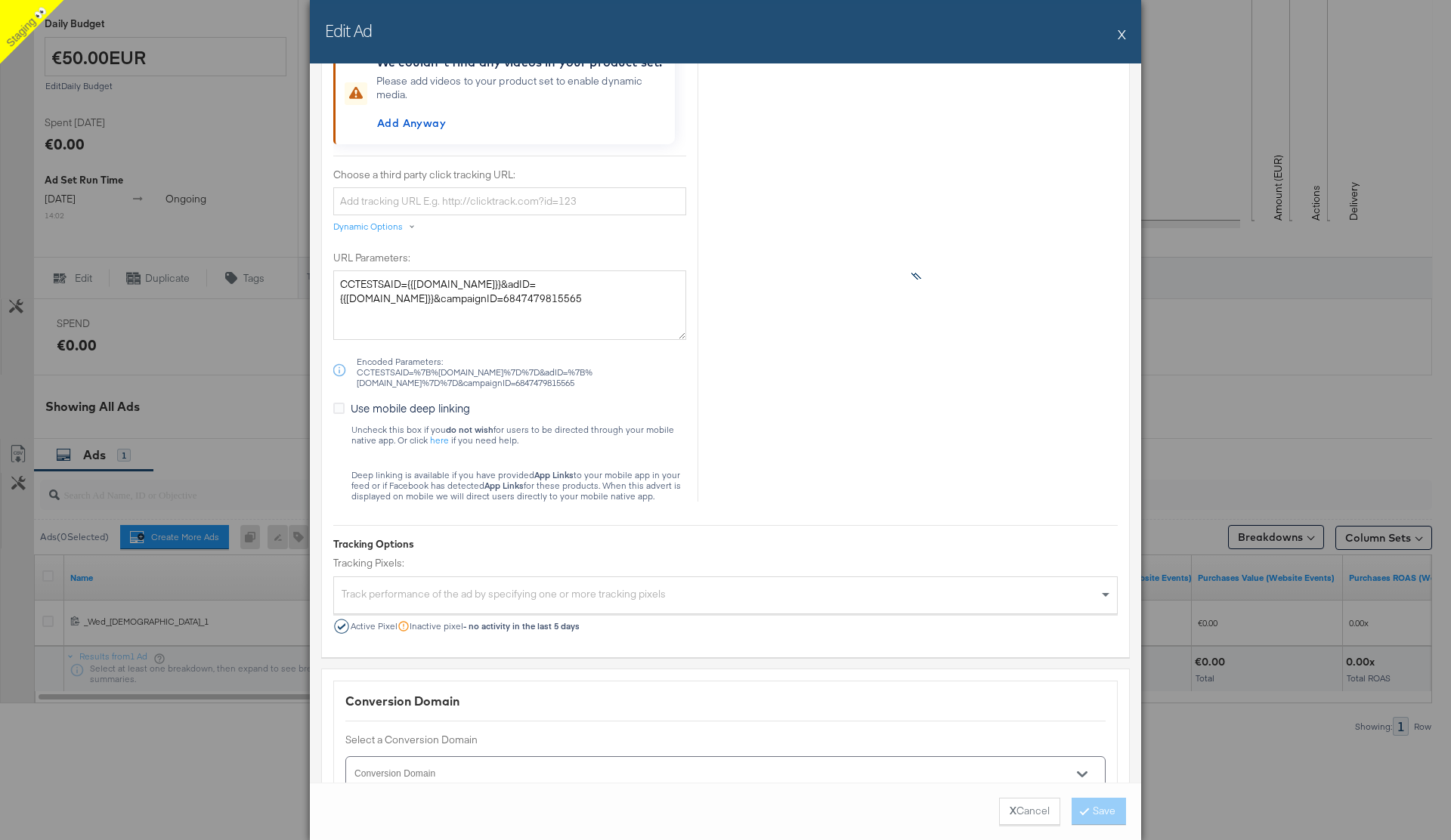
scroll to position [1564, 0]
click at [1122, 43] on button "X" at bounding box center [1122, 33] width 9 height 30
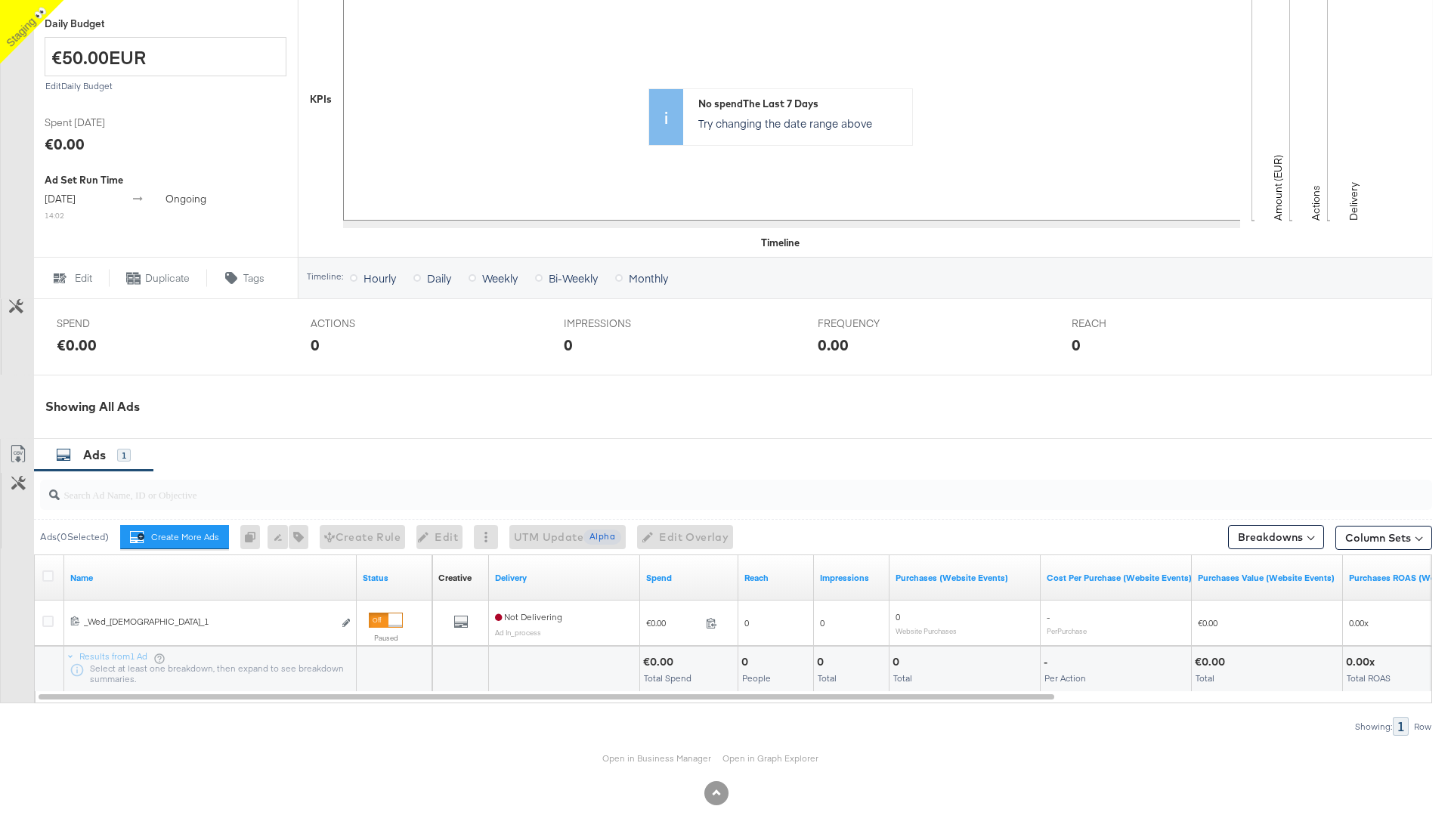
scroll to position [0, 0]
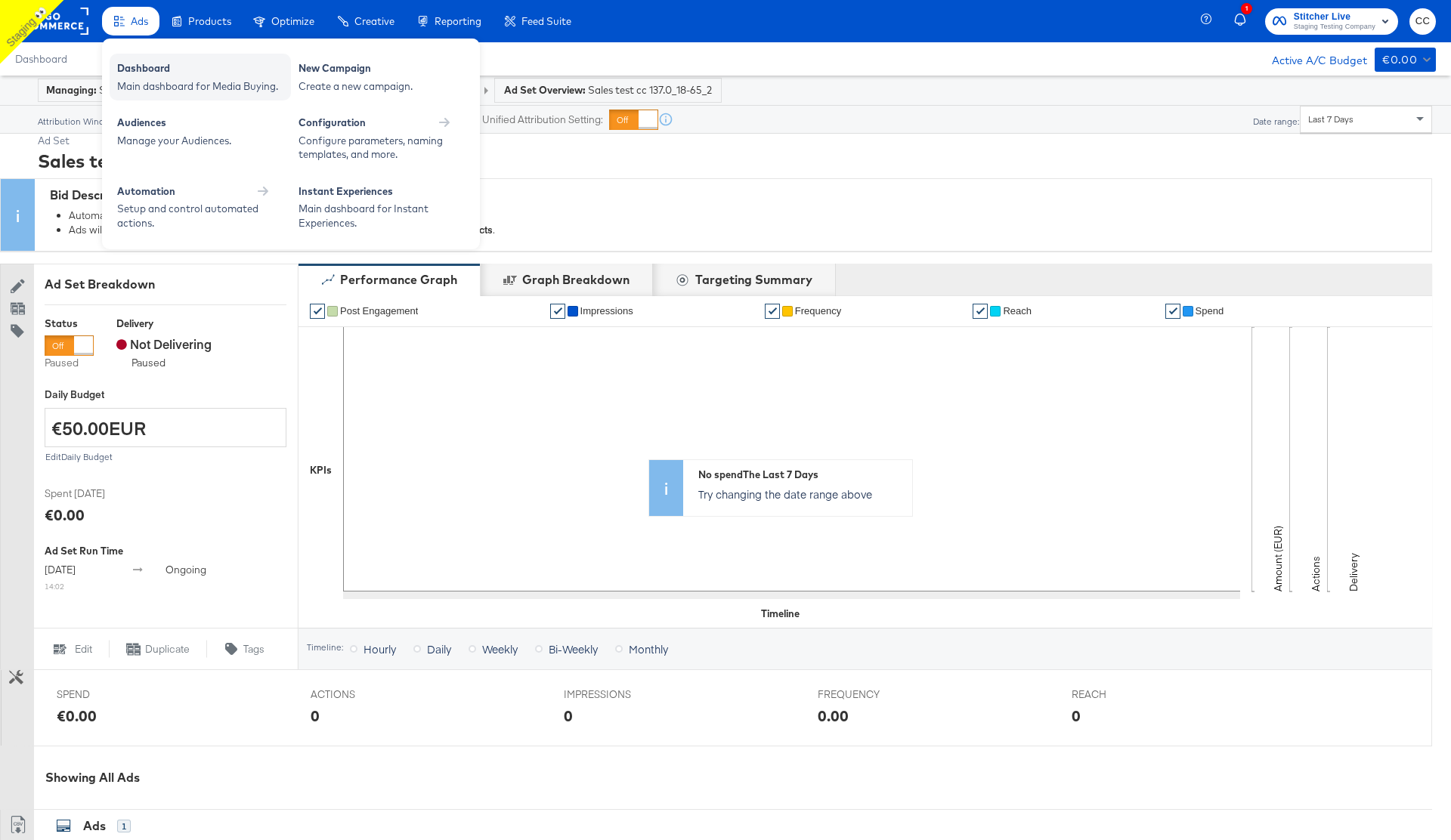
click at [173, 80] on div "Main dashboard for Media Buying." at bounding box center [200, 86] width 167 height 15
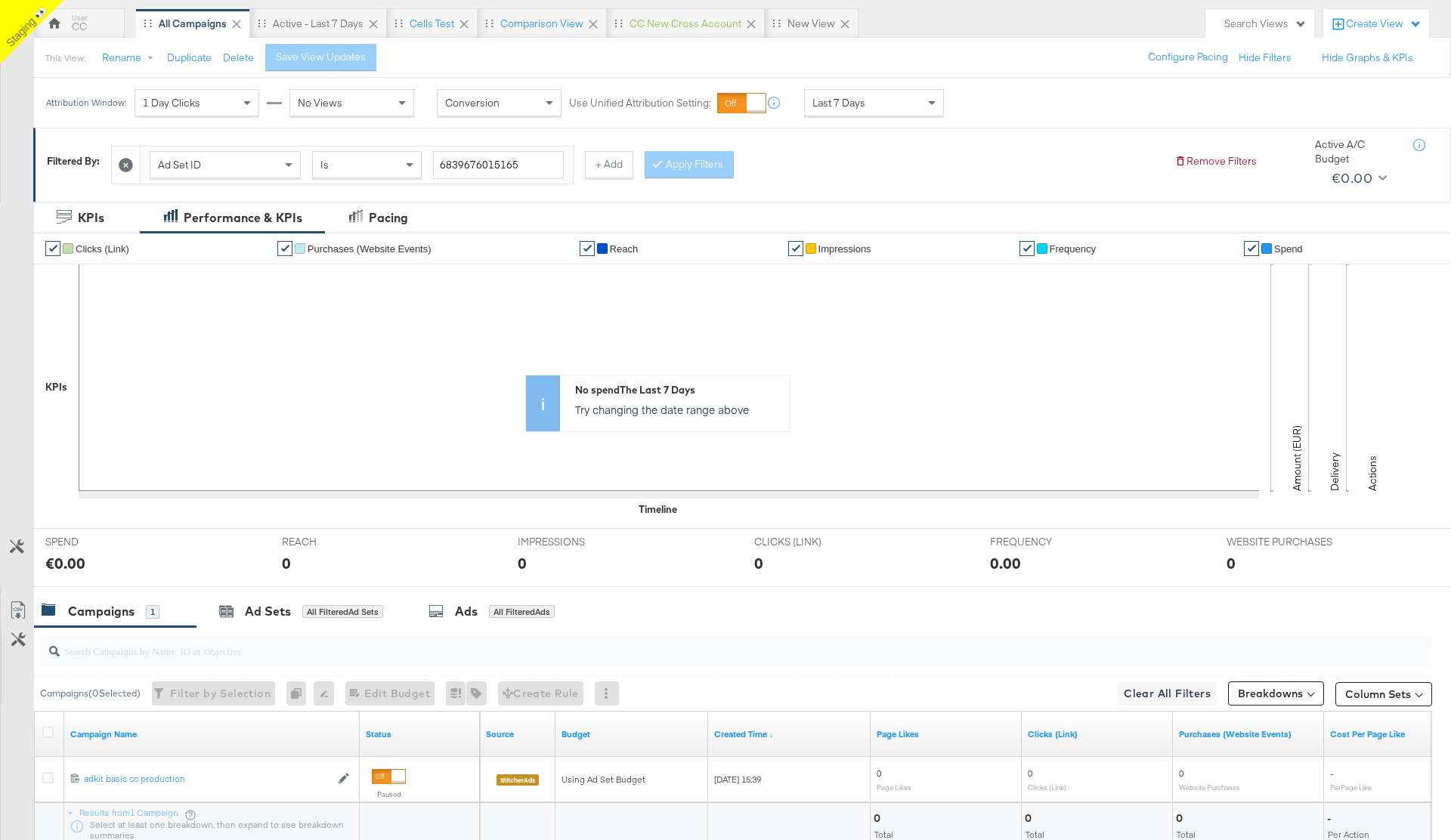
scroll to position [208, 0]
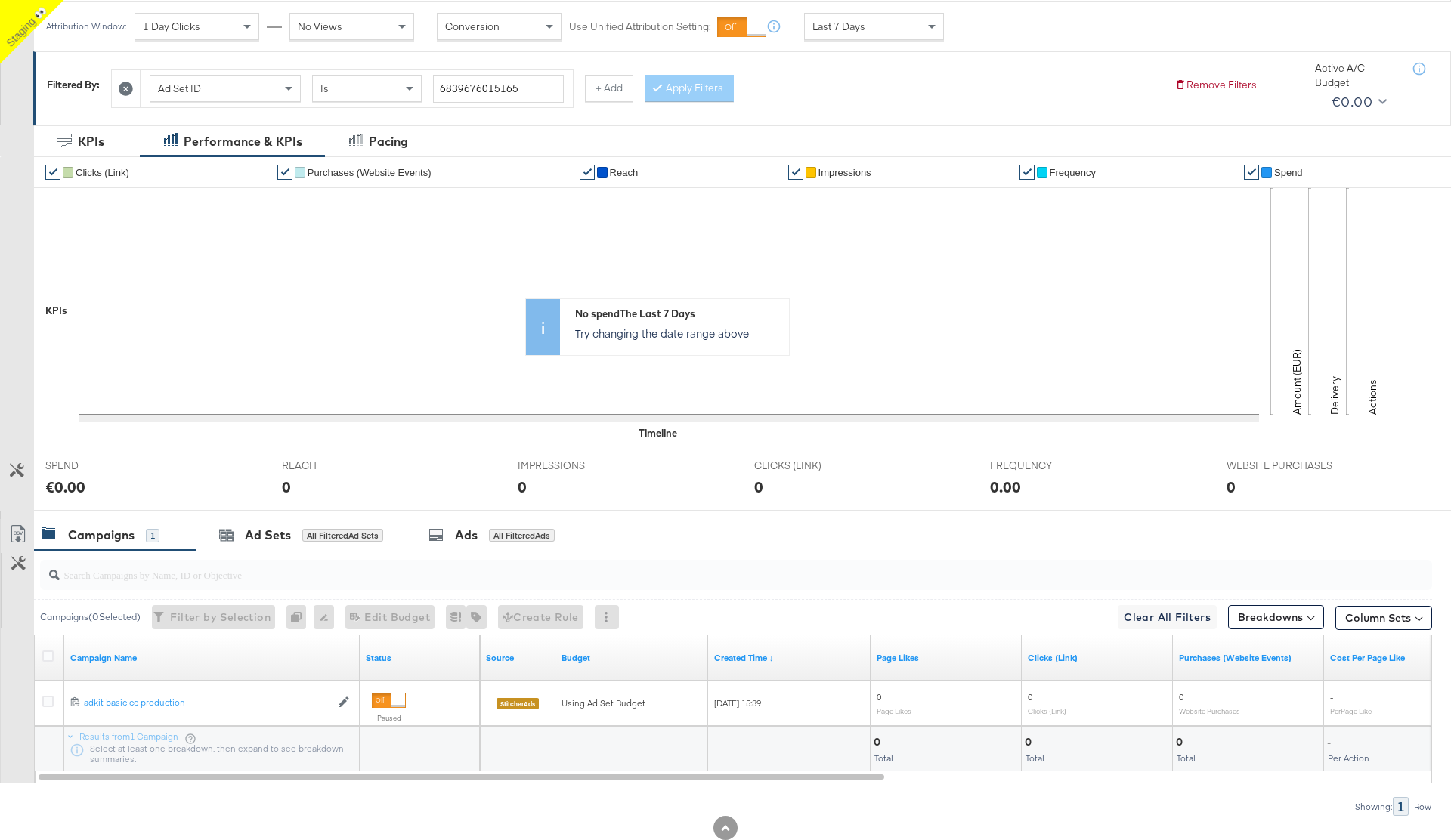
click at [146, 580] on input "search" at bounding box center [682, 569] width 1245 height 29
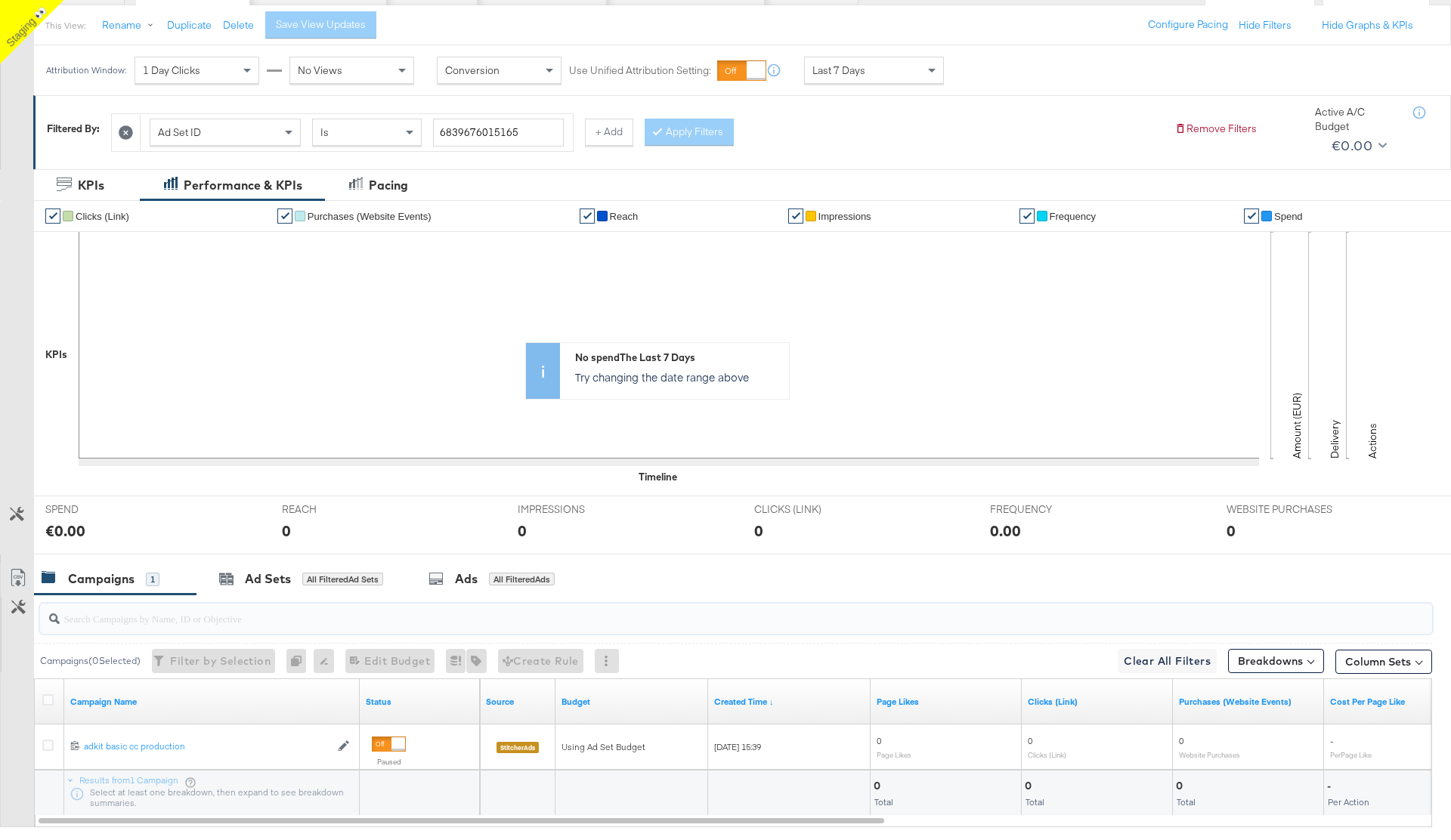
scroll to position [105, 0]
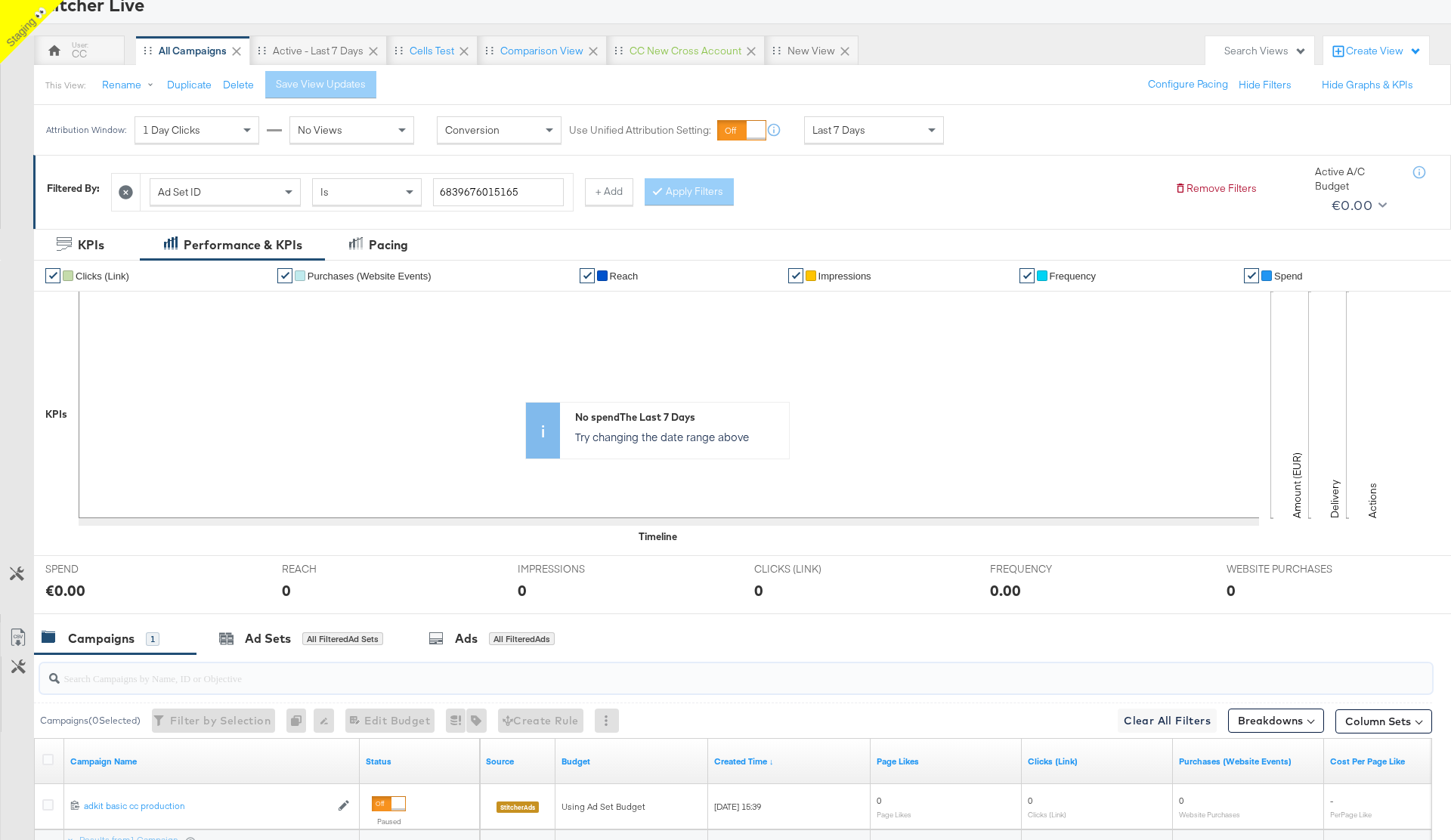
click at [126, 194] on icon at bounding box center [126, 192] width 15 height 15
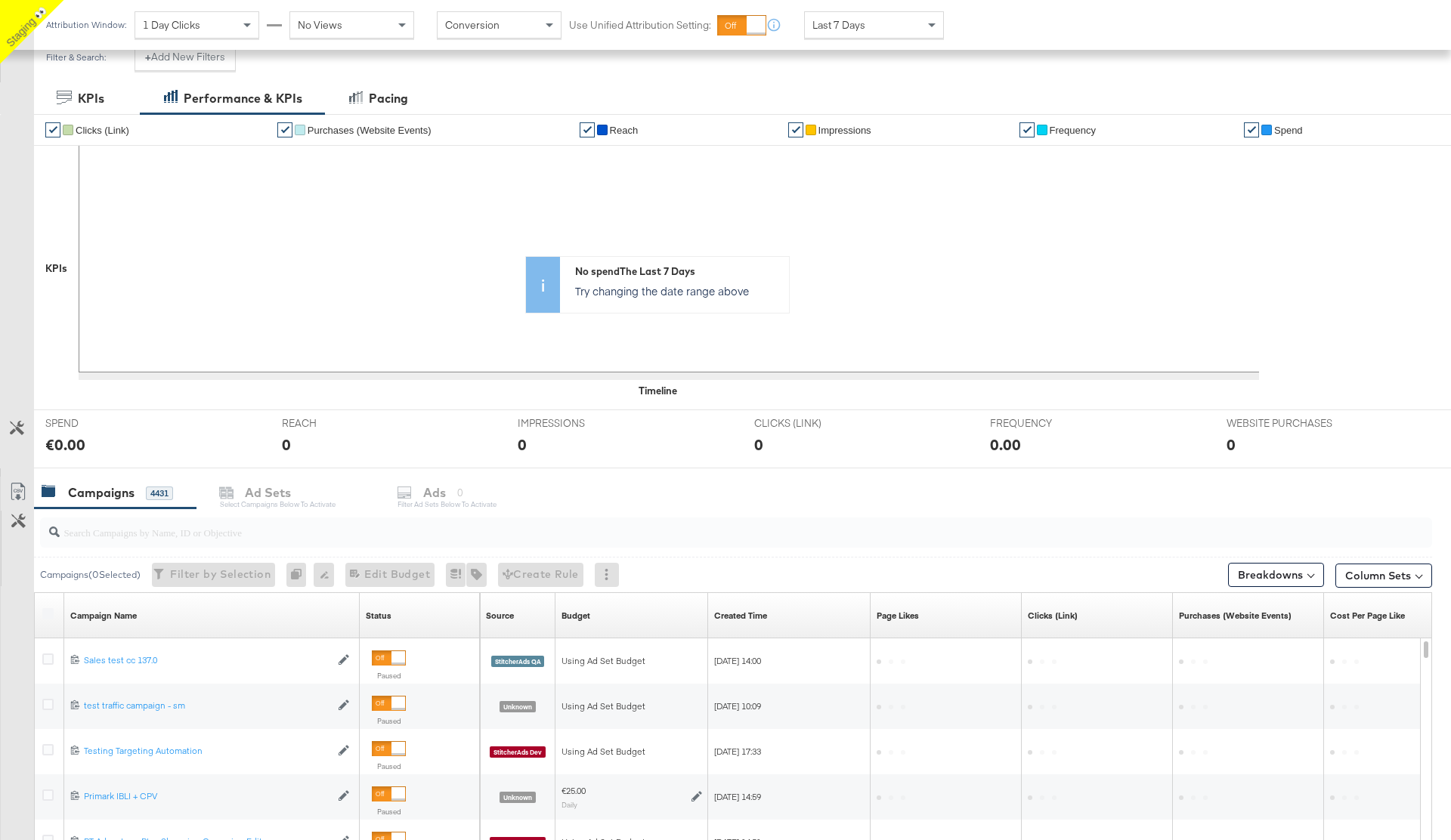
scroll to position [219, 0]
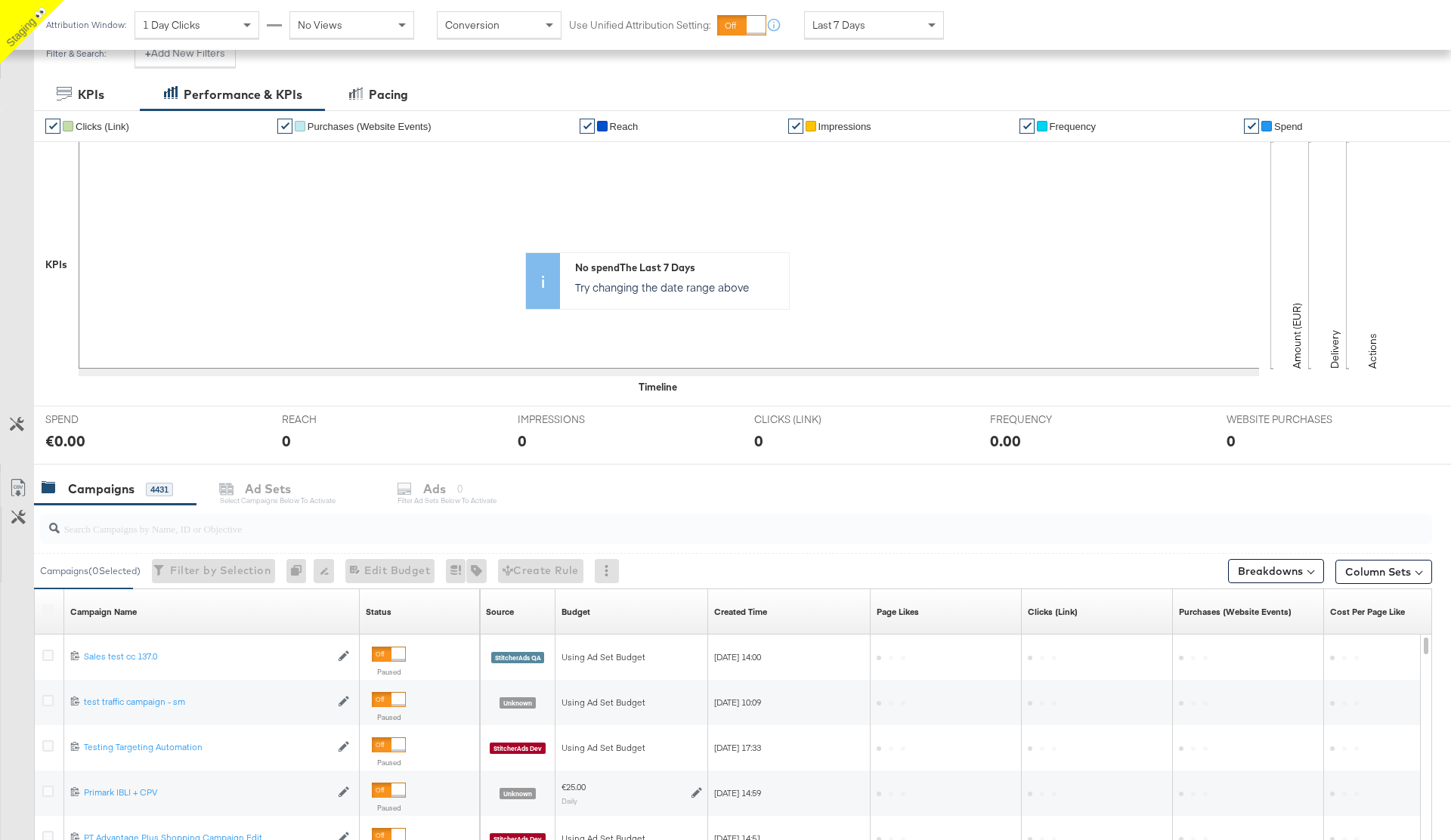
click at [101, 535] on input "search" at bounding box center [682, 522] width 1245 height 29
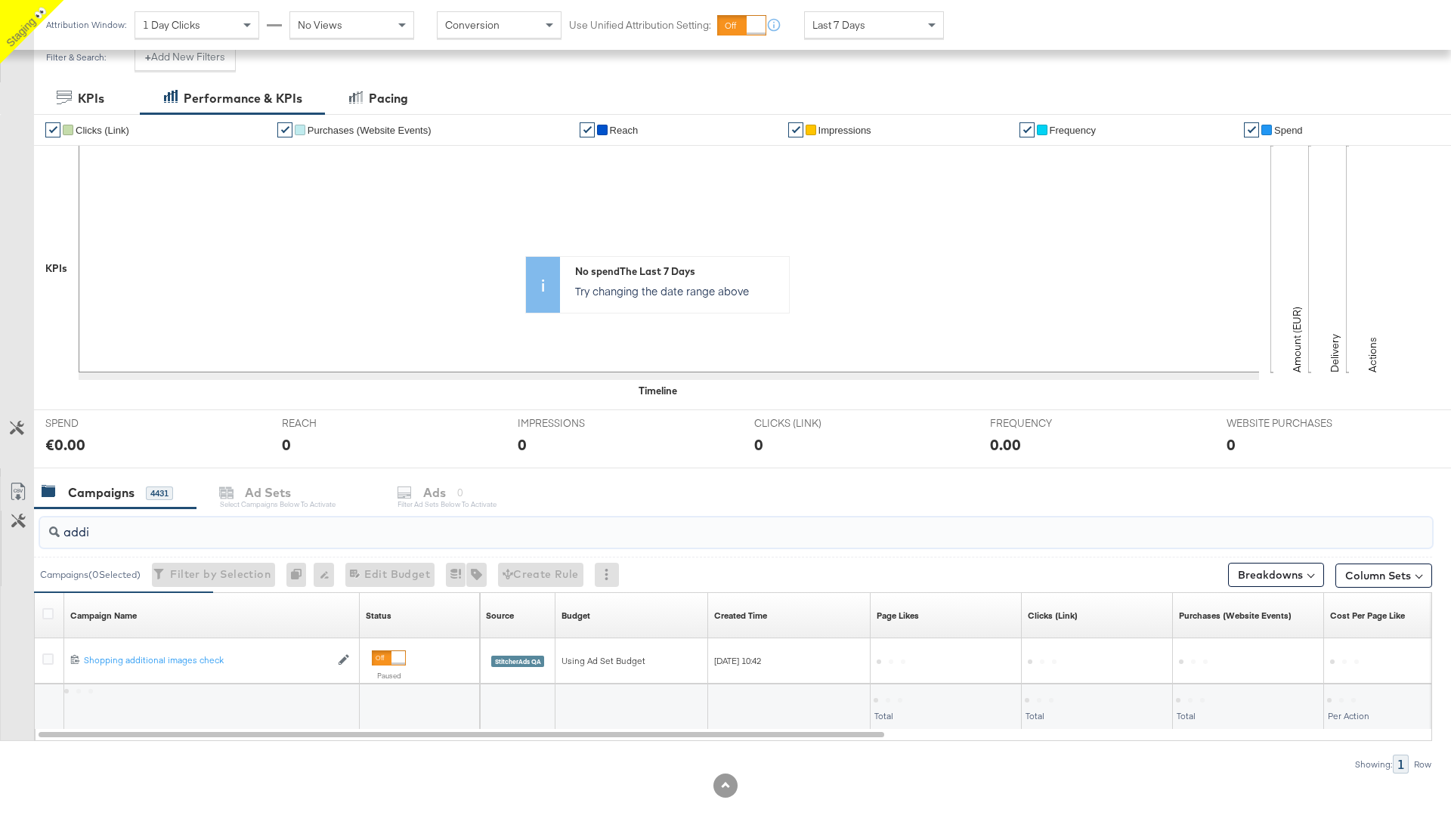
type input "addit"
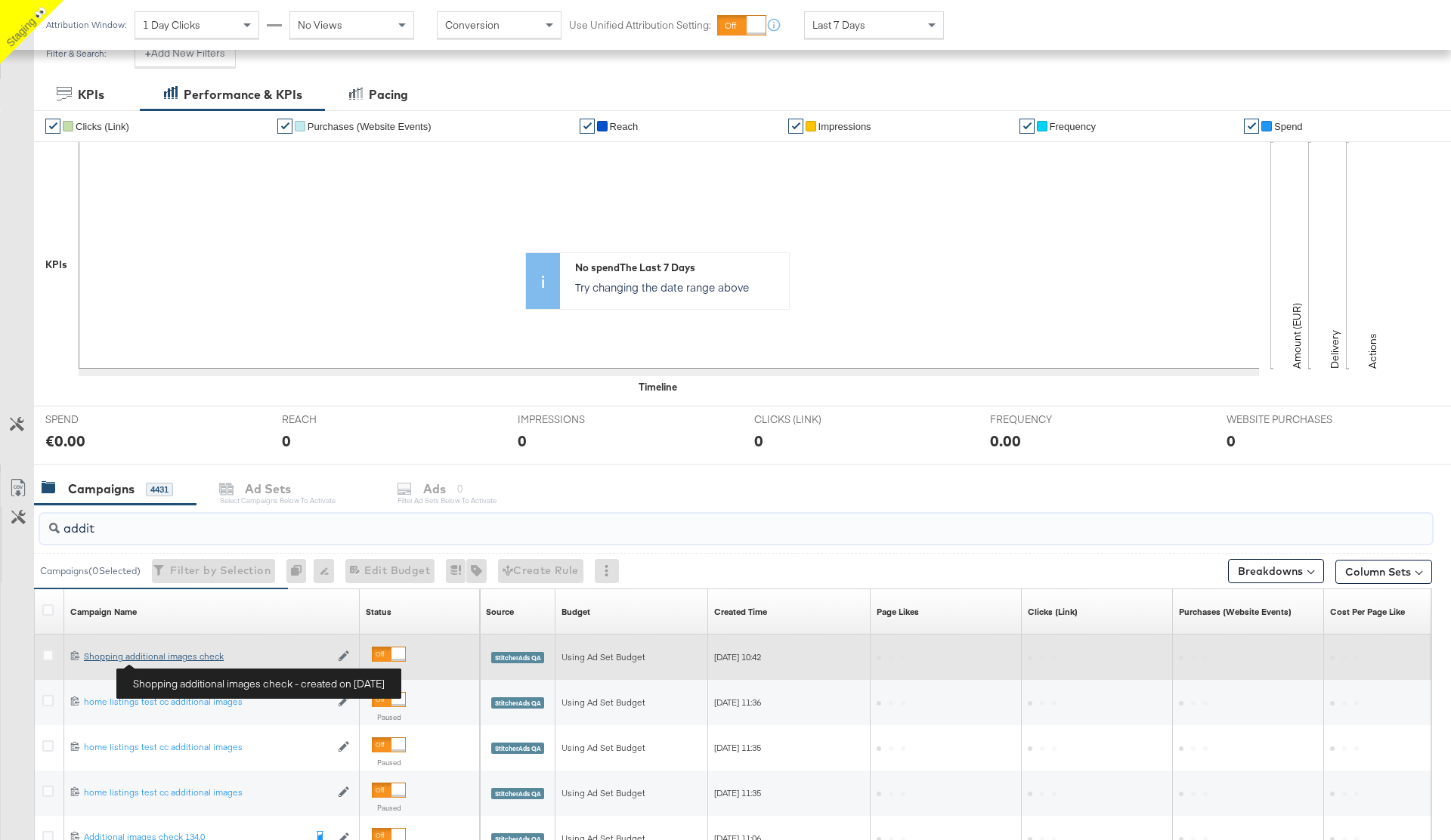
click at [174, 662] on div "Shopping additional images check Shopping additional images check" at bounding box center [207, 657] width 246 height 12
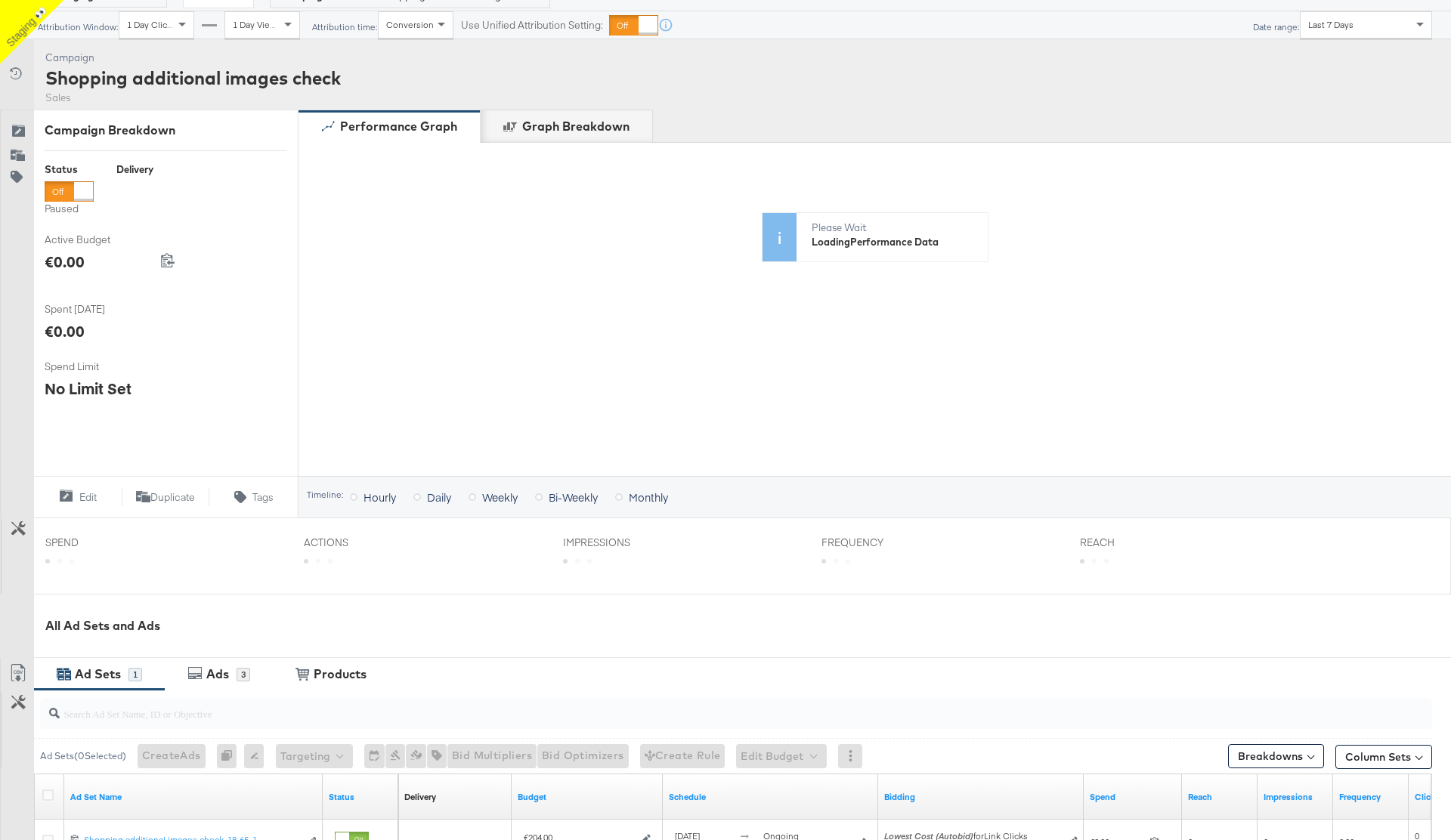
scroll to position [314, 0]
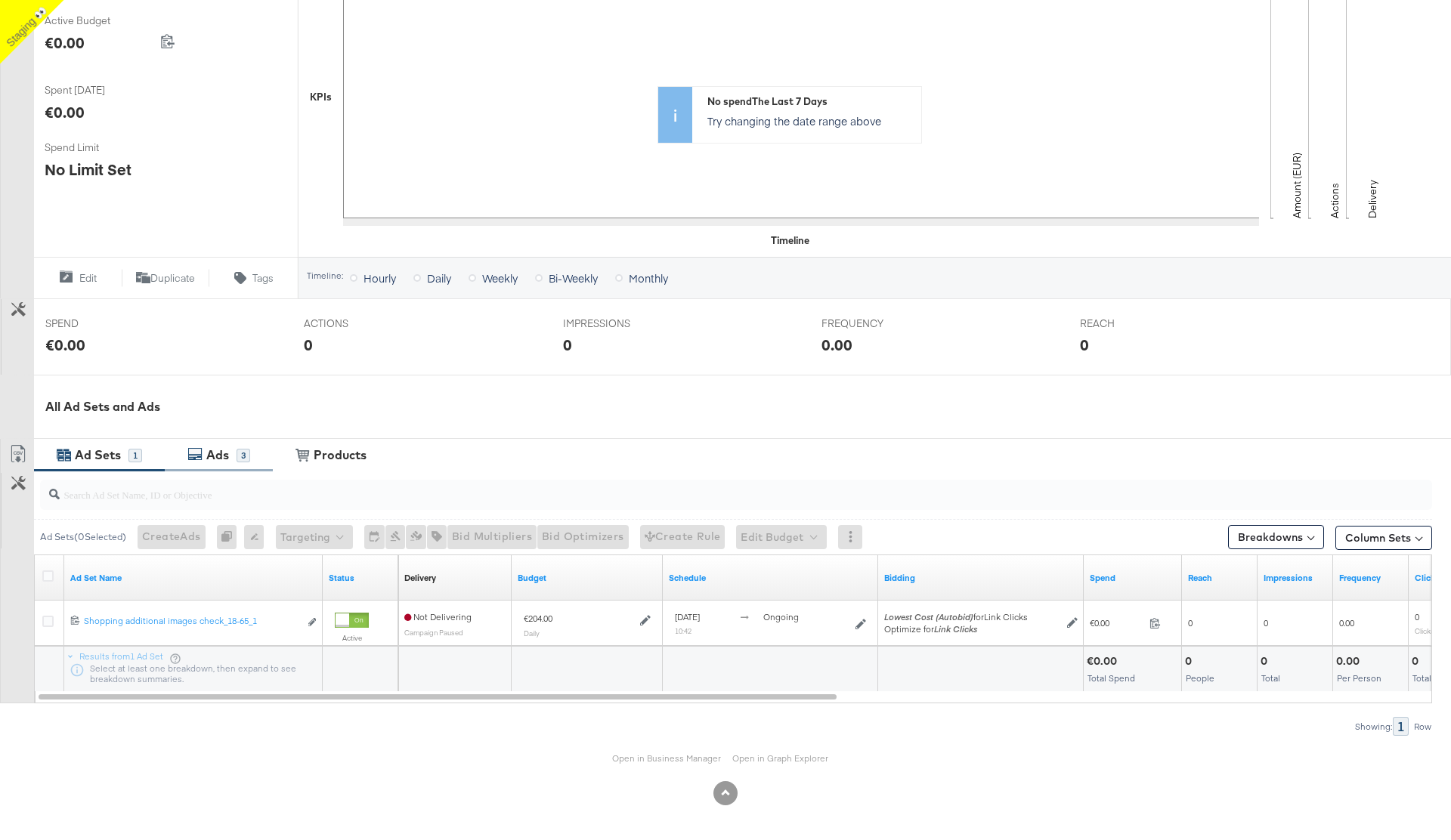
click at [215, 452] on div "Ads" at bounding box center [217, 455] width 22 height 17
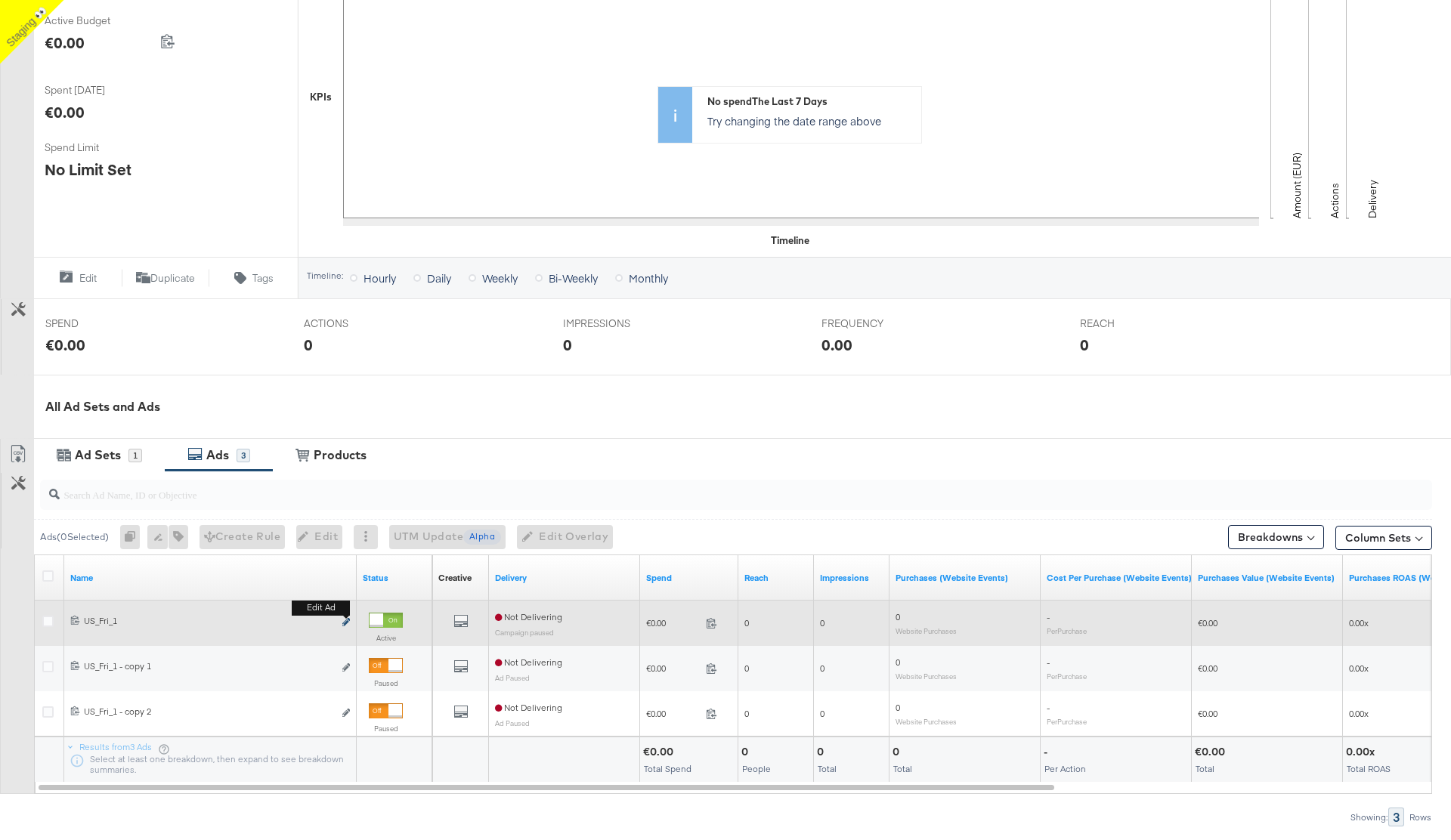
click at [347, 625] on icon "link" at bounding box center [346, 622] width 8 height 9
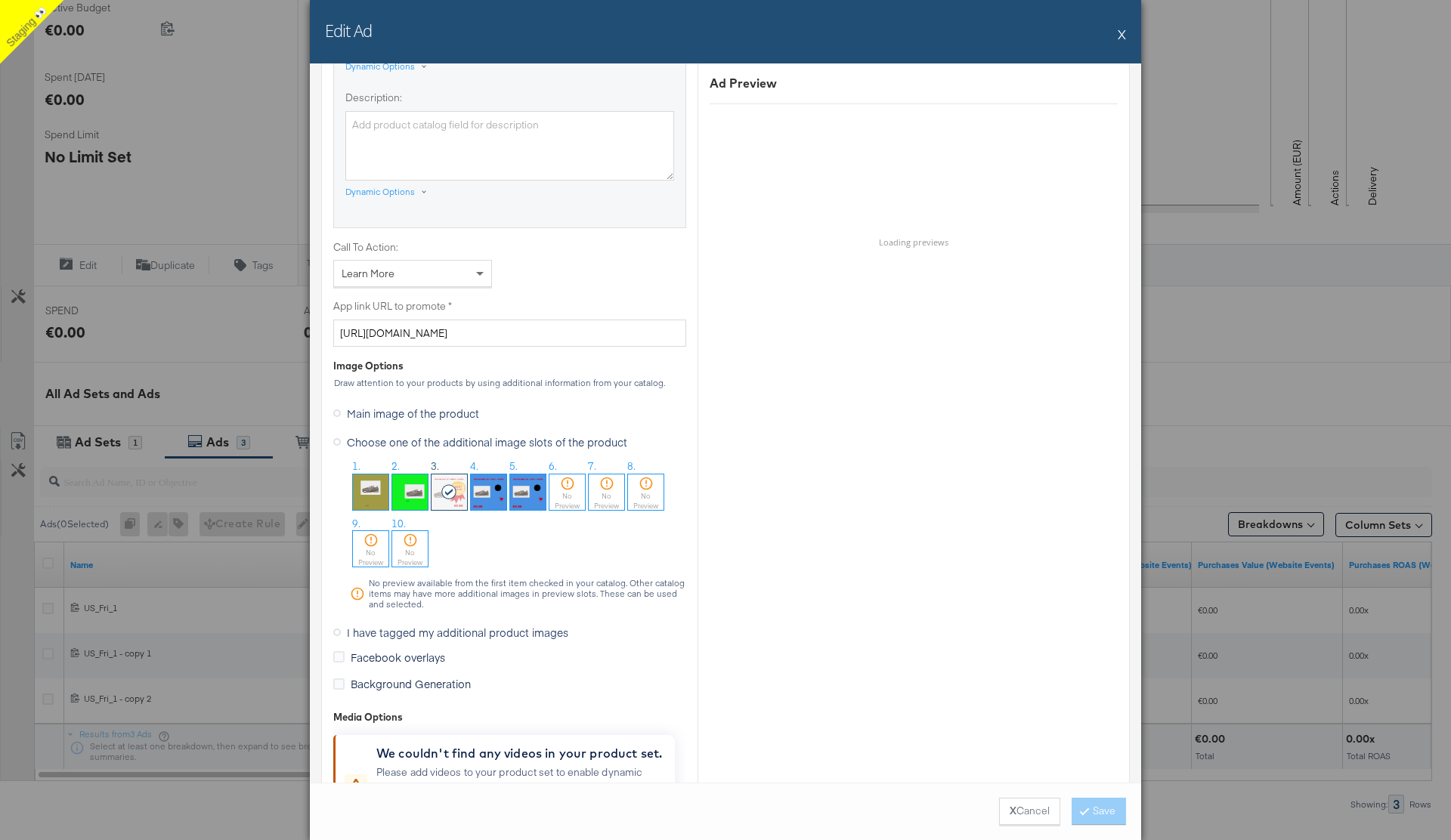
scroll to position [1014, 0]
click at [415, 493] on img at bounding box center [410, 491] width 36 height 36
click at [336, 410] on icon at bounding box center [337, 413] width 8 height 8
click at [0, 0] on input "Main image of the product" at bounding box center [0, 0] width 0 height 0
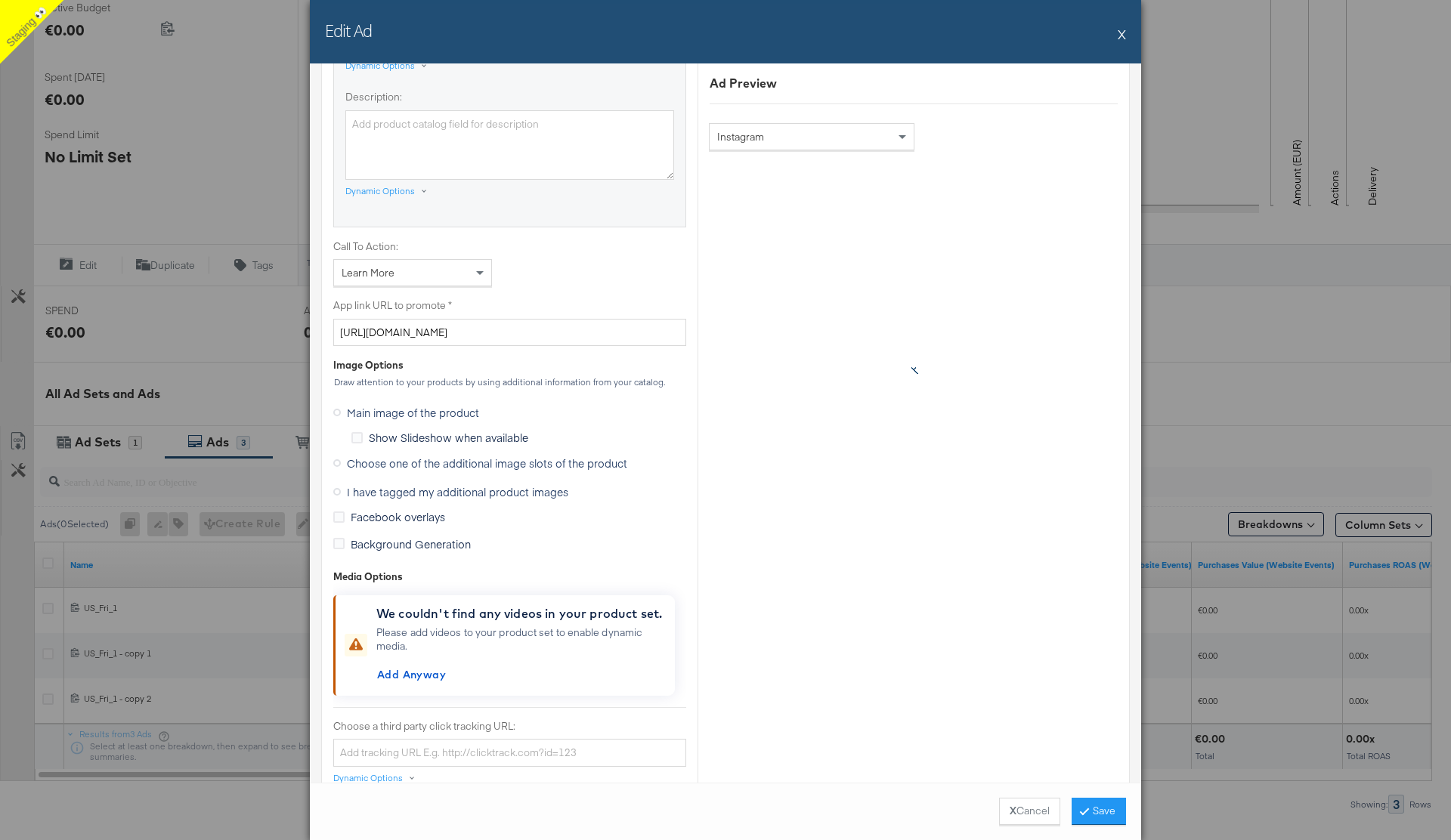
click at [339, 491] on icon at bounding box center [337, 492] width 8 height 8
click at [0, 0] on input "I have tagged my additional product images" at bounding box center [0, 0] width 0 height 0
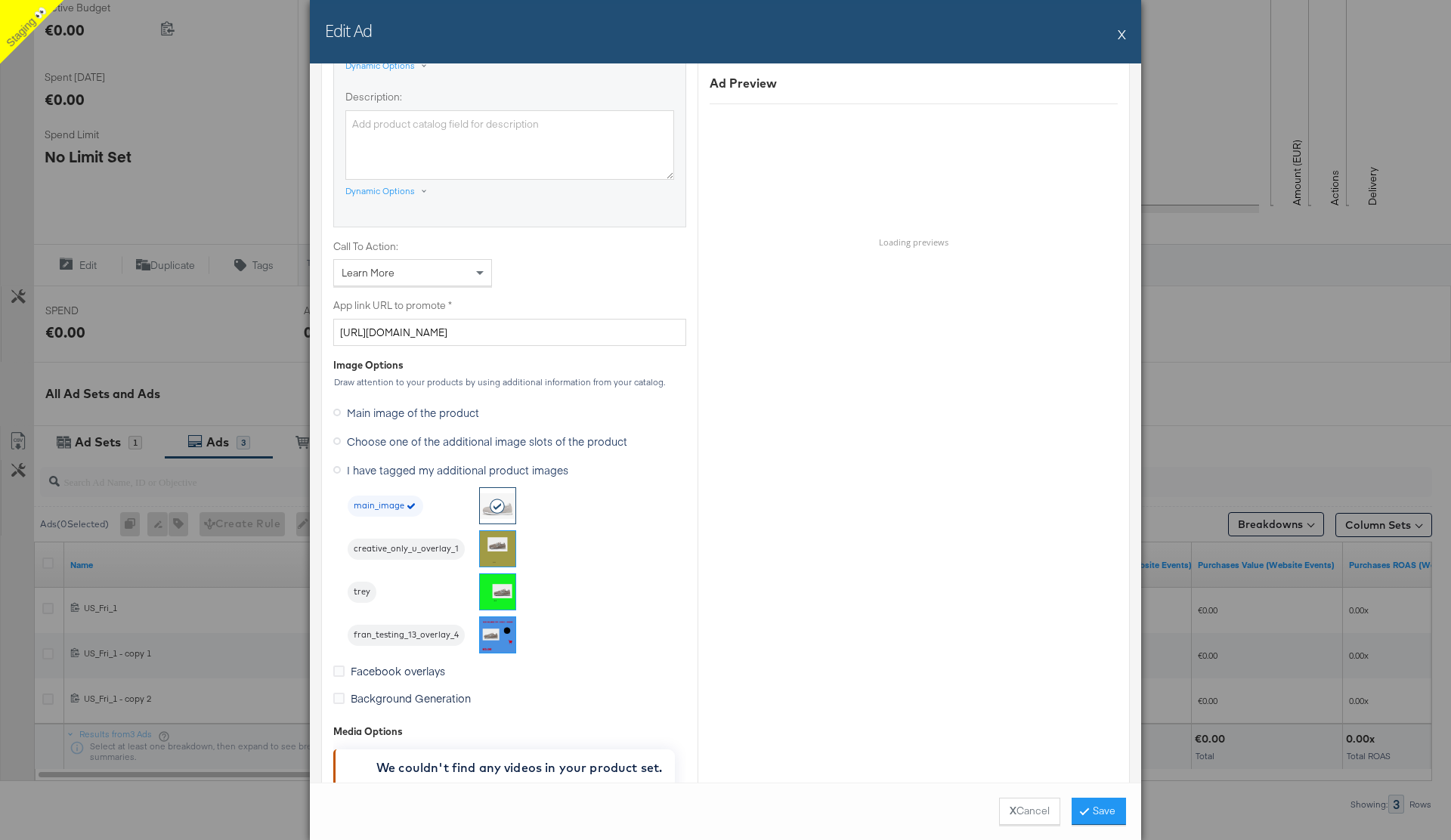
click at [501, 545] on img at bounding box center [498, 549] width 36 height 36
click at [898, 138] on span at bounding box center [902, 138] width 8 height 5
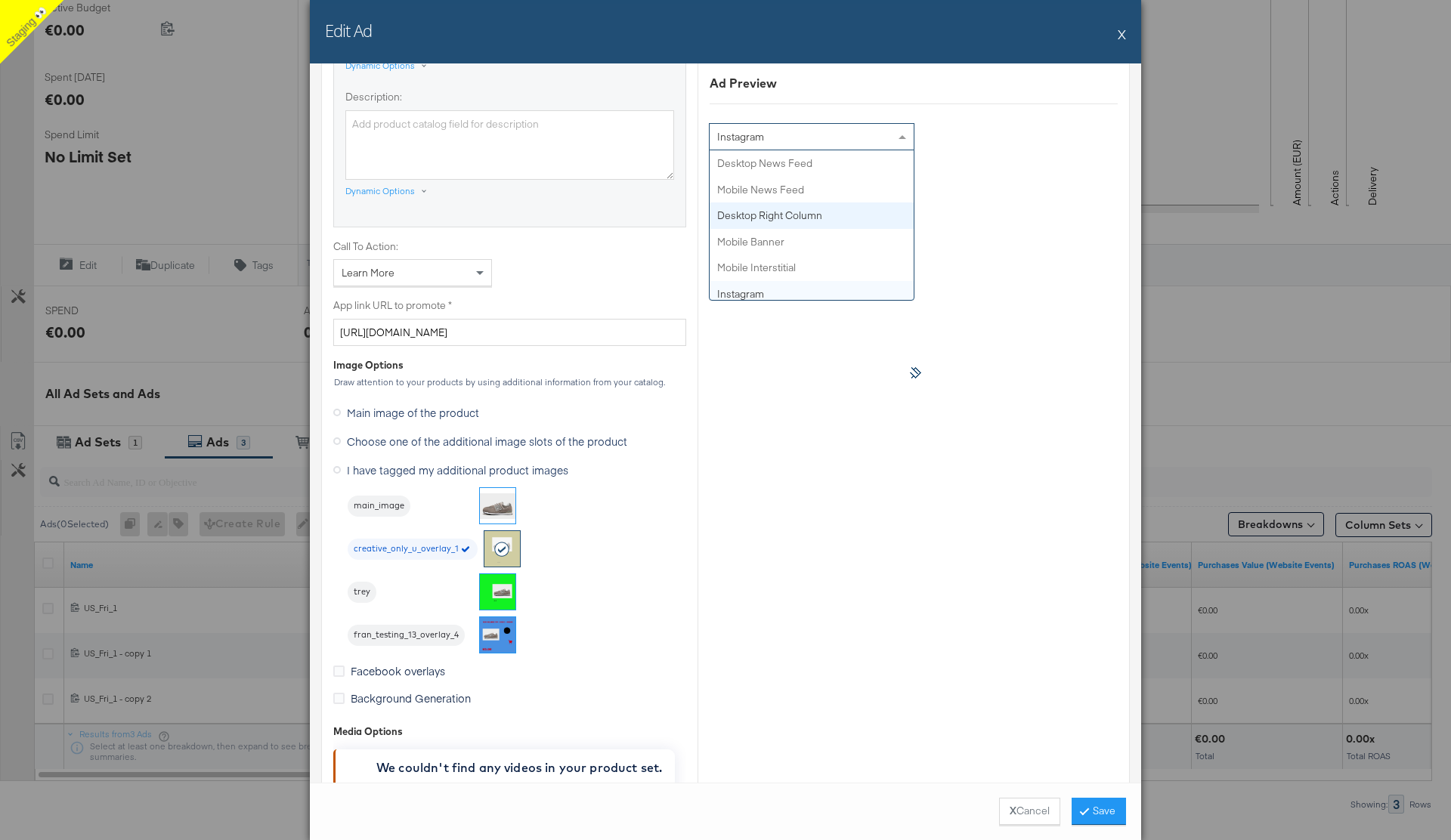
scroll to position [999, 0]
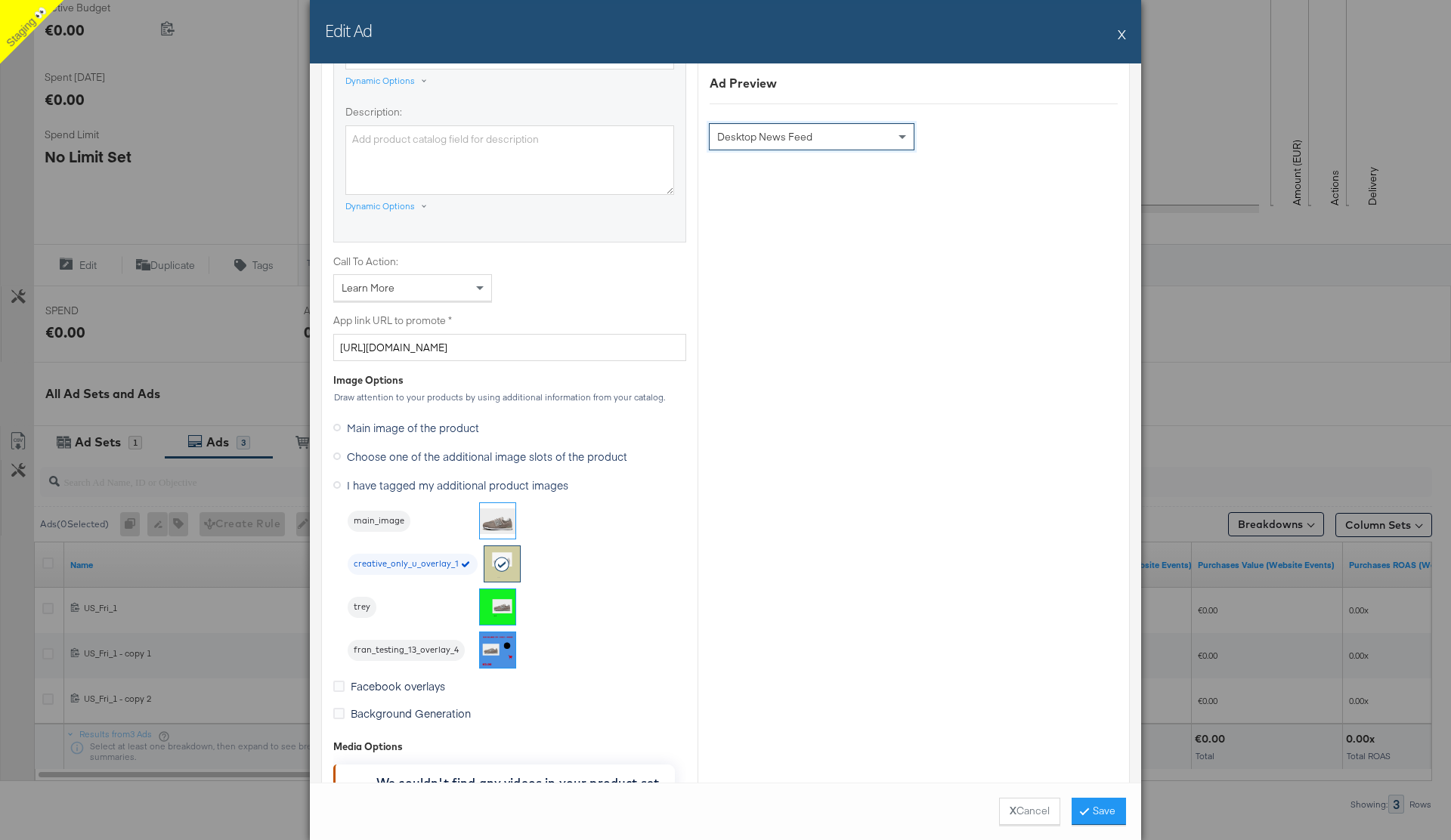
click at [337, 459] on icon at bounding box center [337, 456] width 8 height 8
click at [0, 0] on input "Choose one of the additional image slots of the product" at bounding box center [0, 0] width 0 height 0
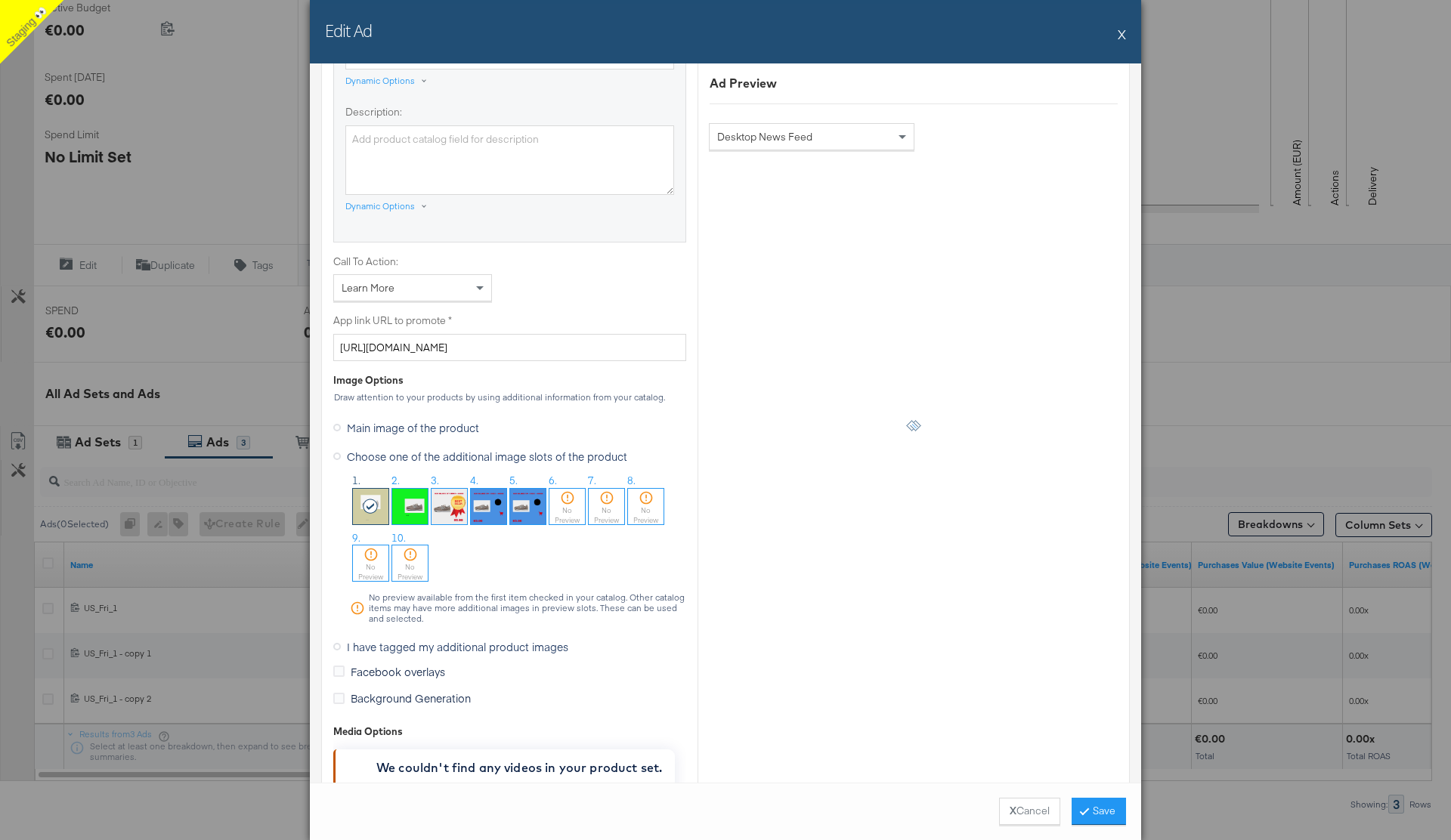
click at [402, 508] on img at bounding box center [410, 507] width 36 height 36
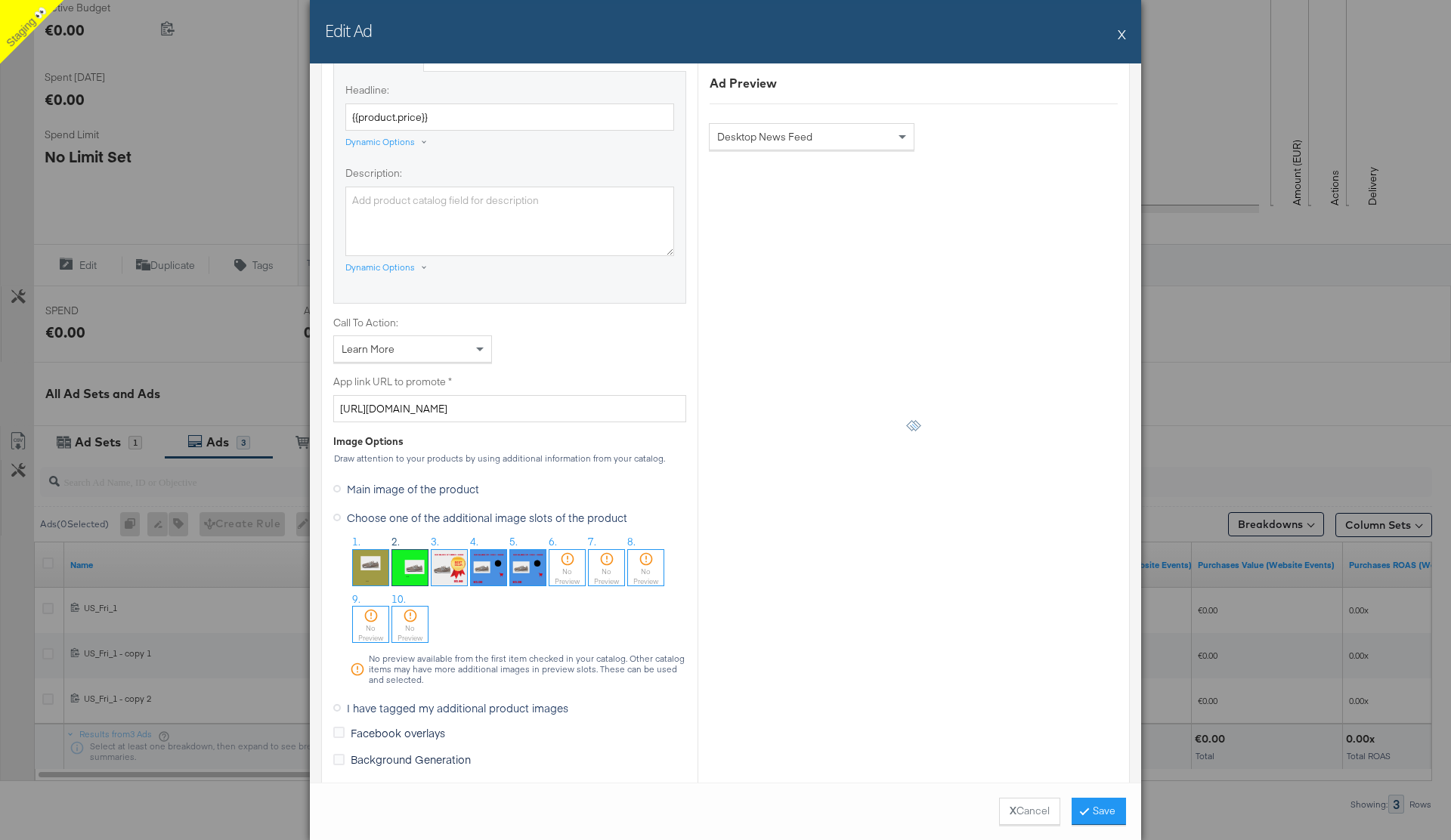
scroll to position [938, 0]
click at [1091, 812] on button "Save" at bounding box center [1099, 811] width 54 height 27
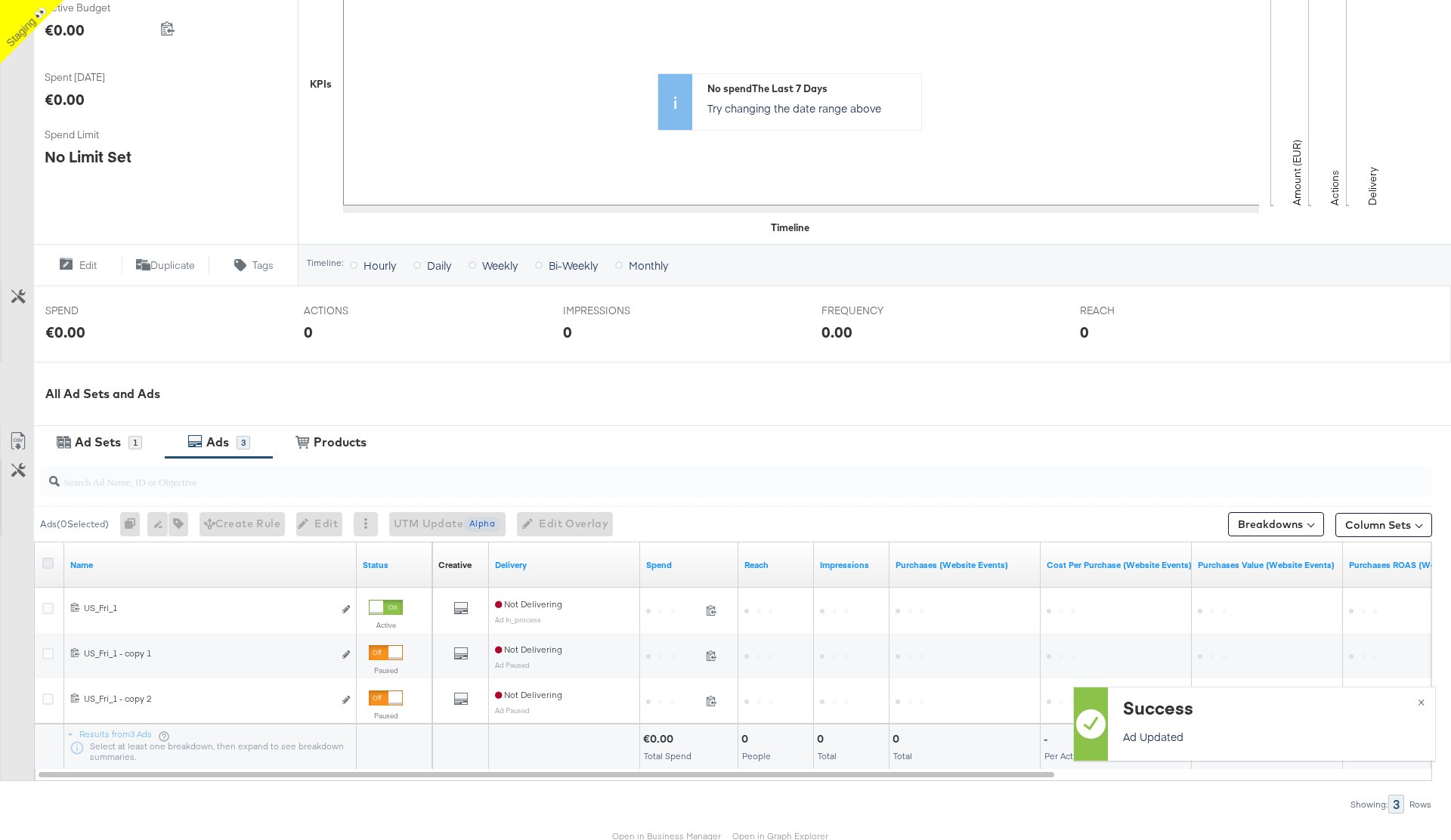
click at [50, 566] on icon at bounding box center [48, 563] width 12 height 12
click at [0, 0] on input "checkbox" at bounding box center [0, 0] width 0 height 0
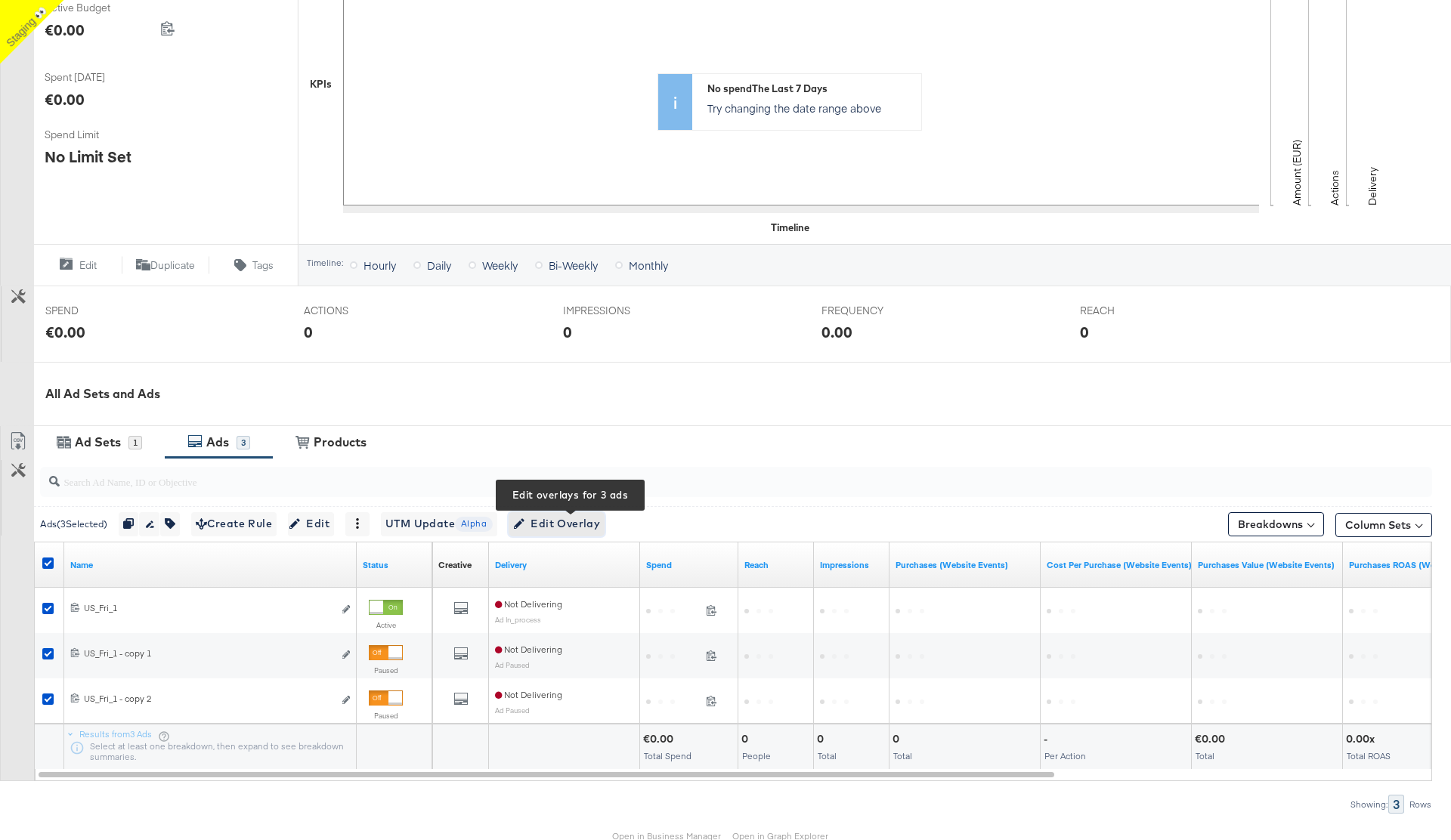
click at [578, 524] on span "Edit Overlay Edit overlays for 3 ads" at bounding box center [557, 524] width 87 height 19
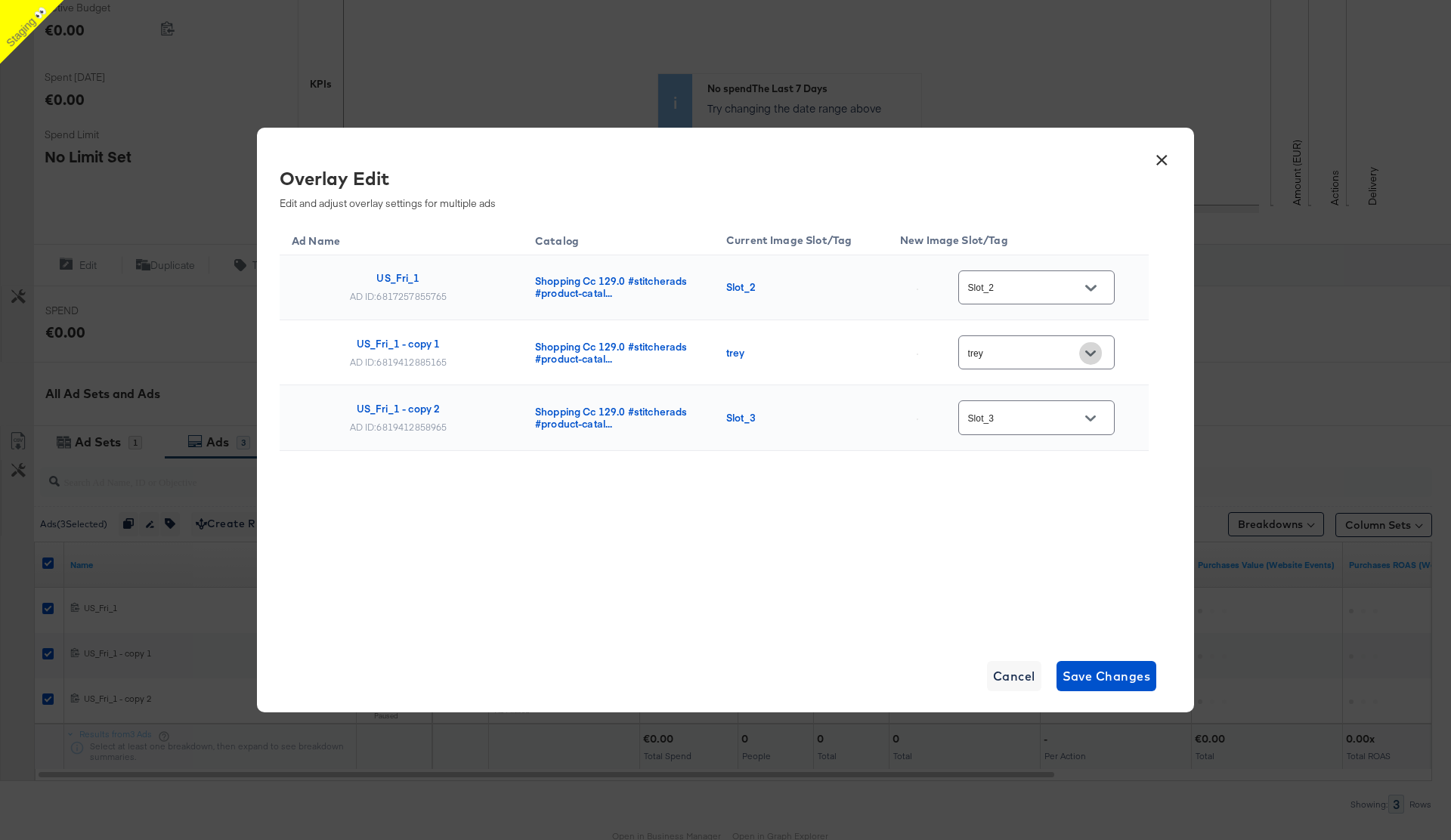
click at [1096, 351] on icon "Open" at bounding box center [1091, 354] width 11 height 11
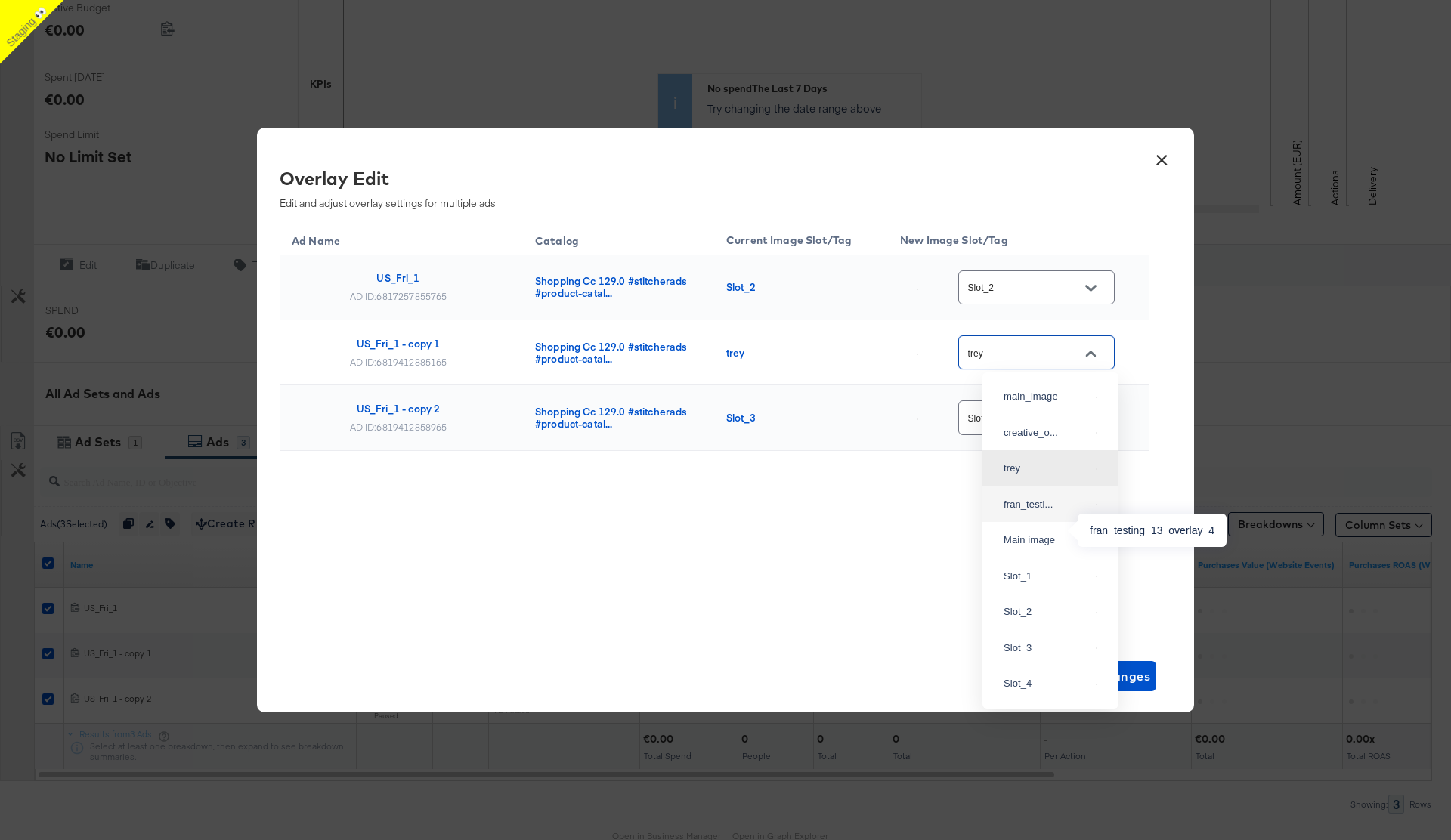
click at [1029, 512] on div "fran_testi..." at bounding box center [1046, 505] width 86 height 15
type input "fran_testing_13_overlay_4"
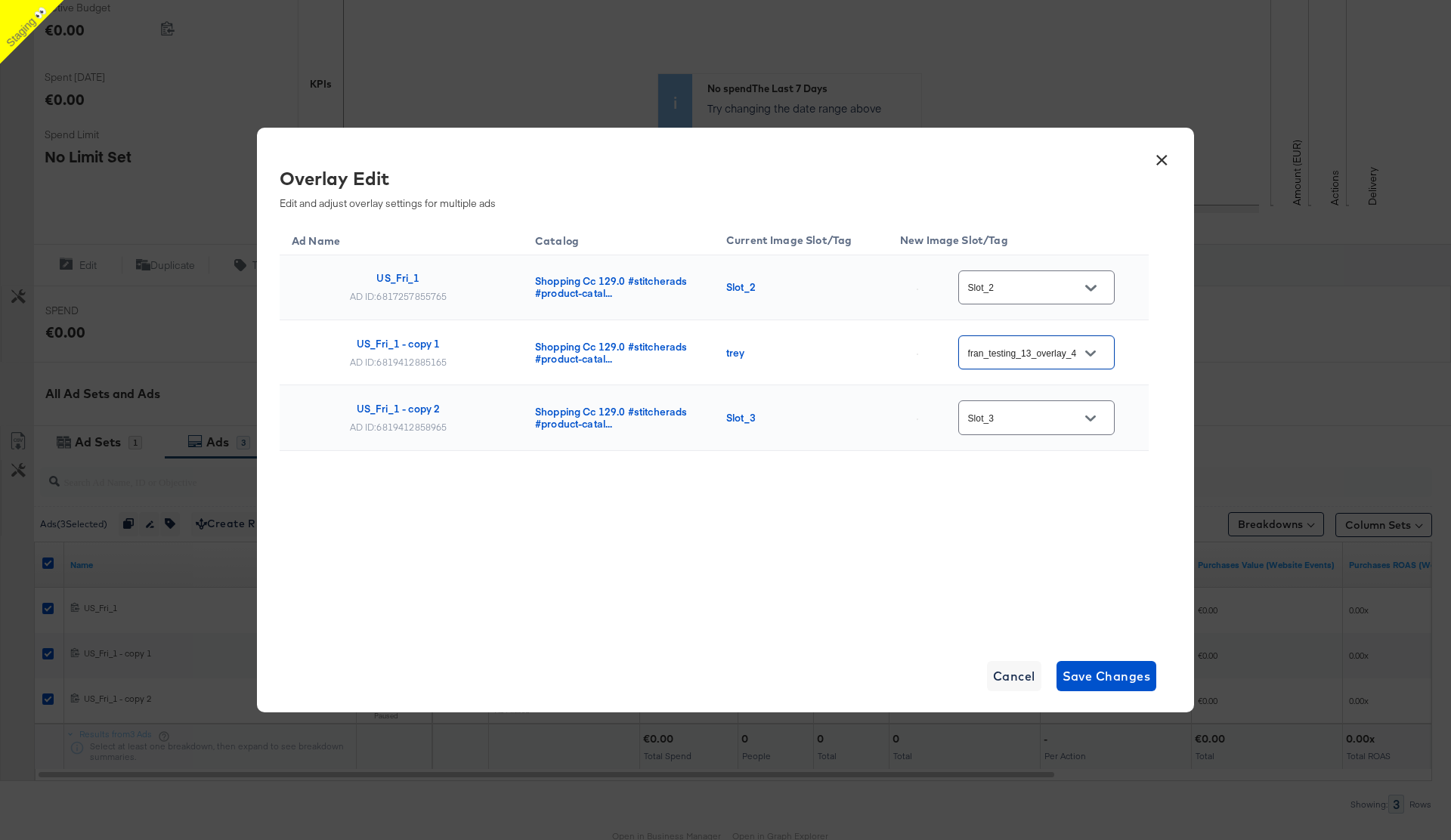
click at [1094, 421] on icon "Open" at bounding box center [1091, 418] width 11 height 11
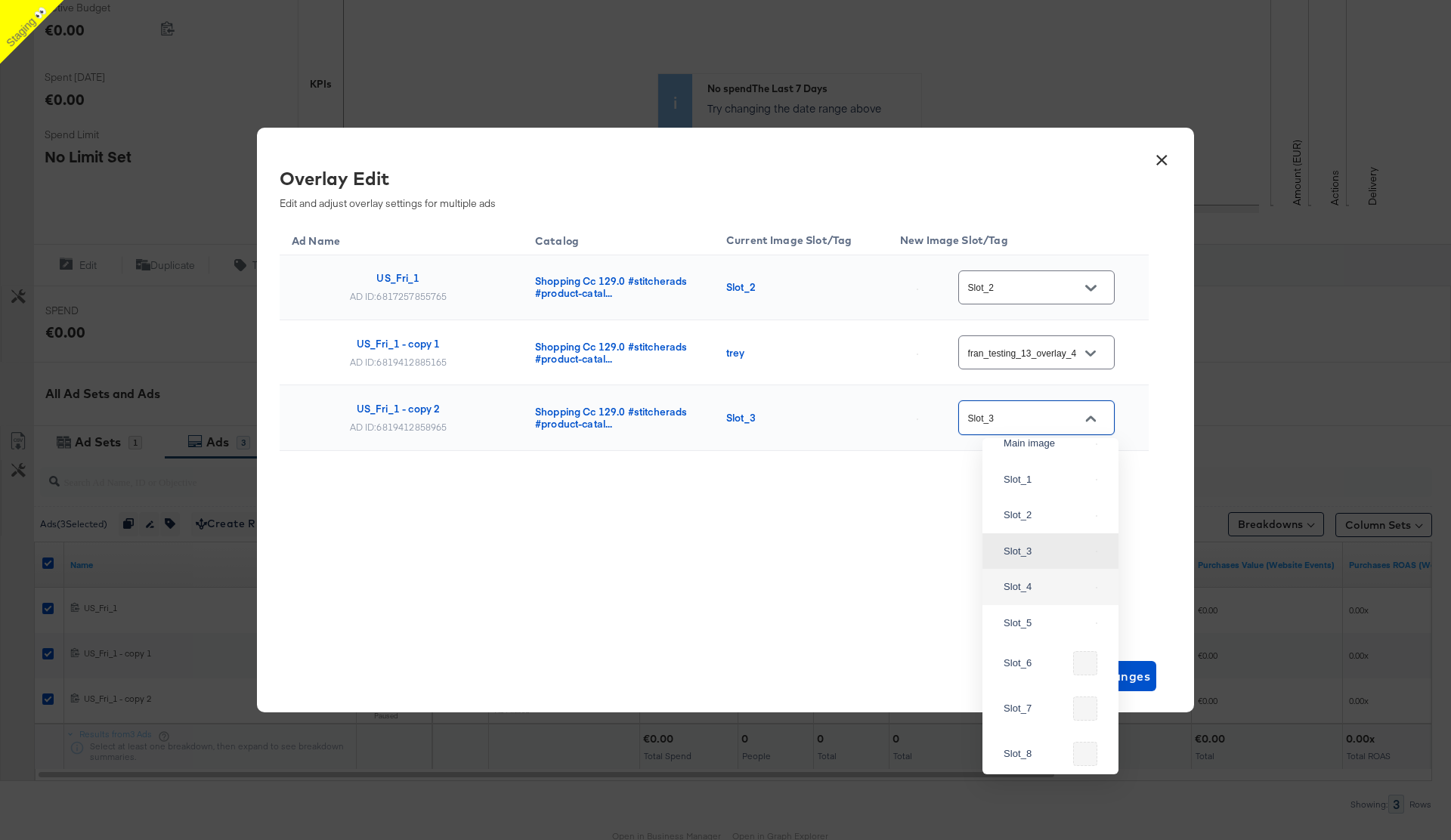
scroll to position [165, 0]
click at [1024, 592] on div "Slot_4" at bounding box center [1046, 585] width 86 height 15
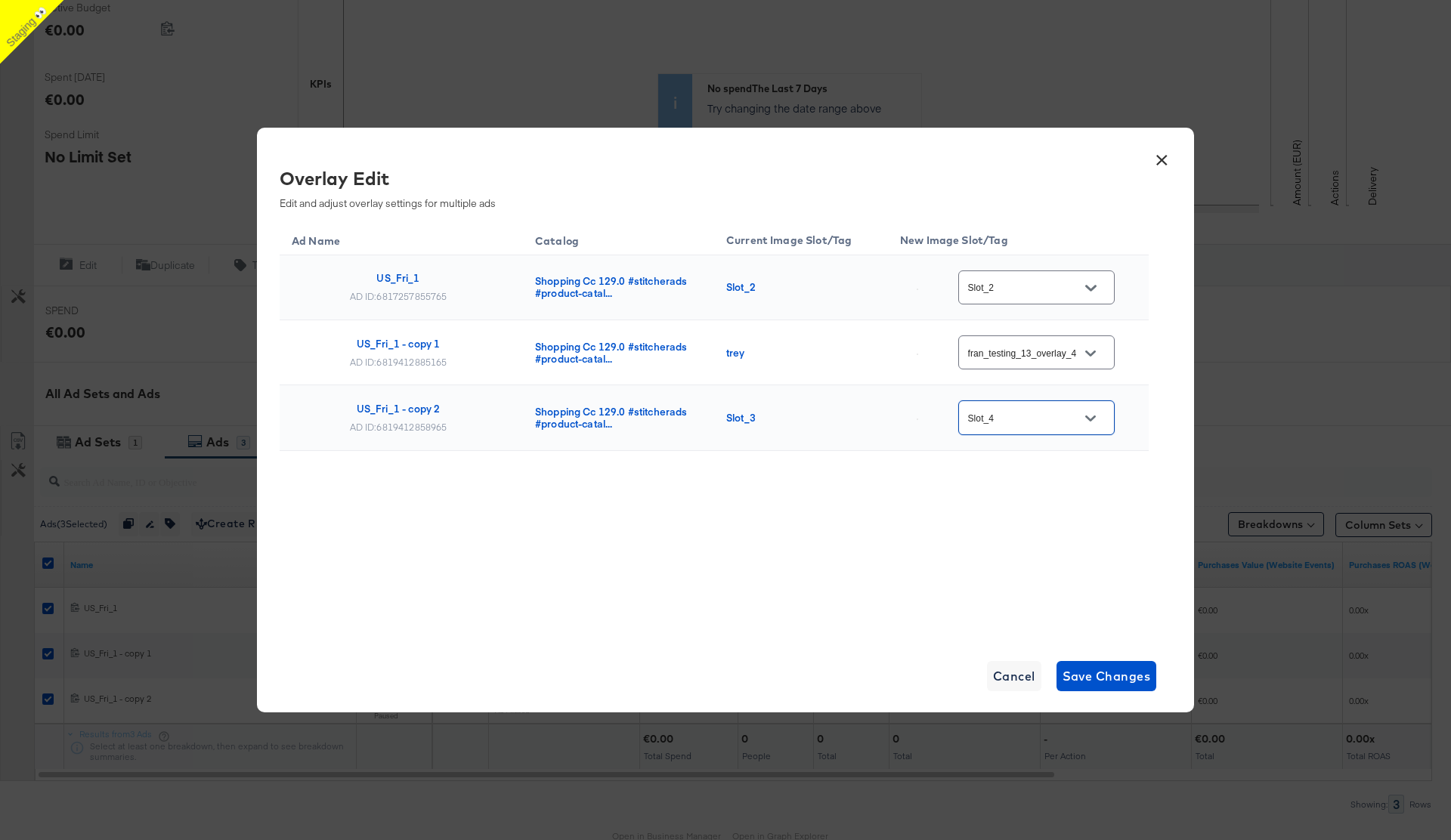
click at [1104, 560] on div "Ad Name Catalog Current Image Slot/Tag New Image Slot/Tag US_Fri_1 AD ID: 68172…" at bounding box center [714, 429] width 869 height 415
click at [1096, 419] on icon "Open" at bounding box center [1091, 418] width 11 height 6
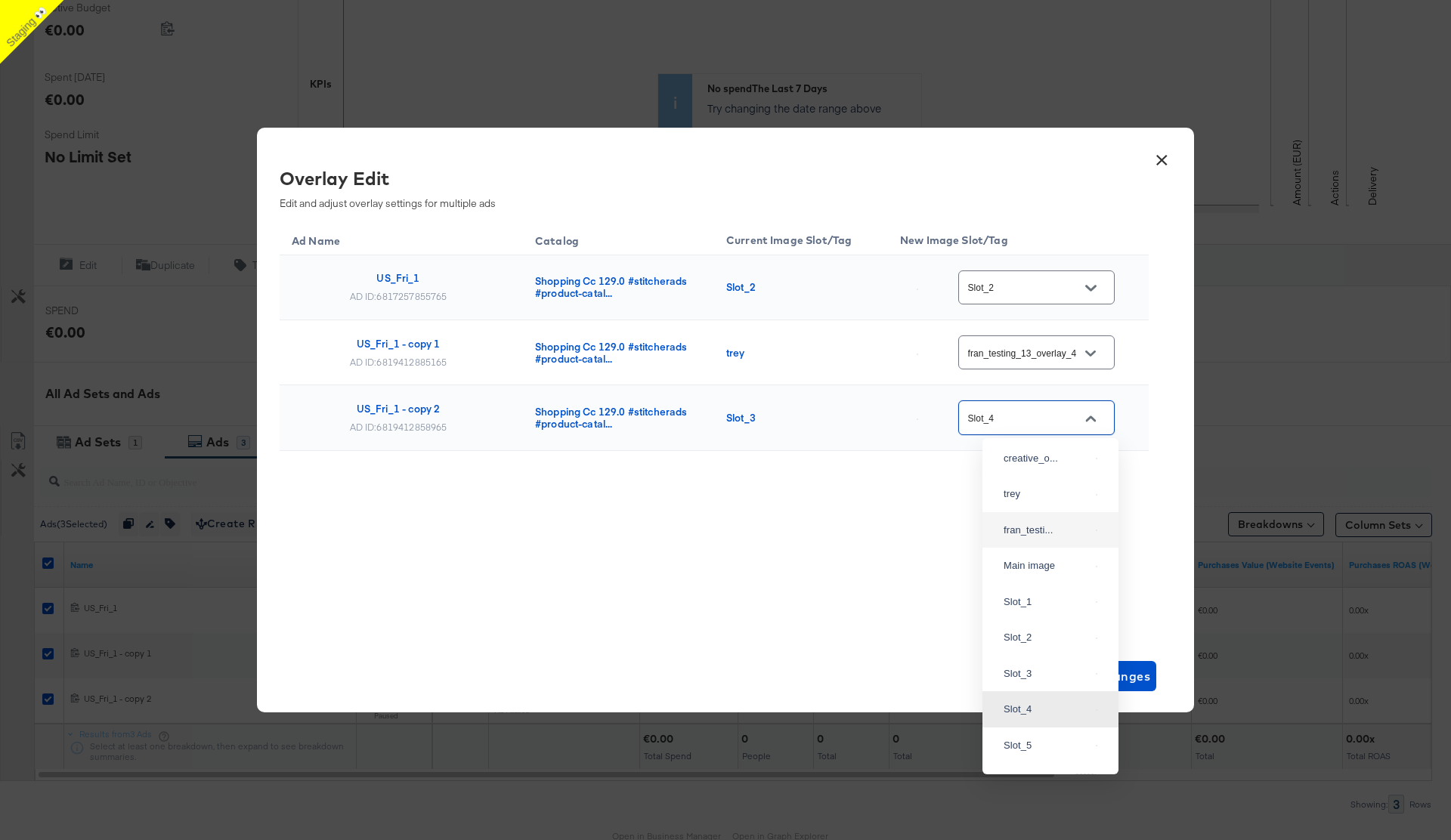
scroll to position [41, 0]
click at [1030, 615] on div "Slot_1" at bounding box center [1050, 601] width 112 height 27
type input "Slot_1"
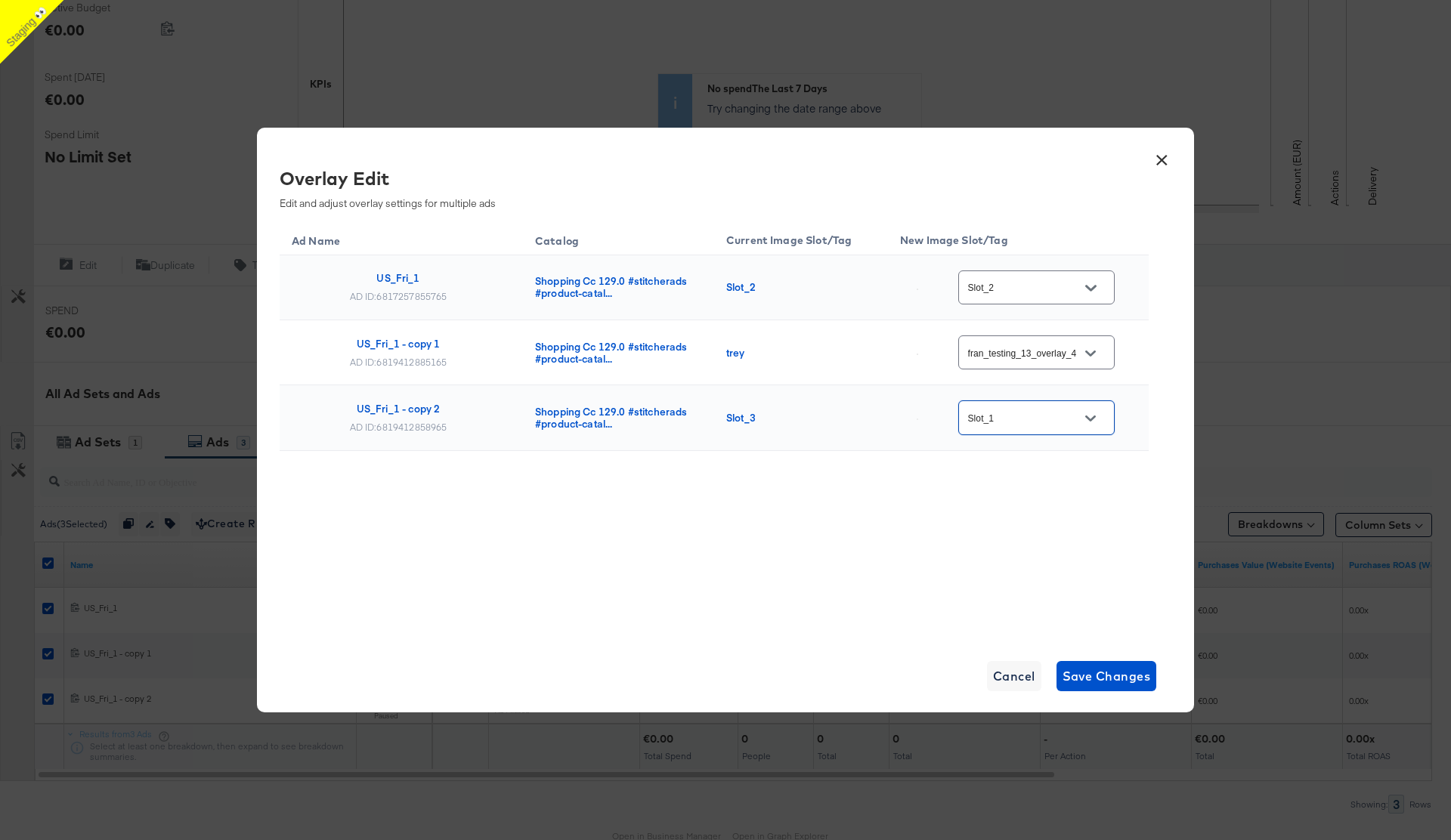
click at [1029, 557] on div "Ad Name Catalog Current Image Slot/Tag New Image Slot/Tag US_Fri_1 AD ID: 68172…" at bounding box center [714, 429] width 869 height 415
click at [1108, 676] on span "Save Changes" at bounding box center [1107, 676] width 88 height 21
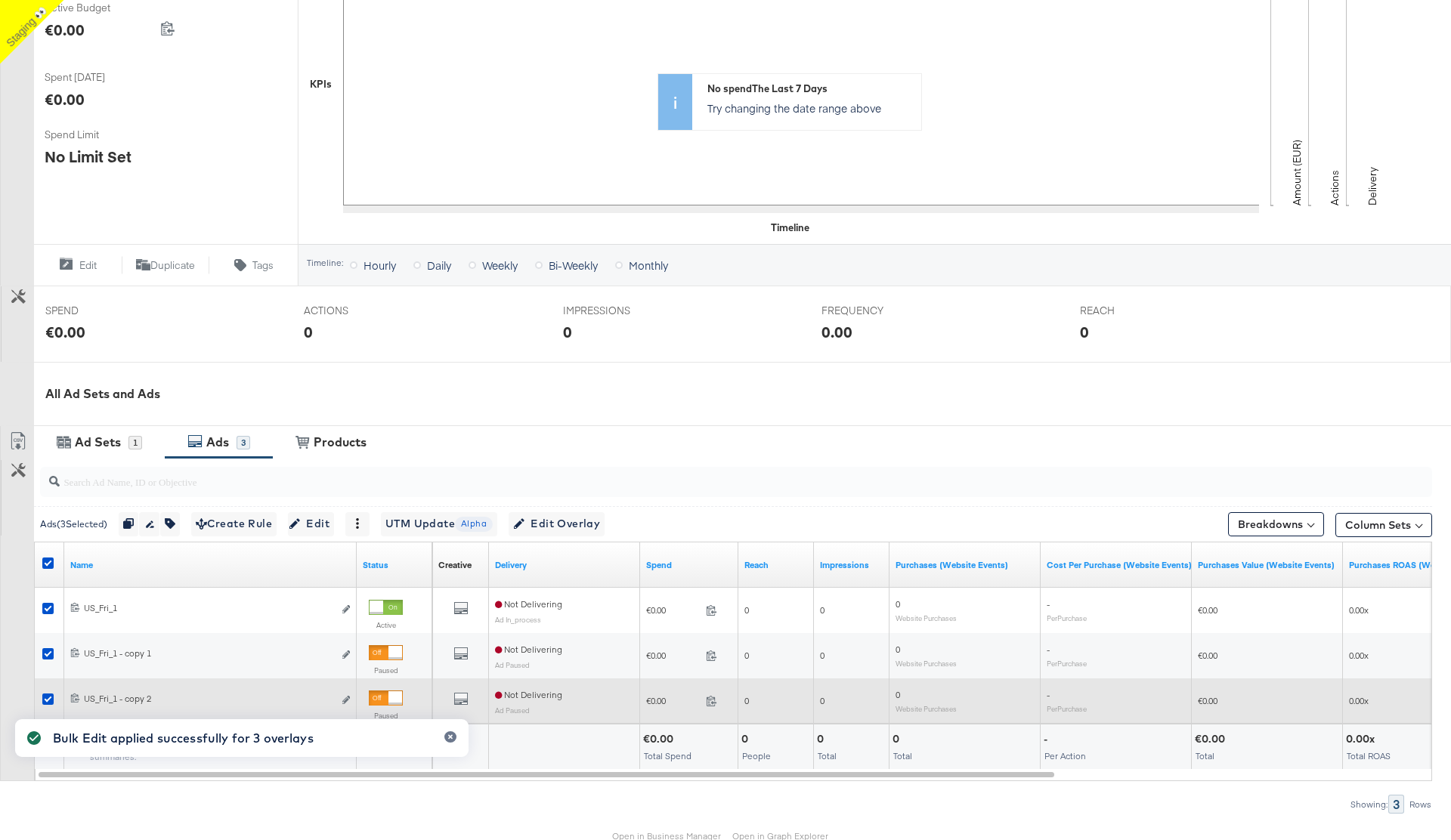
scroll to position [327, 0]
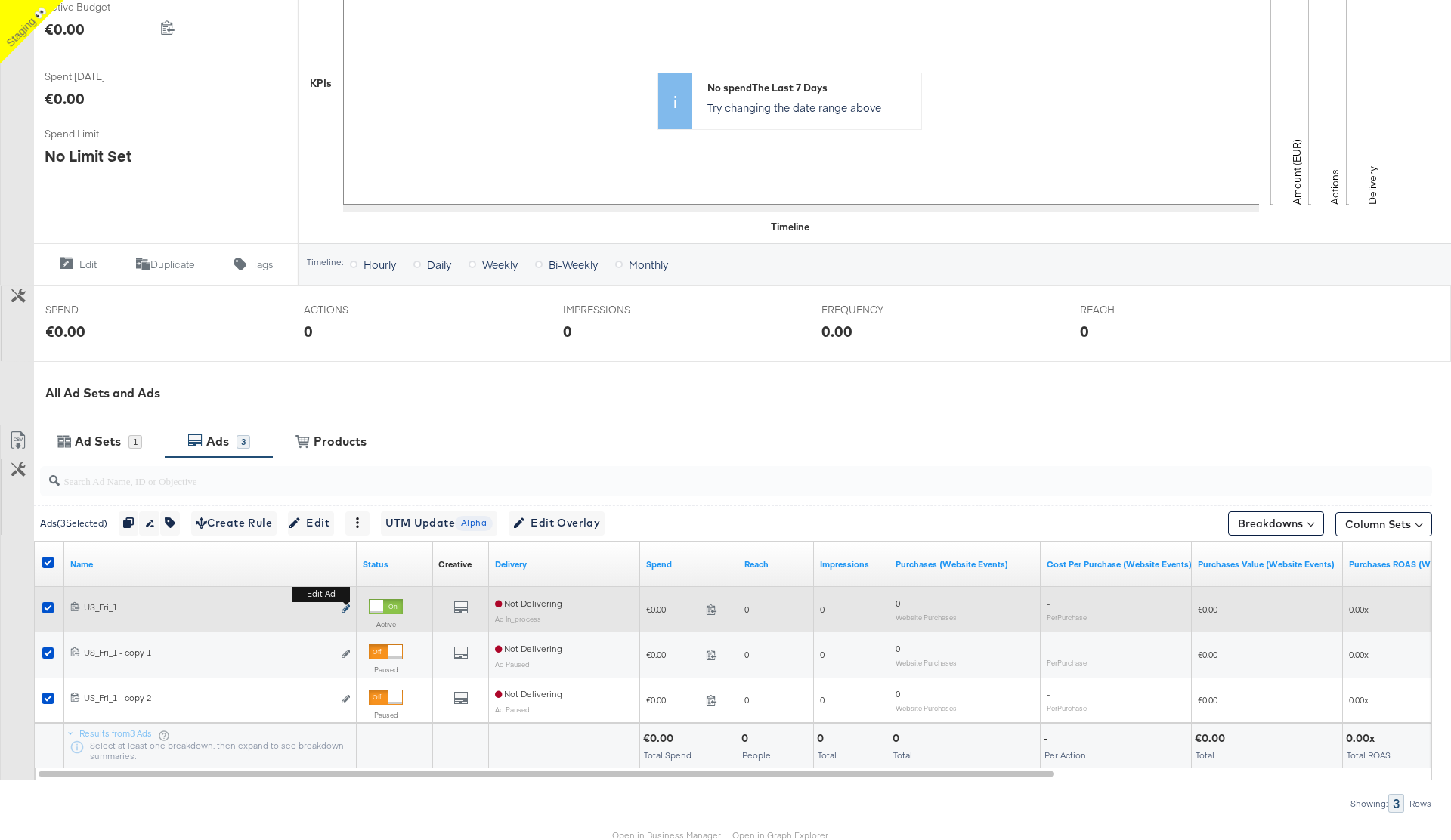
click at [346, 609] on icon "link" at bounding box center [346, 608] width 8 height 9
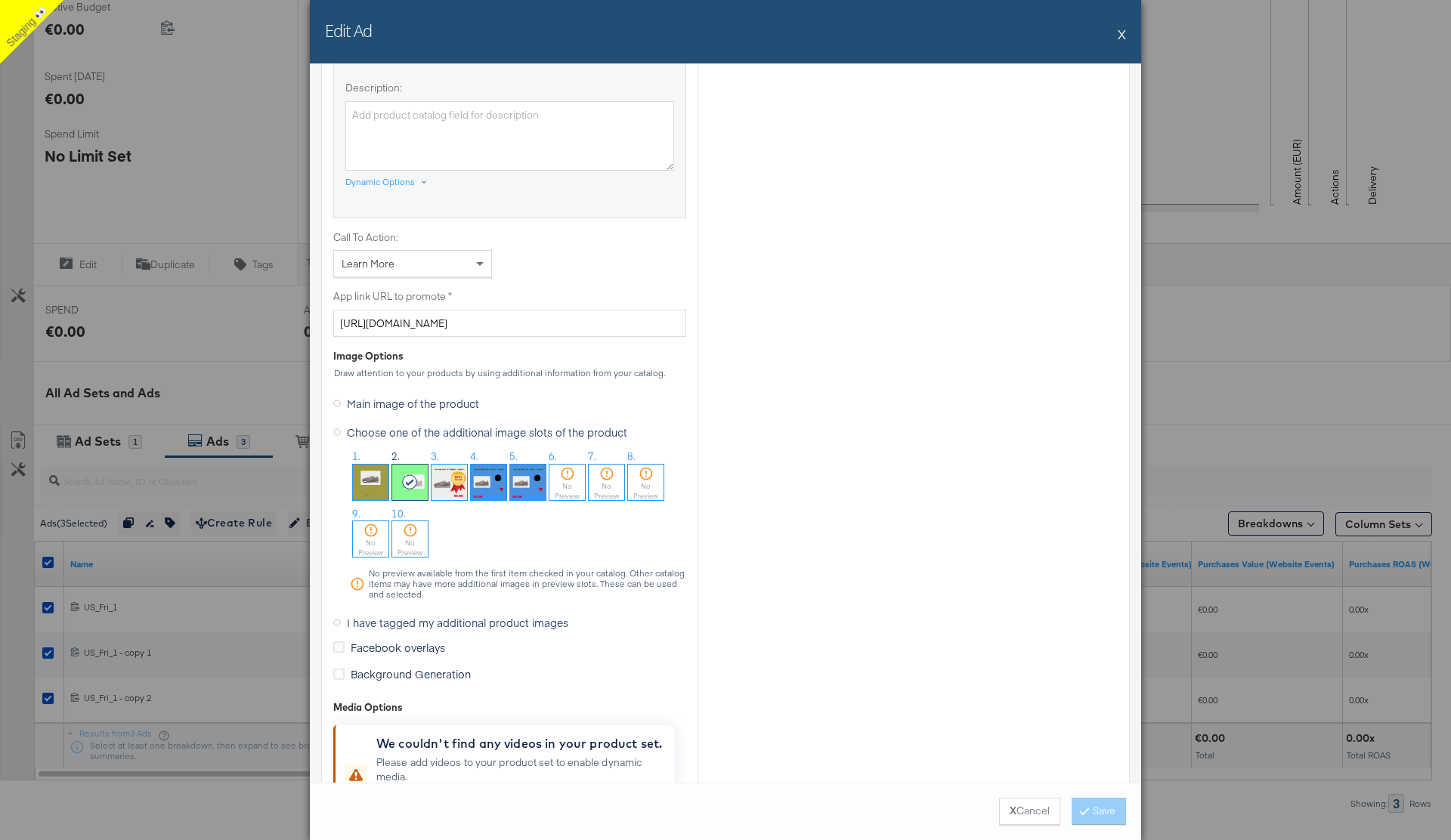
scroll to position [1047, 0]
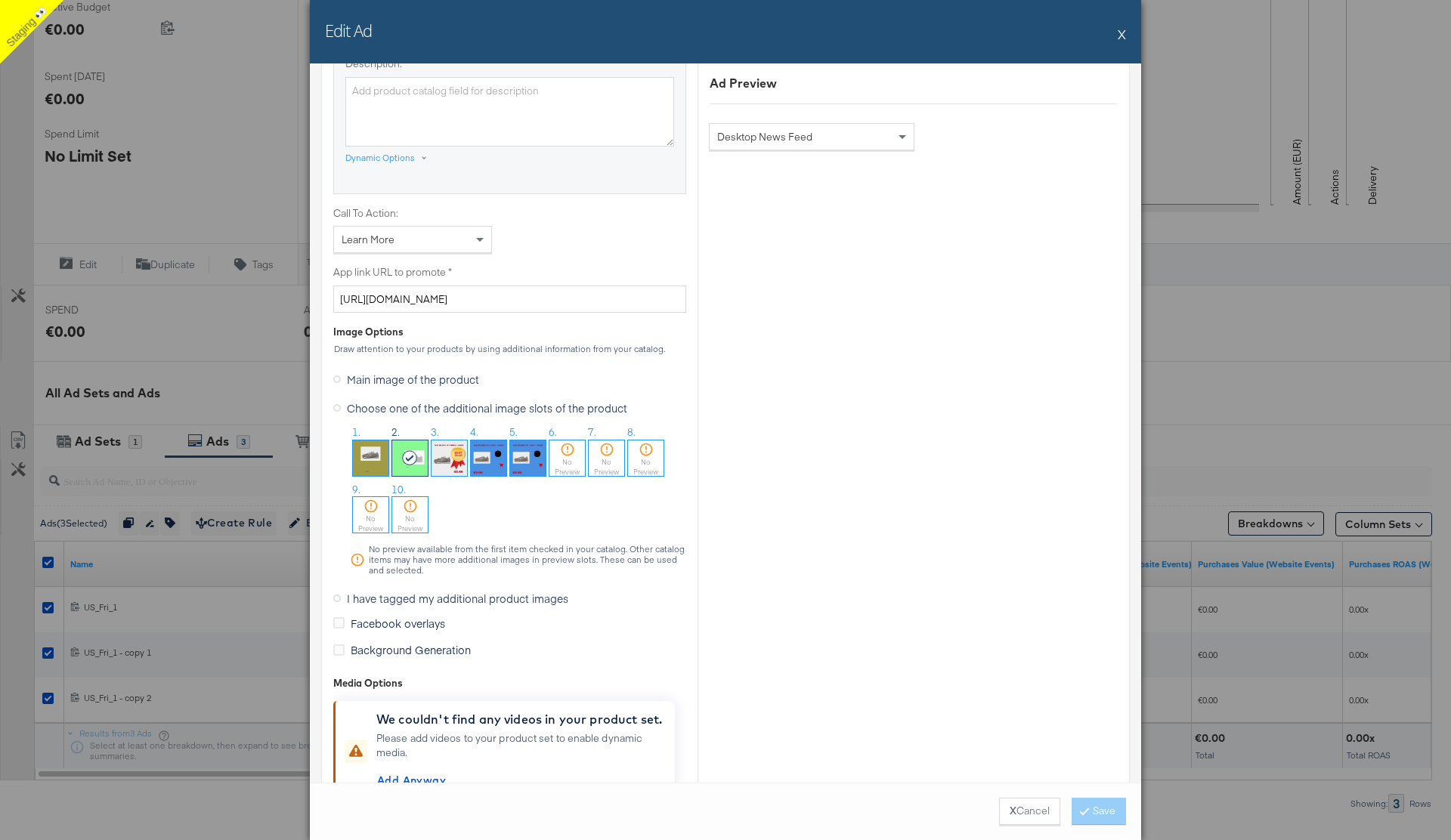
click at [1122, 35] on button "X" at bounding box center [1122, 33] width 9 height 30
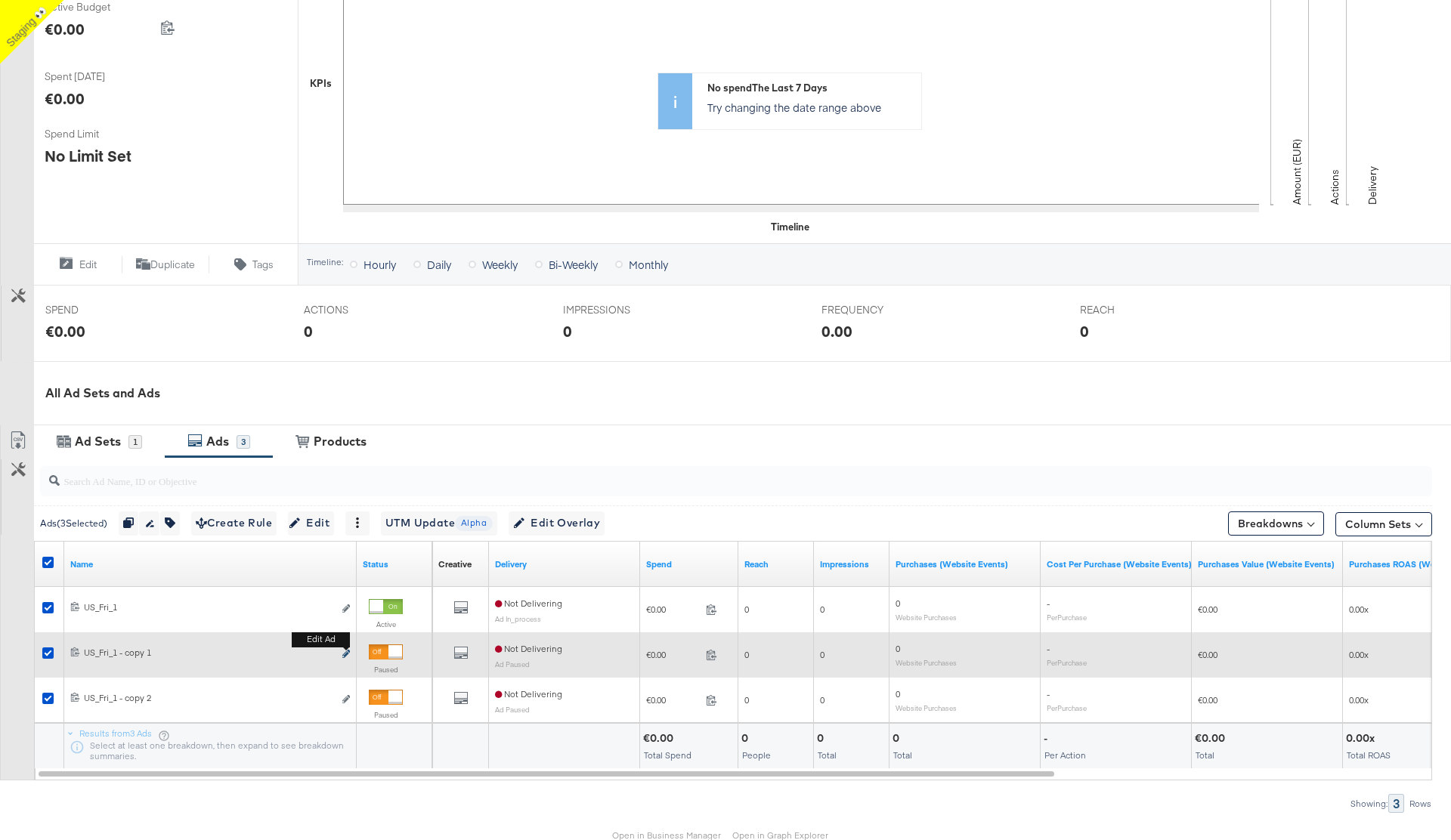
click at [346, 654] on icon "link" at bounding box center [346, 654] width 8 height 9
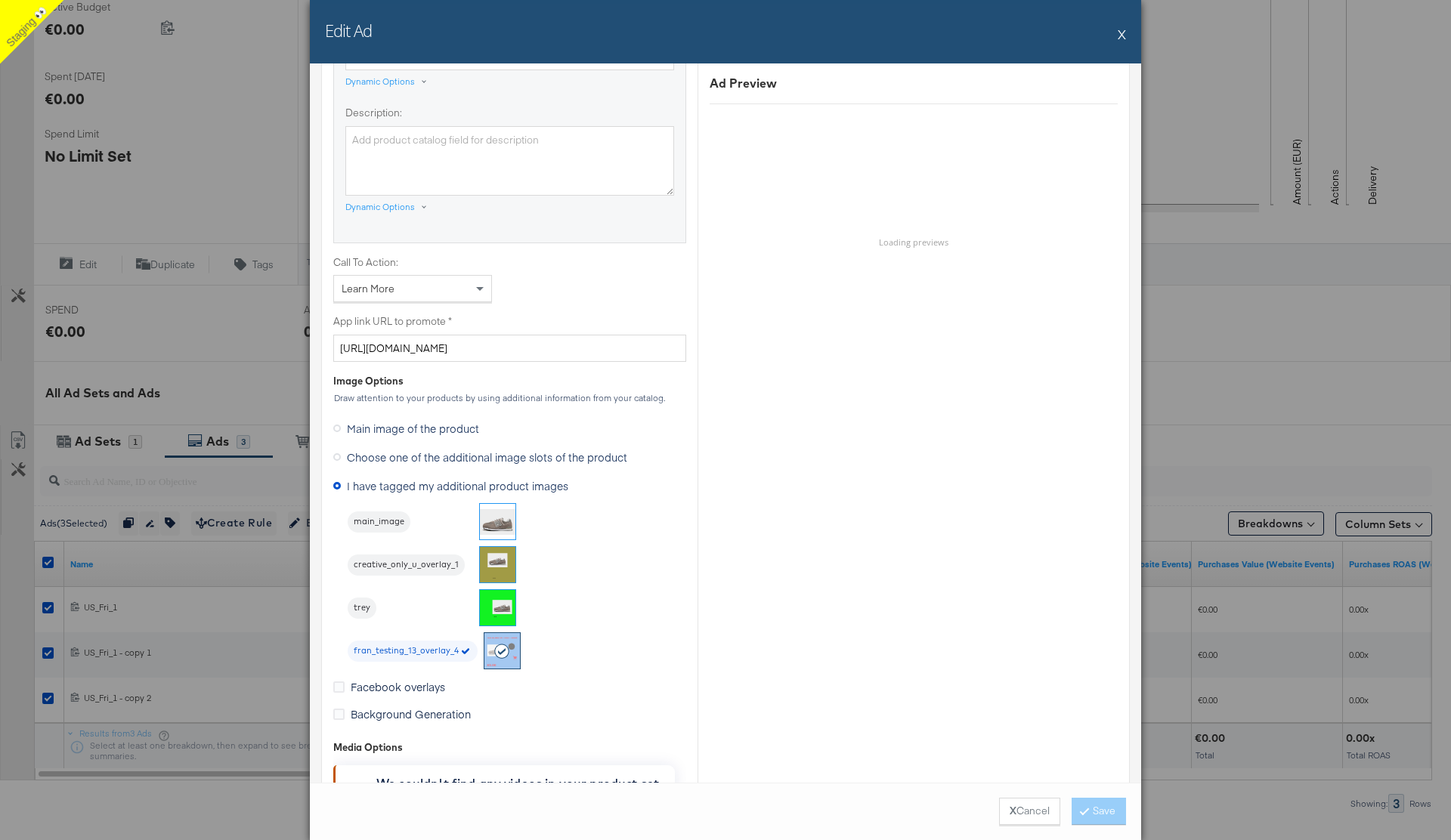
scroll to position [1014, 0]
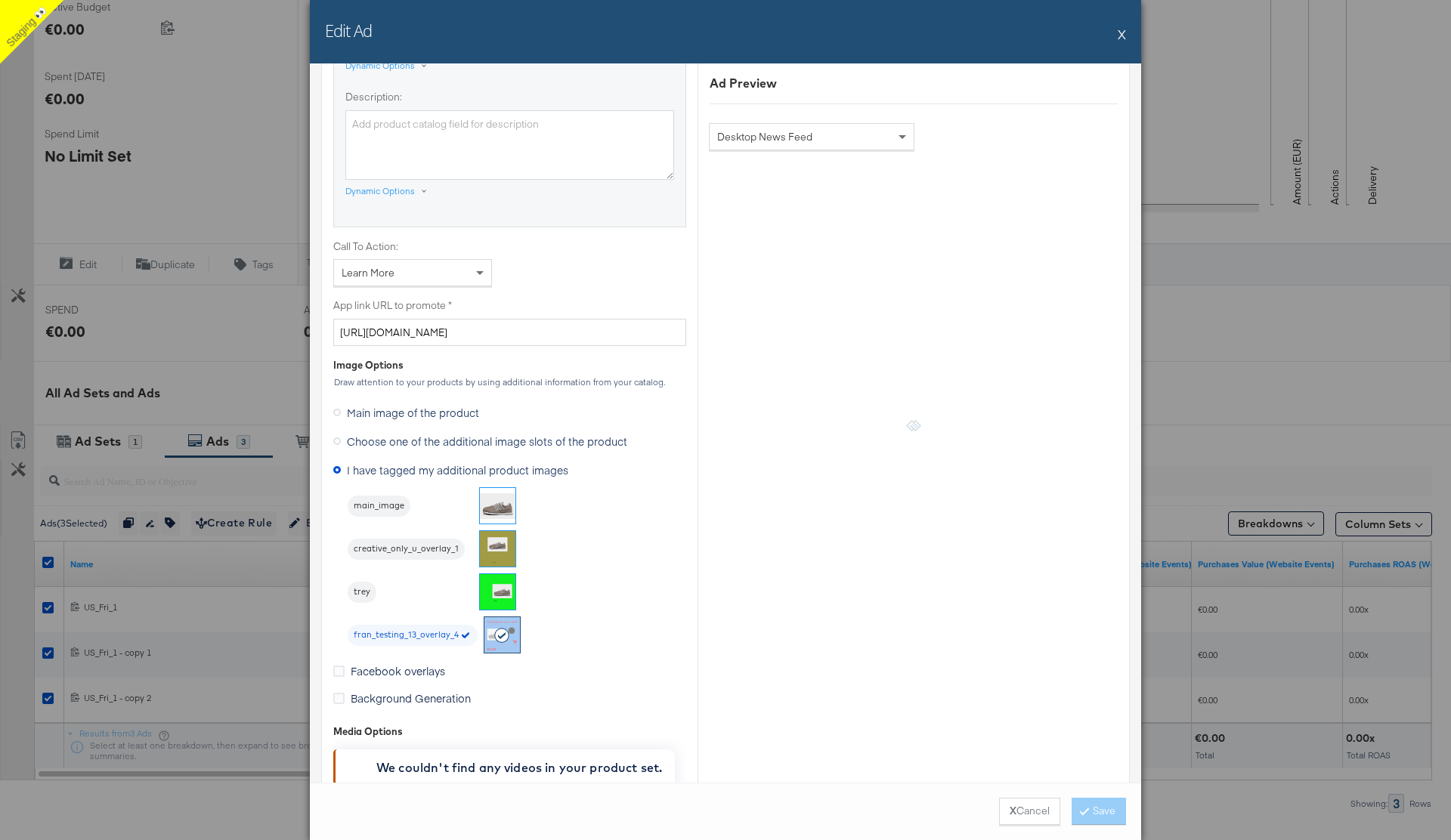
click at [1123, 38] on button "X" at bounding box center [1122, 33] width 9 height 30
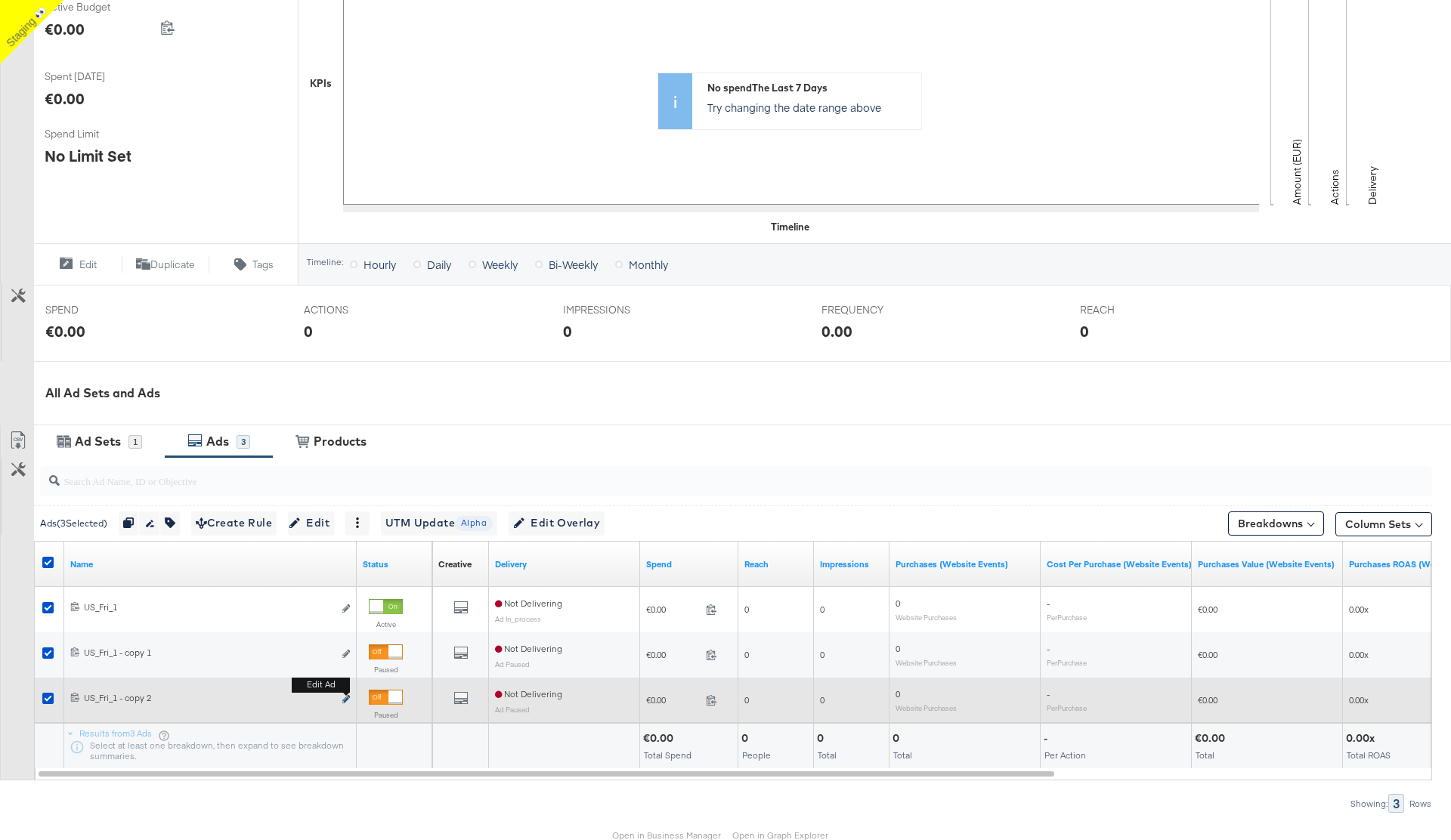
click at [343, 700] on icon "link" at bounding box center [346, 699] width 8 height 9
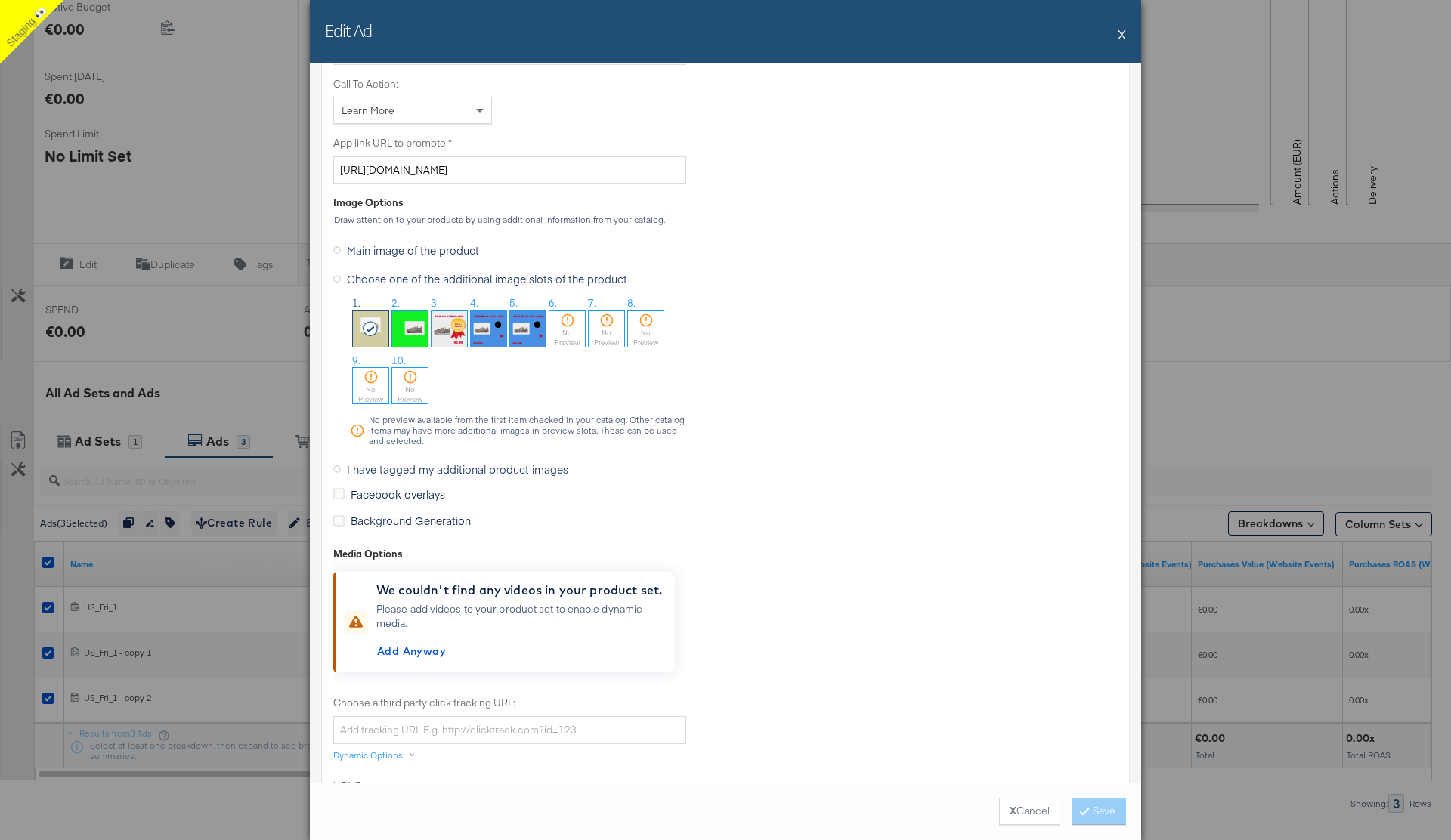
scroll to position [1257, 0]
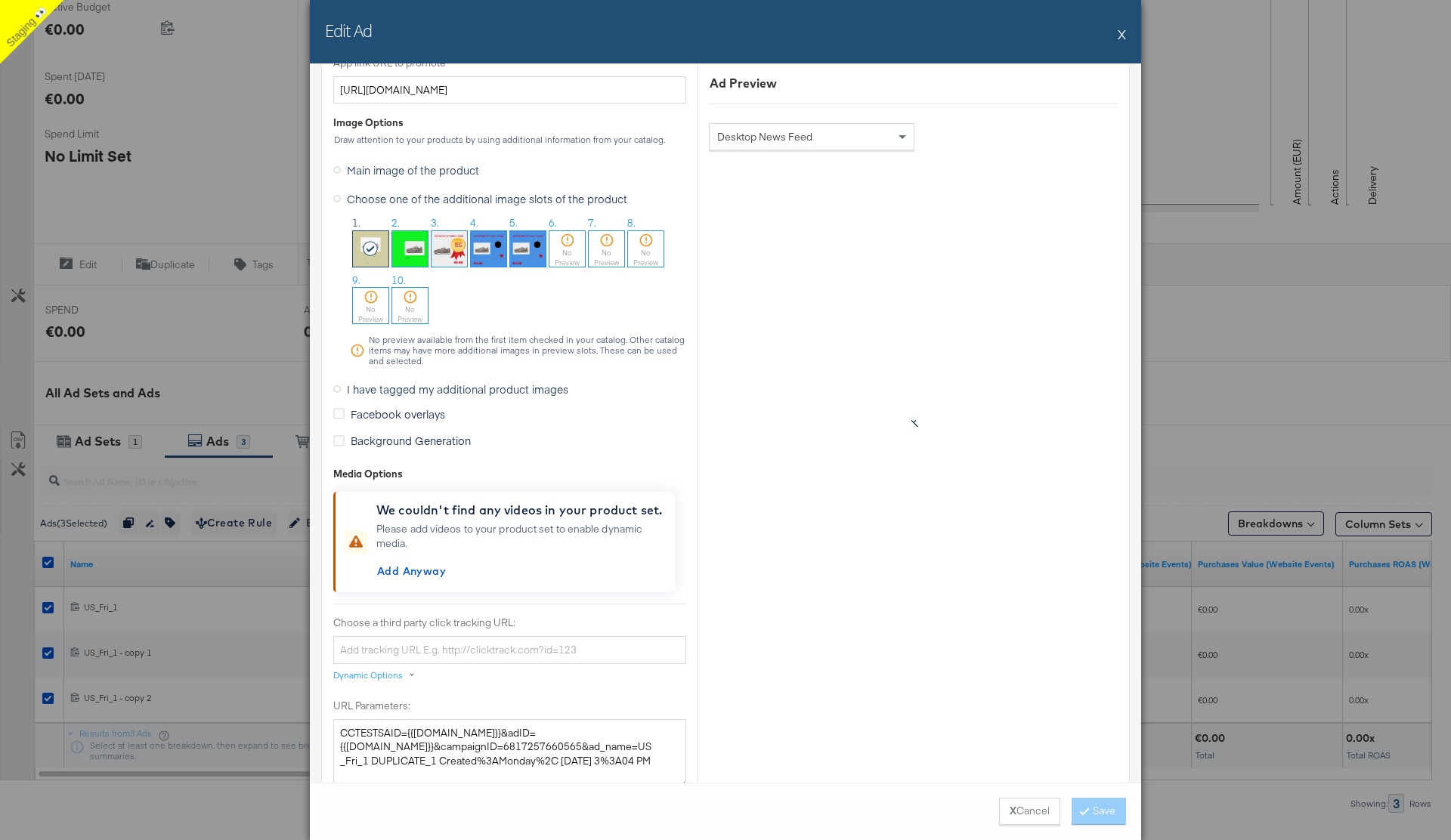
click at [1123, 34] on button "X" at bounding box center [1122, 33] width 9 height 30
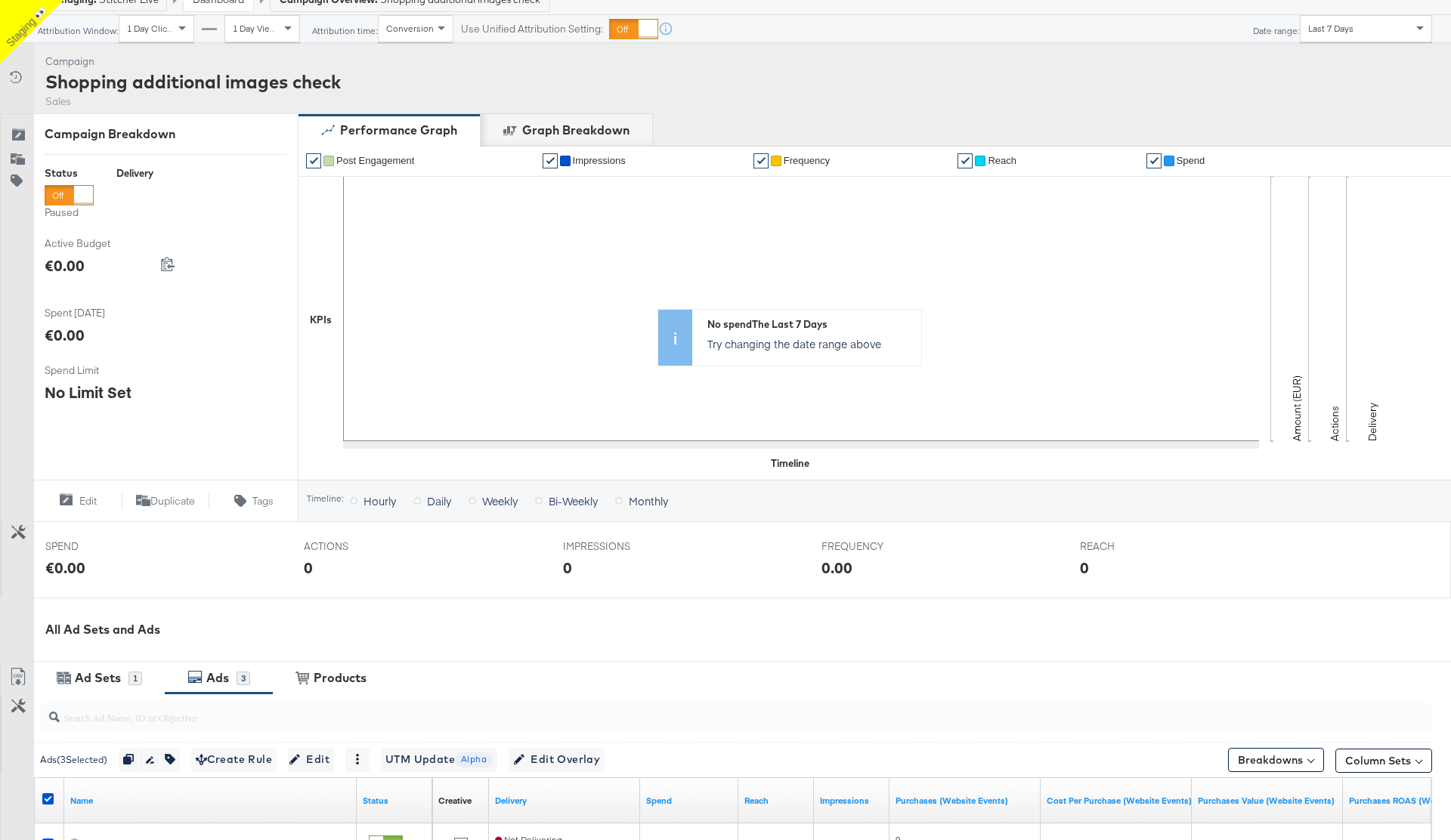
scroll to position [0, 0]
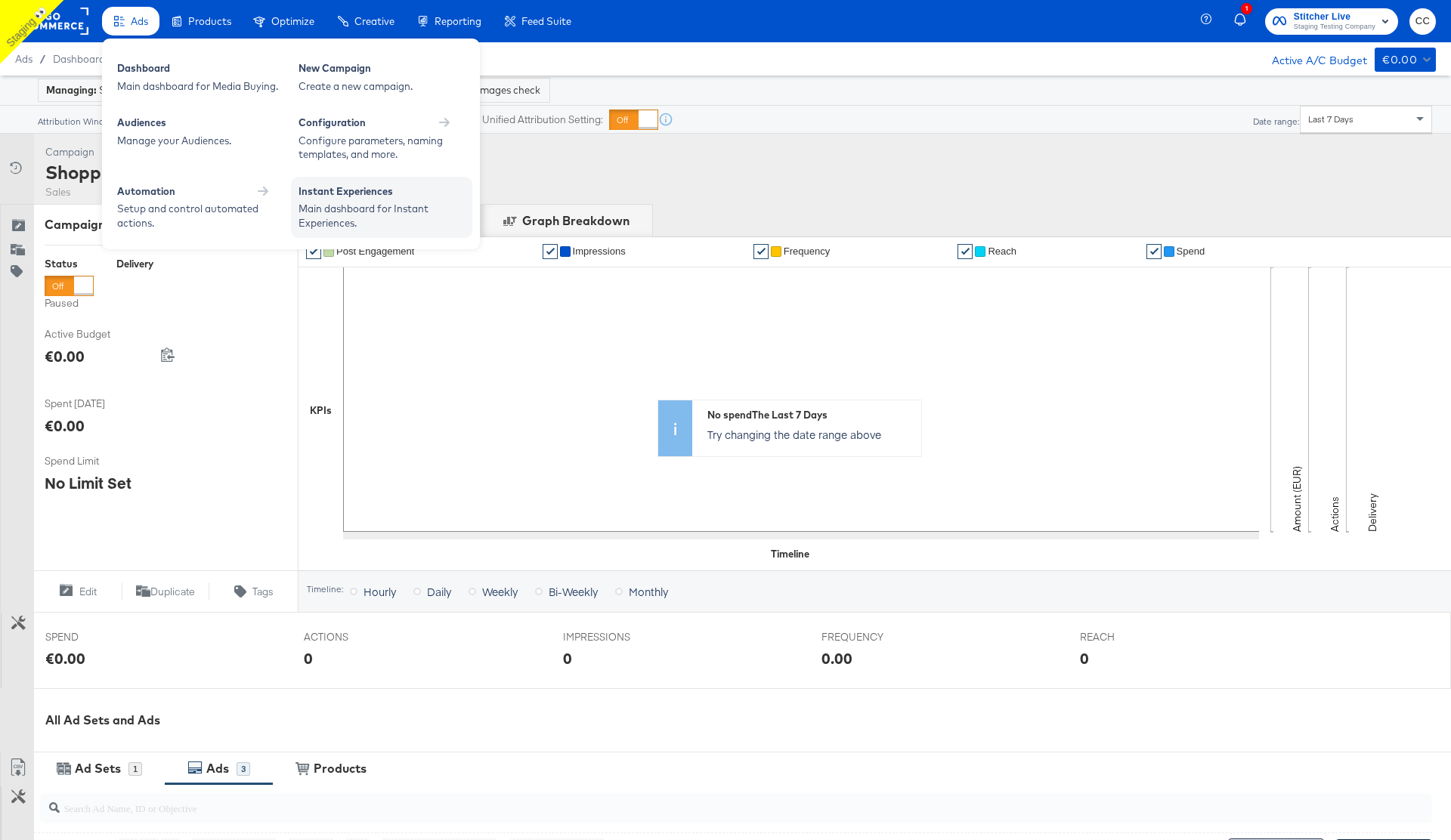
click at [389, 209] on div "Main dashboard for Instant Experiences." at bounding box center [381, 215] width 167 height 28
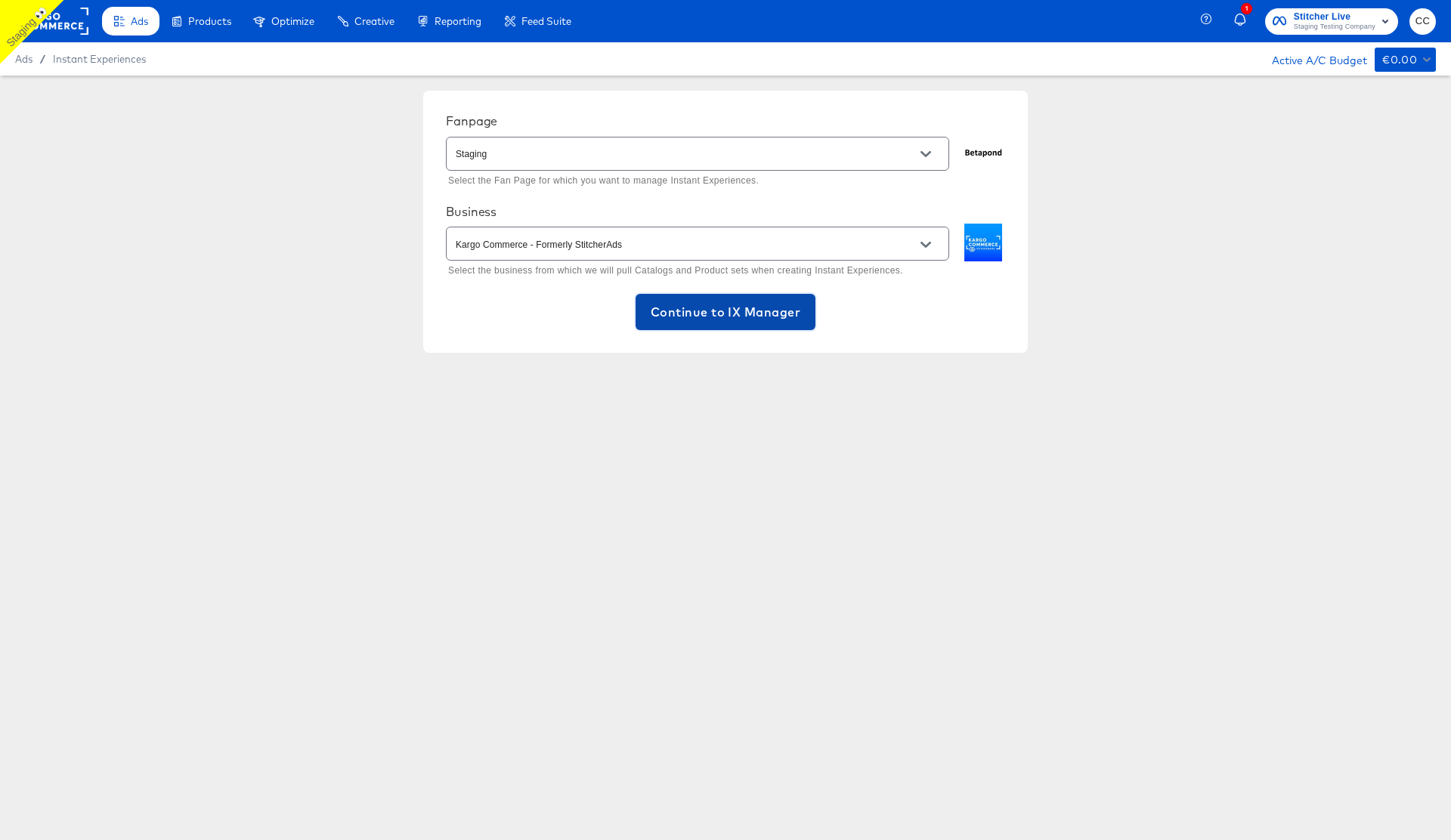
click at [711, 315] on span "Continue to IX Manager" at bounding box center [726, 312] width 150 height 21
